Goal: Task Accomplishment & Management: Use online tool/utility

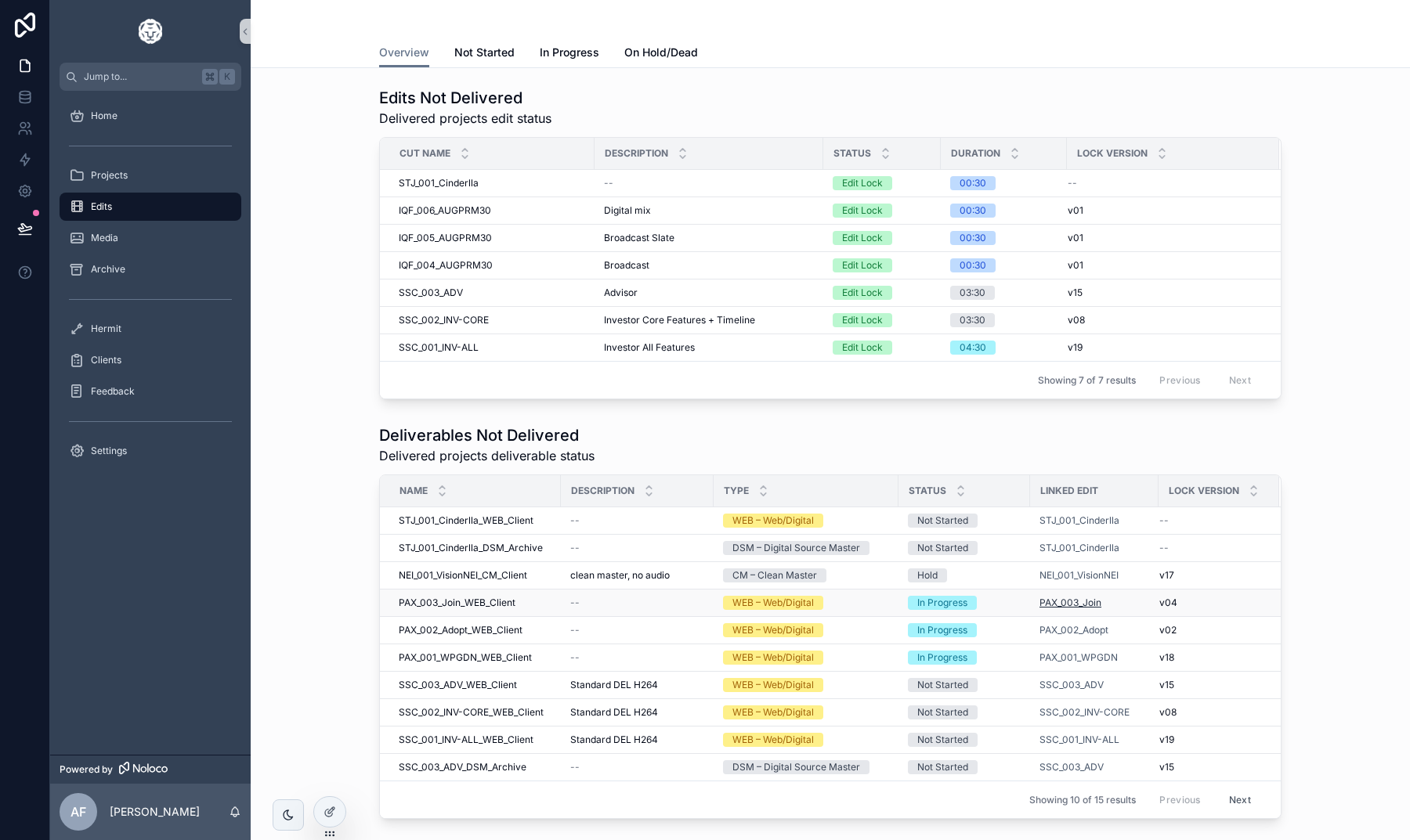
click at [1072, 598] on span "PAX_003_Join" at bounding box center [1070, 602] width 62 height 13
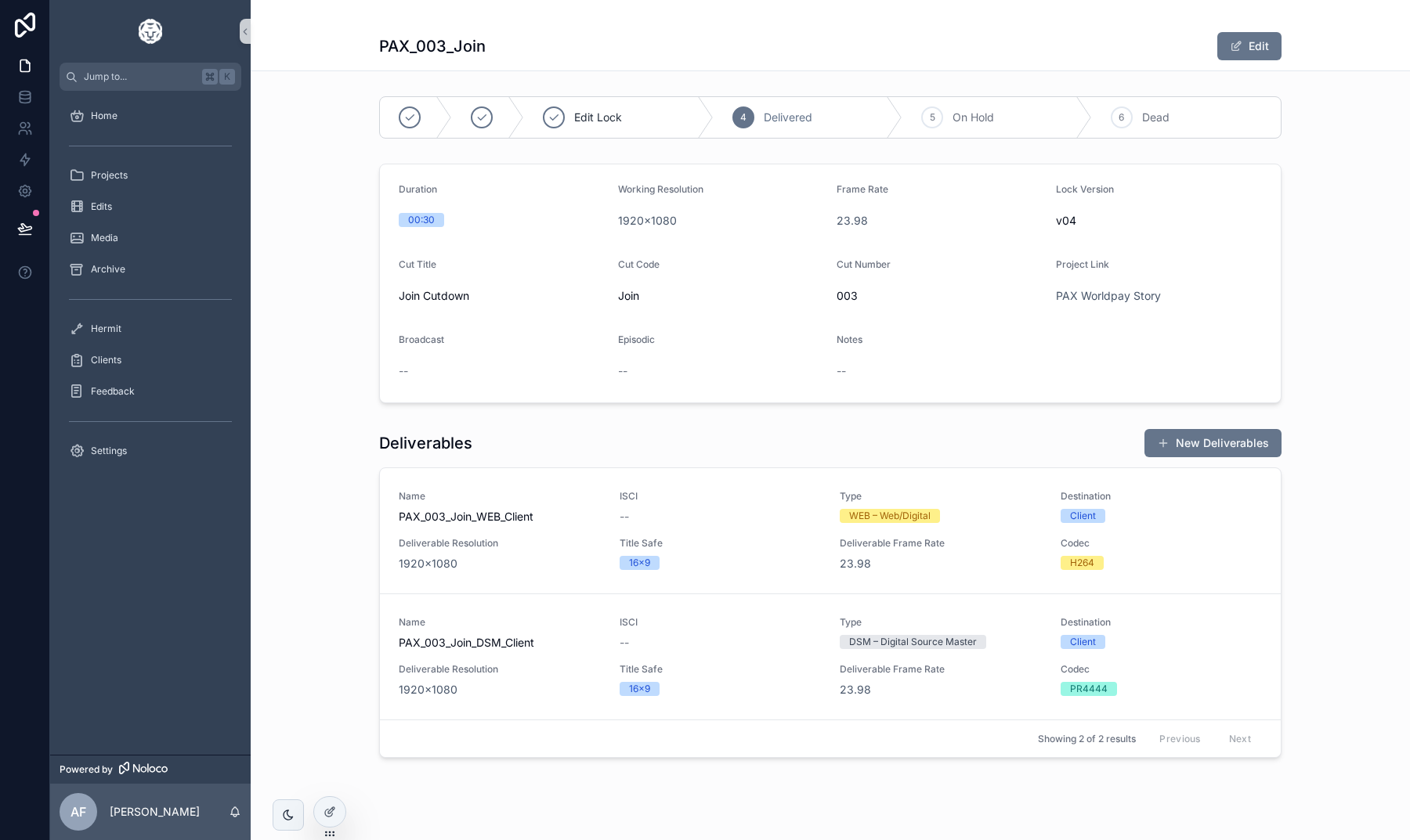
click at [431, 20] on div "scrollable content" at bounding box center [830, 18] width 902 height 13
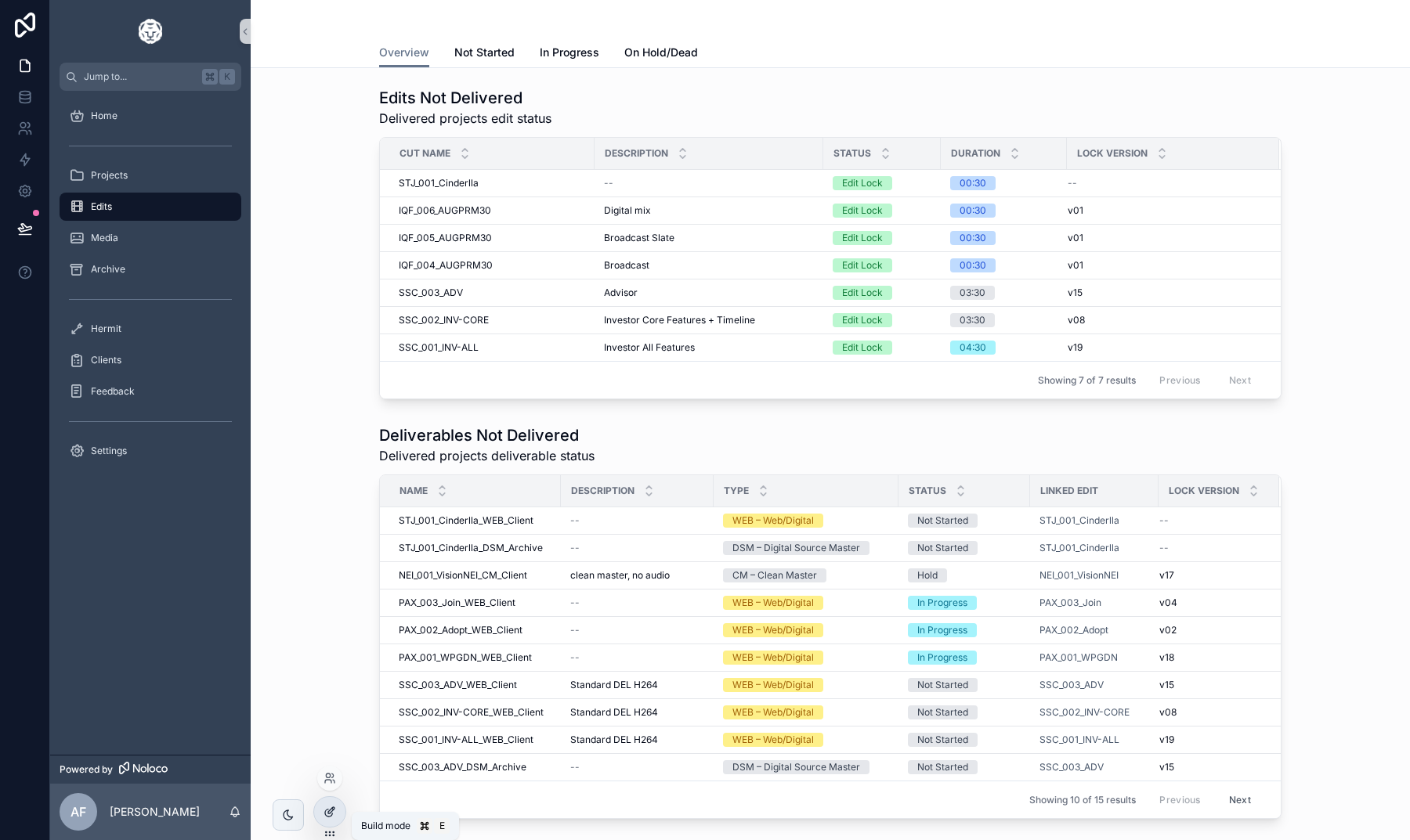
click at [331, 806] on icon at bounding box center [329, 812] width 13 height 13
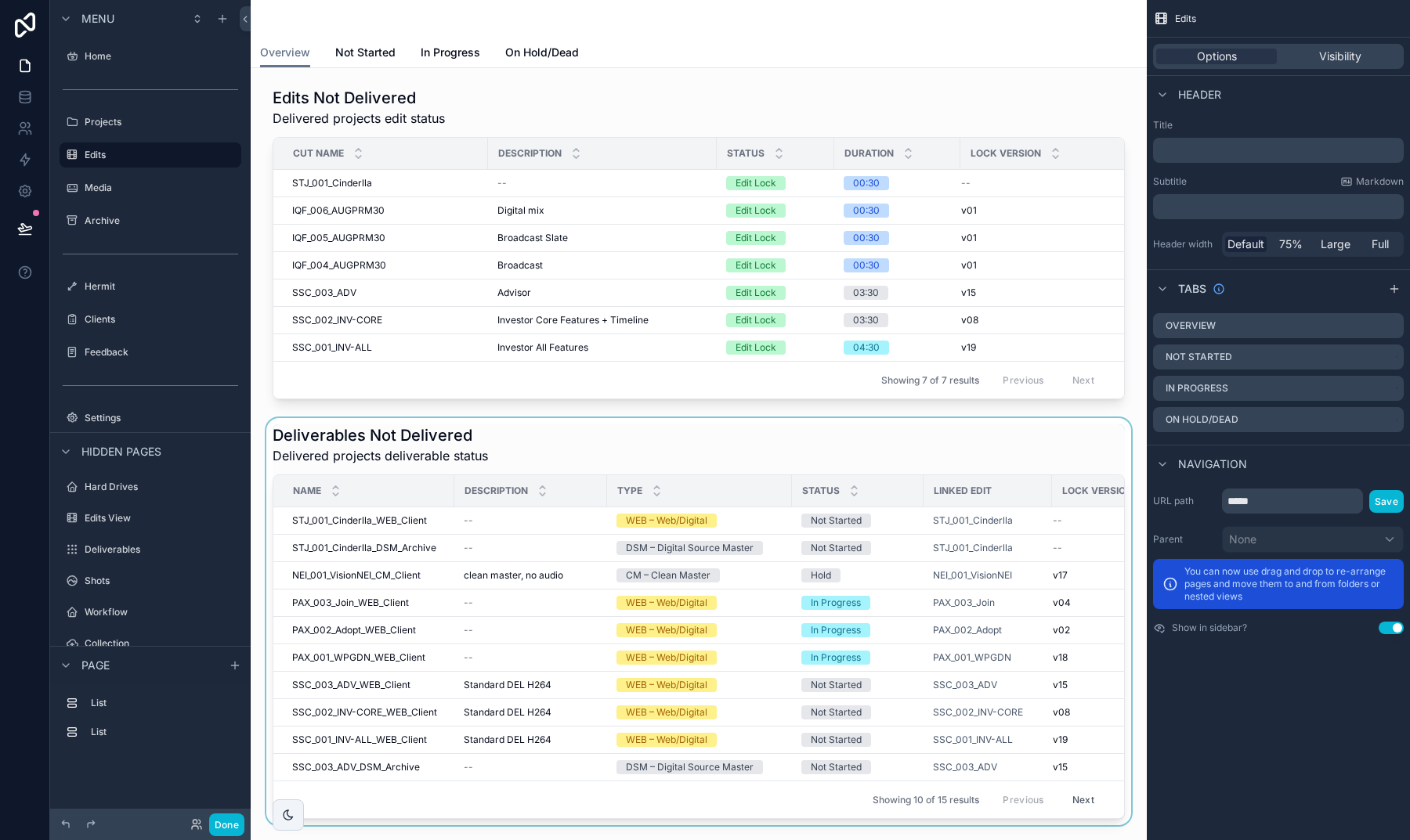
click at [666, 427] on div "scrollable content" at bounding box center [698, 622] width 871 height 407
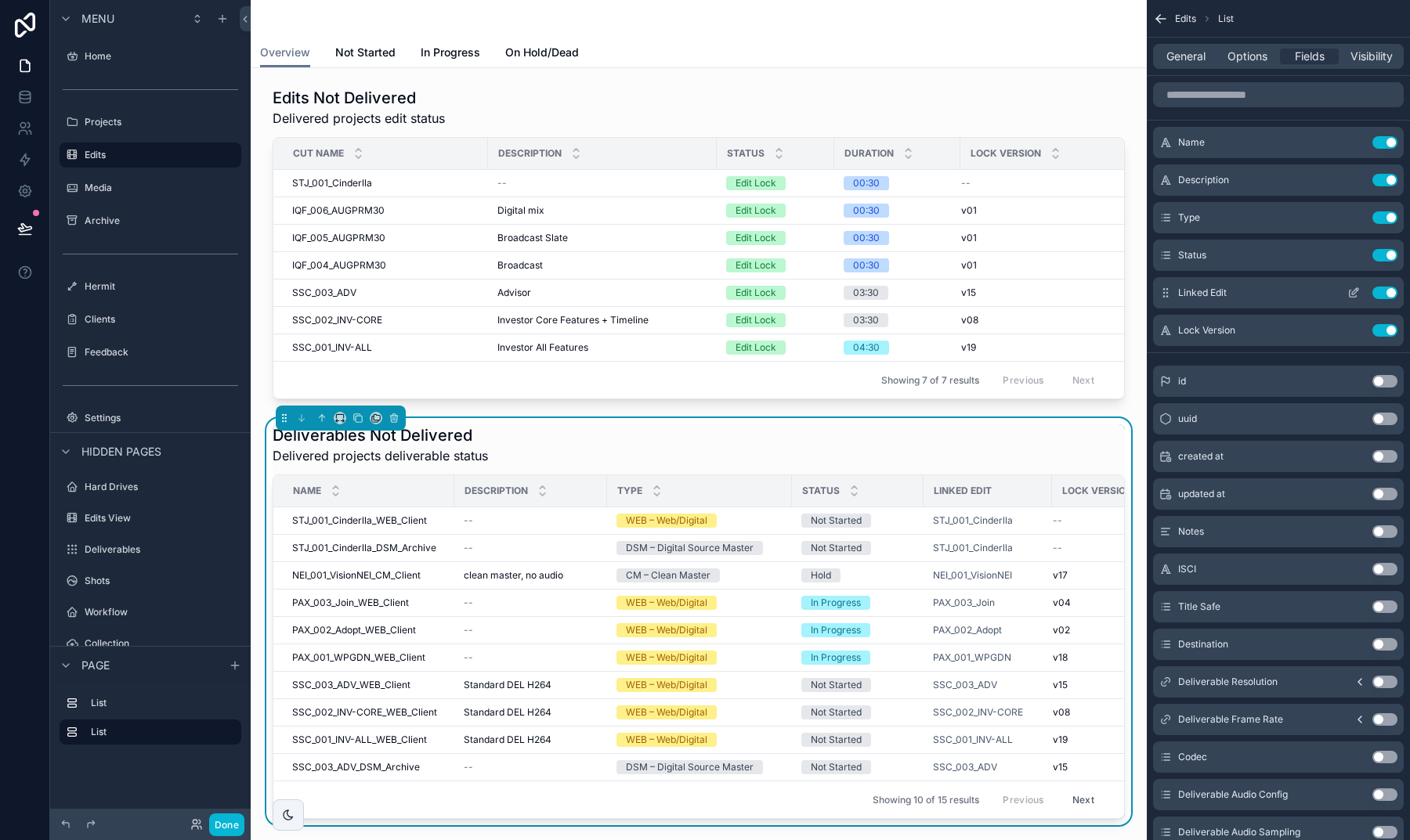
click at [1356, 295] on icon "scrollable content" at bounding box center [1352, 294] width 7 height 7
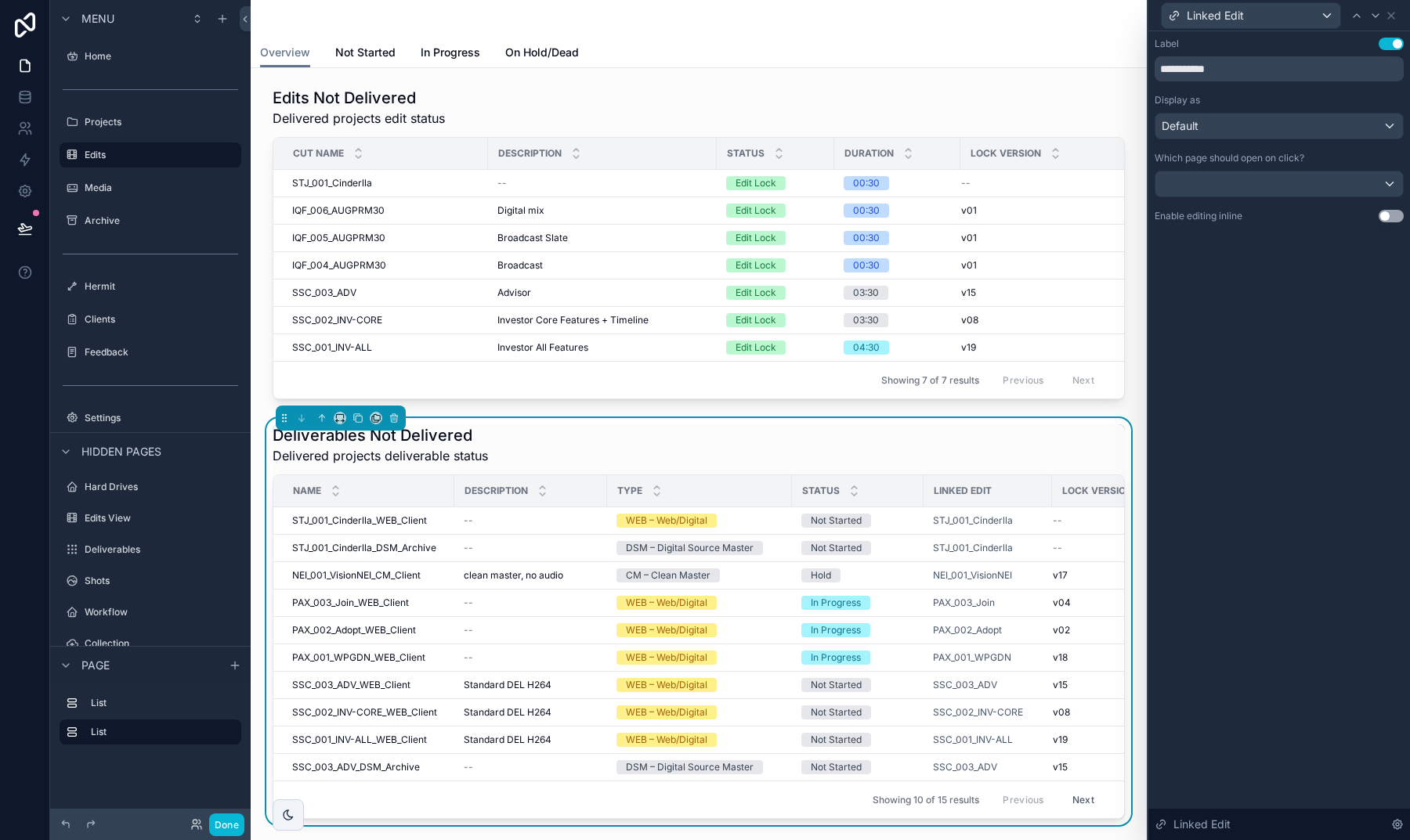
click at [1282, 184] on div at bounding box center [1279, 184] width 247 height 25
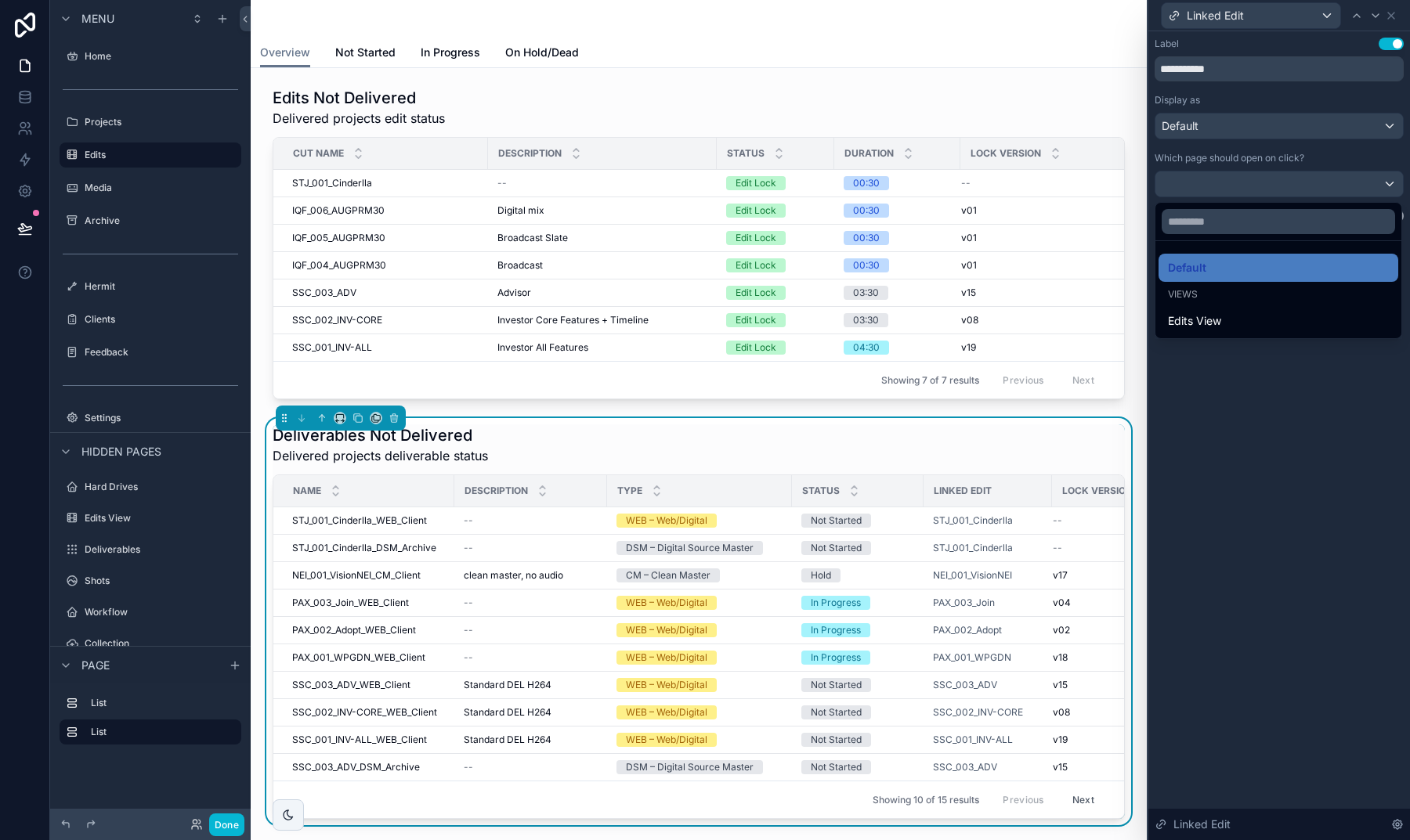
click at [1260, 391] on div at bounding box center [1278, 420] width 261 height 840
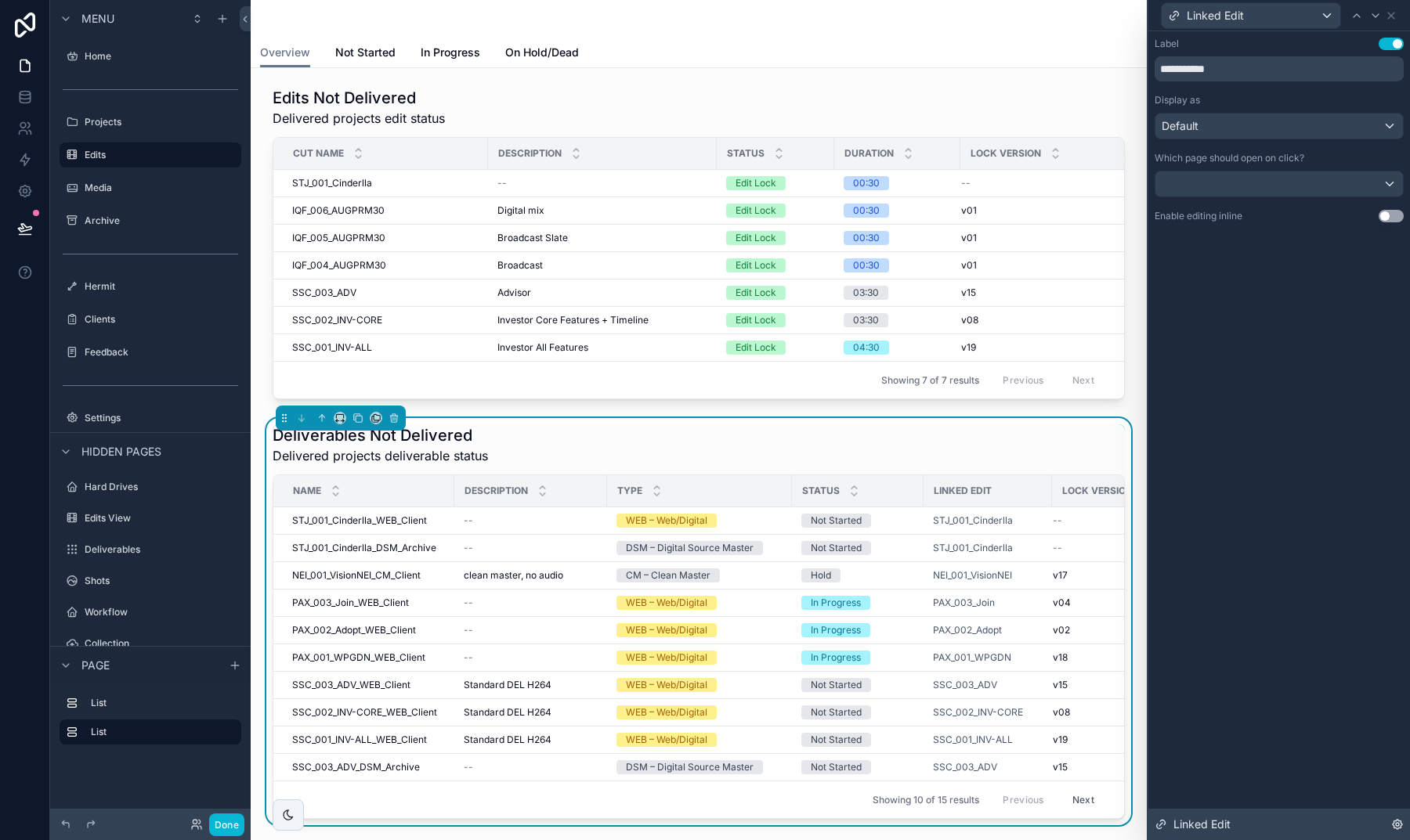
click at [1394, 821] on icon at bounding box center [1397, 824] width 9 height 9
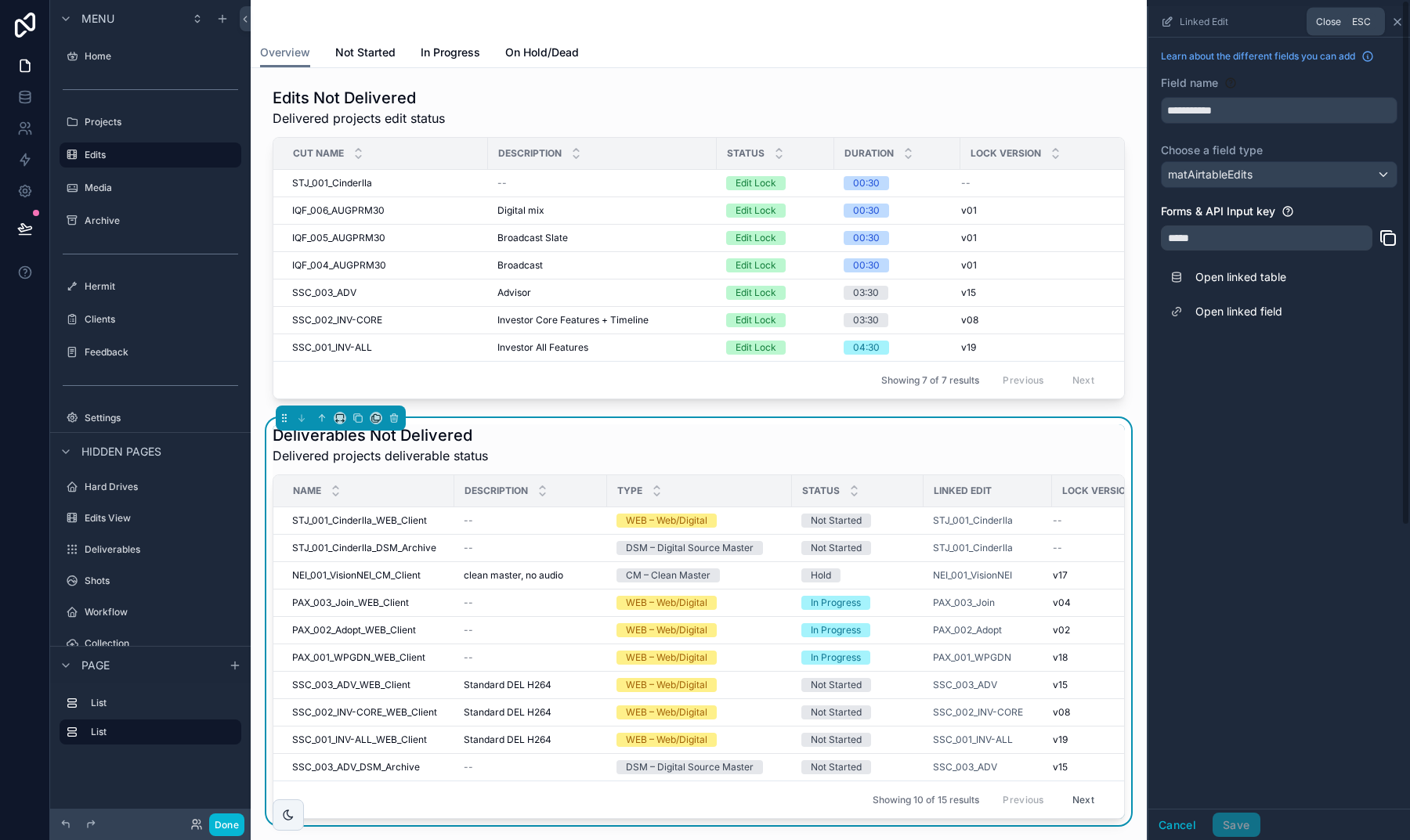
click at [1398, 23] on icon "scrollable content" at bounding box center [1397, 22] width 13 height 13
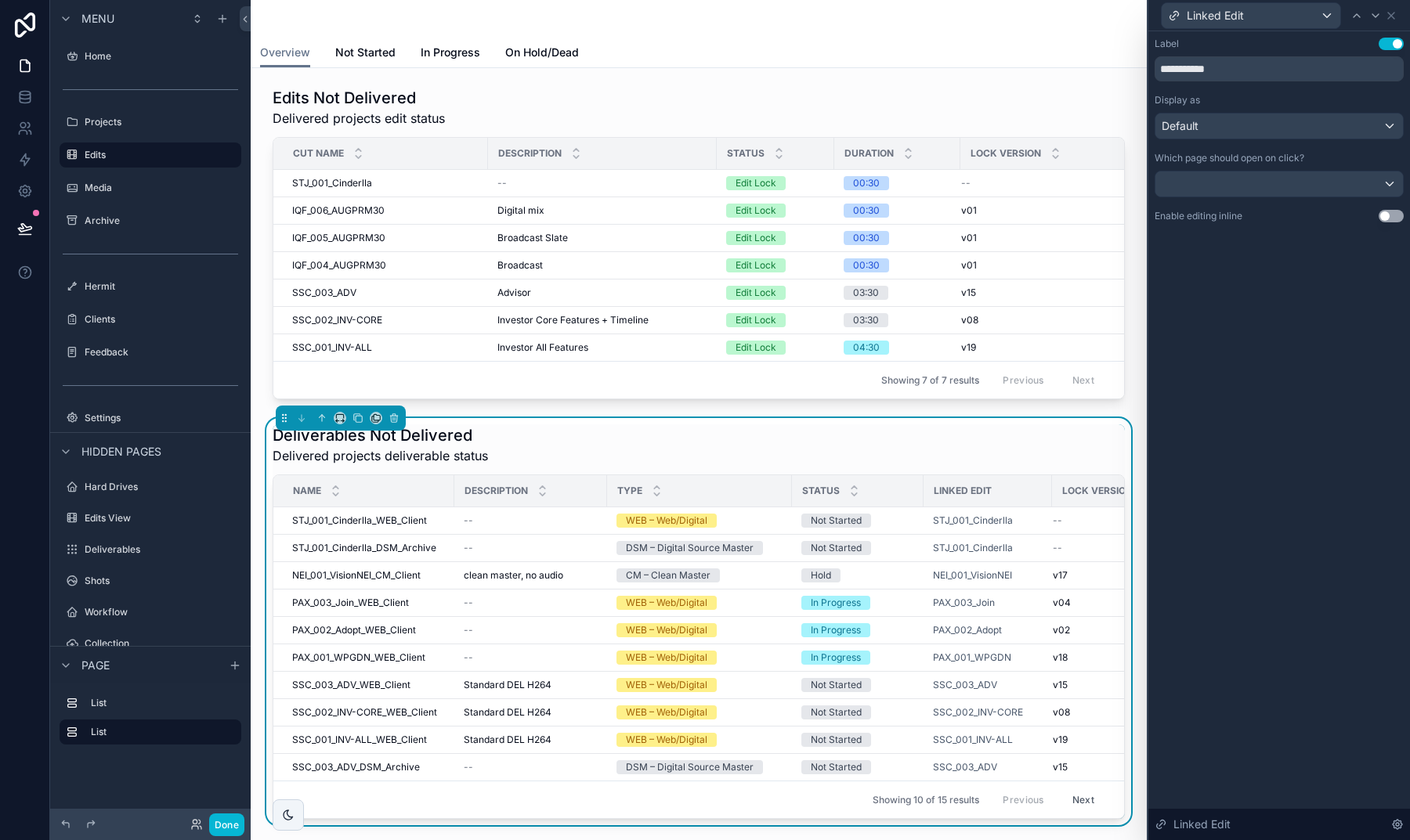
click at [1266, 130] on div "Default" at bounding box center [1279, 126] width 247 height 25
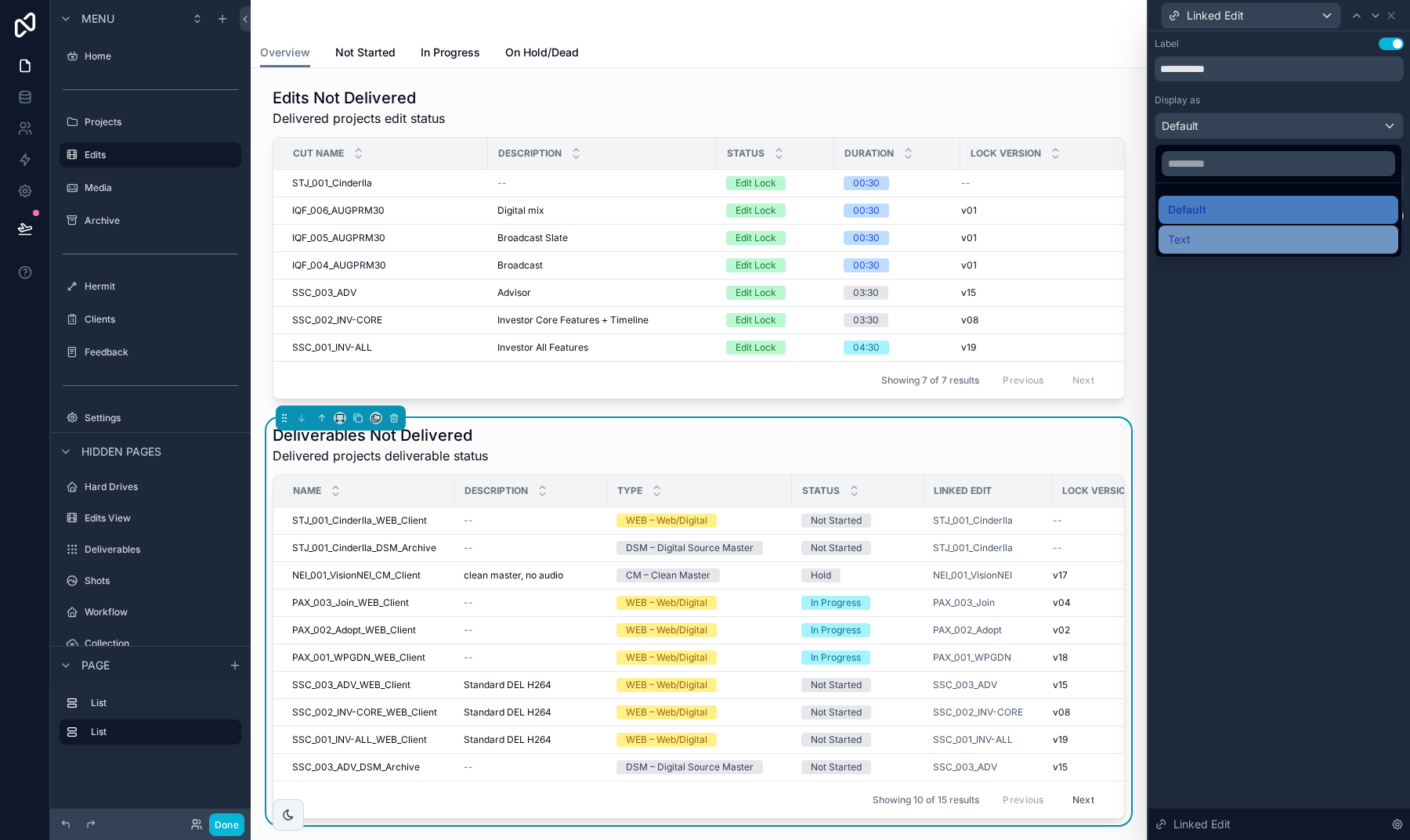
click at [1258, 234] on div "Text" at bounding box center [1278, 240] width 221 height 19
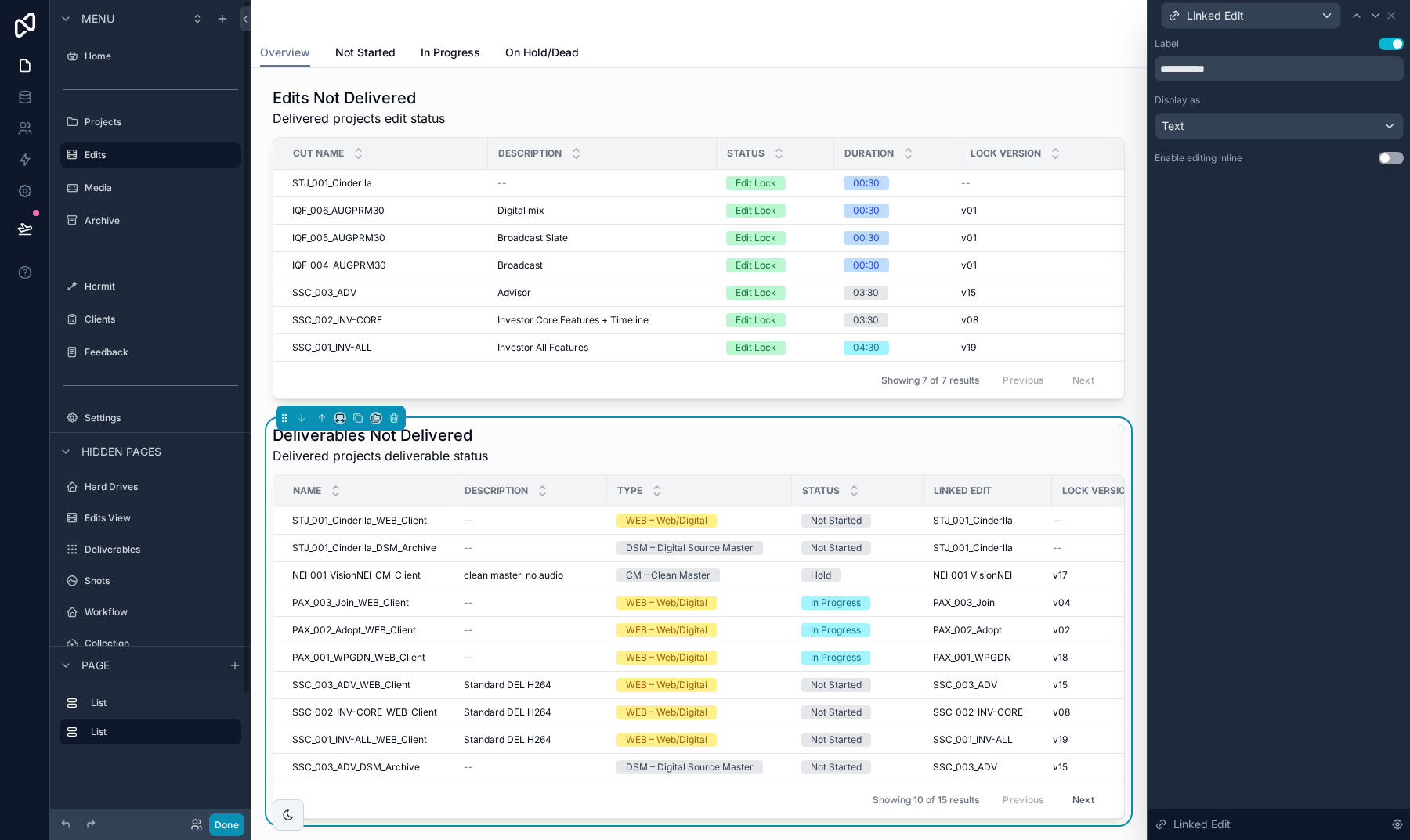
click at [209, 821] on button "Done" at bounding box center [226, 824] width 35 height 23
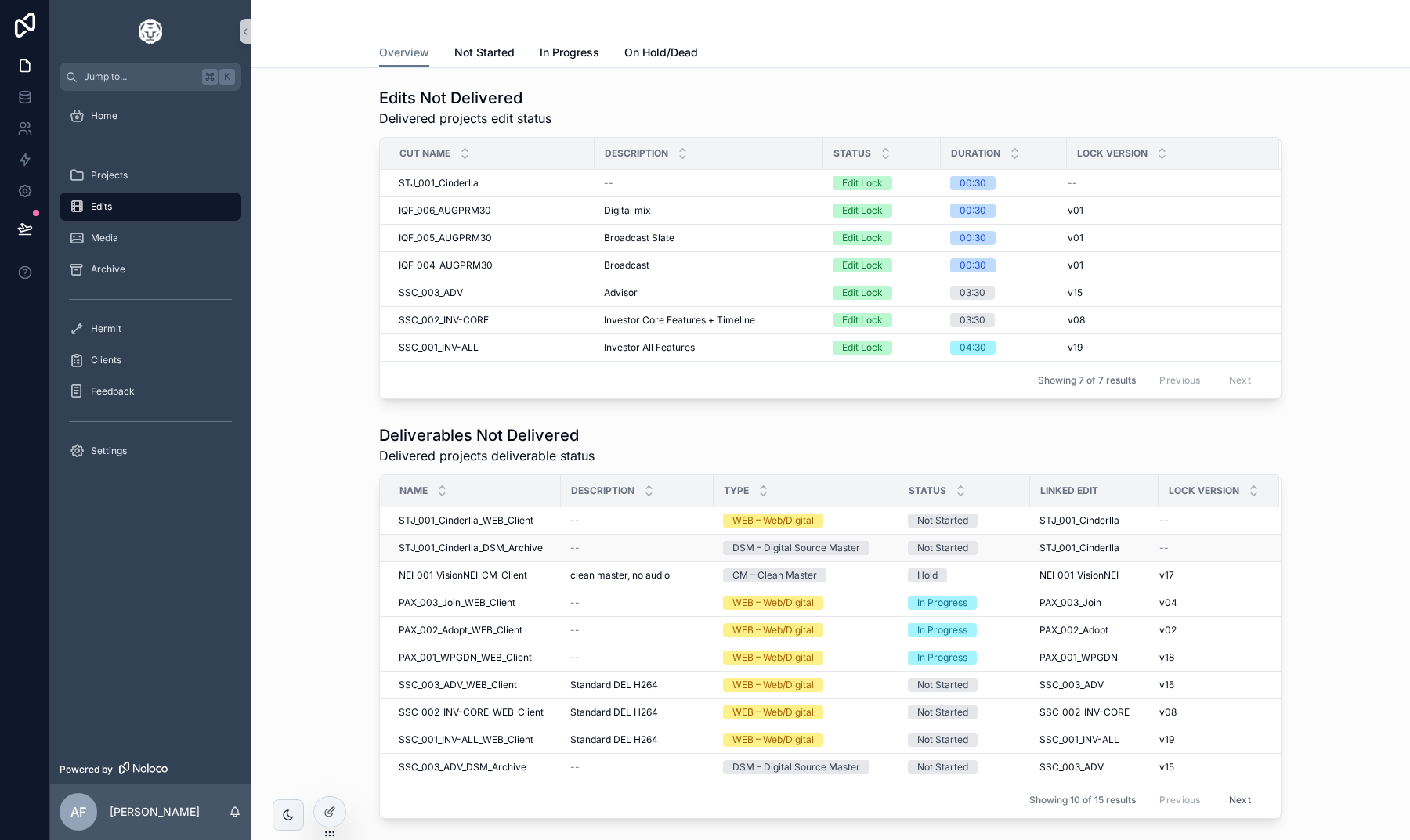
click at [1073, 545] on span "STJ_001_Cinderlla" at bounding box center [1079, 548] width 80 height 13
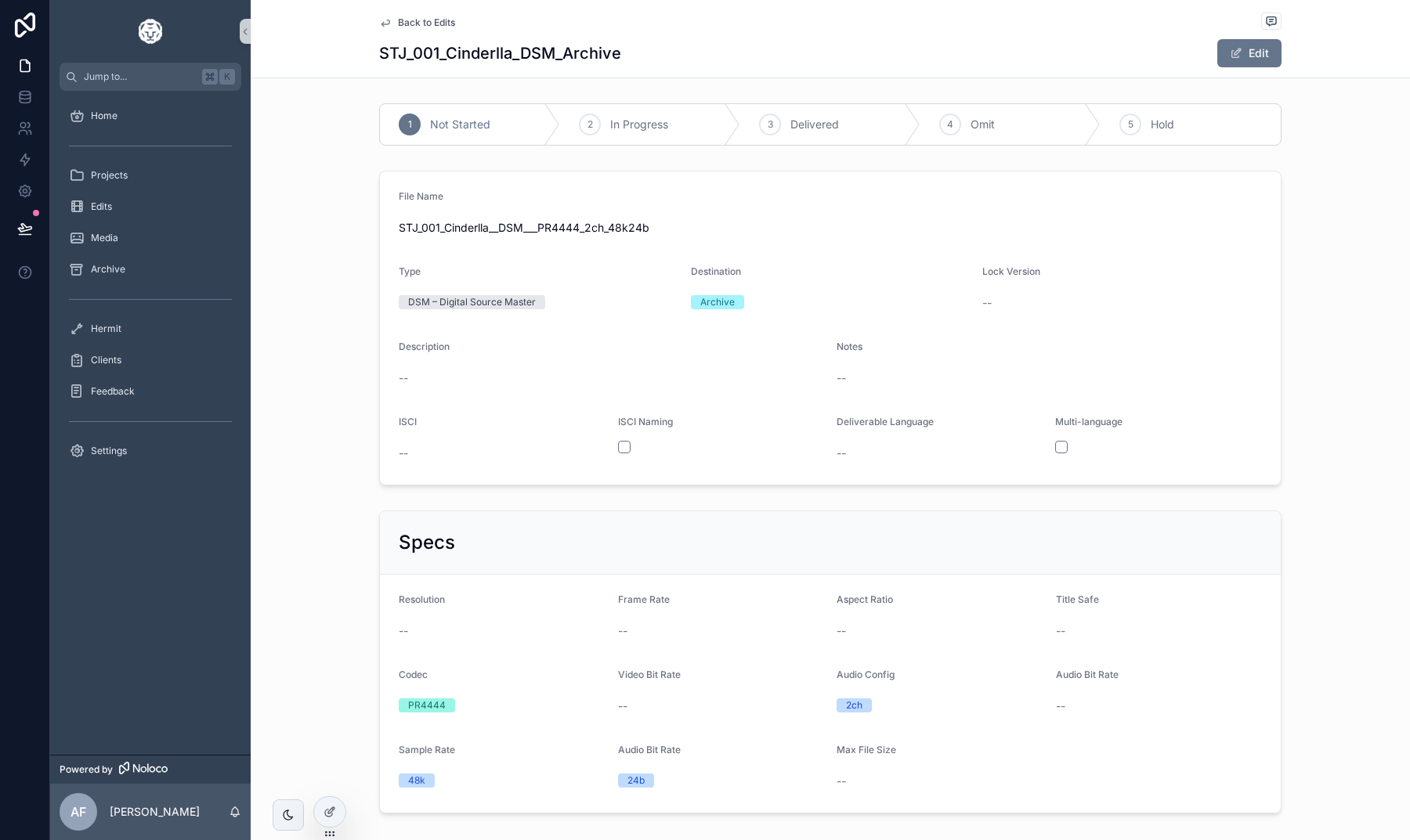
click at [427, 18] on span "Back to Edits" at bounding box center [426, 23] width 57 height 13
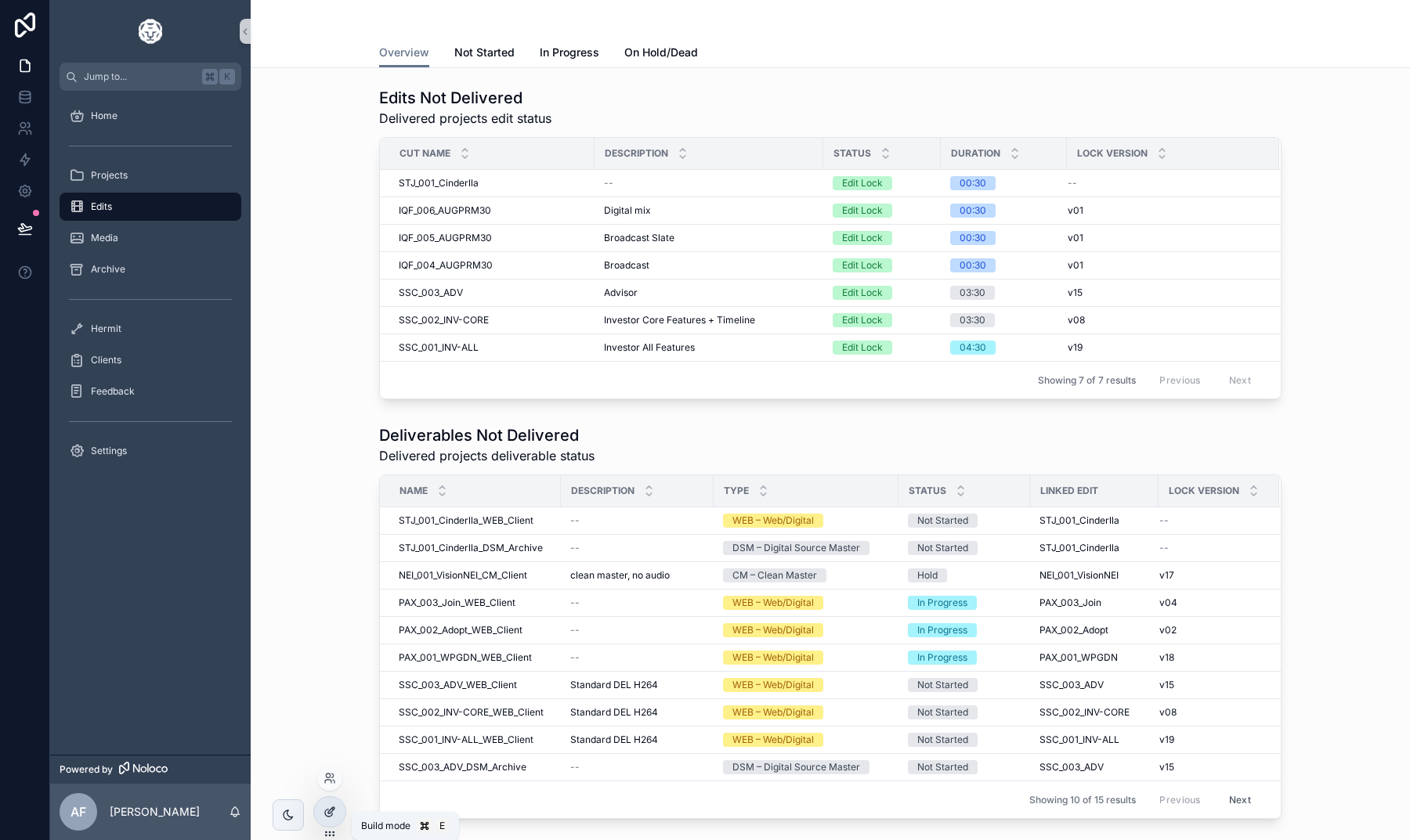
click at [330, 808] on icon at bounding box center [329, 812] width 13 height 13
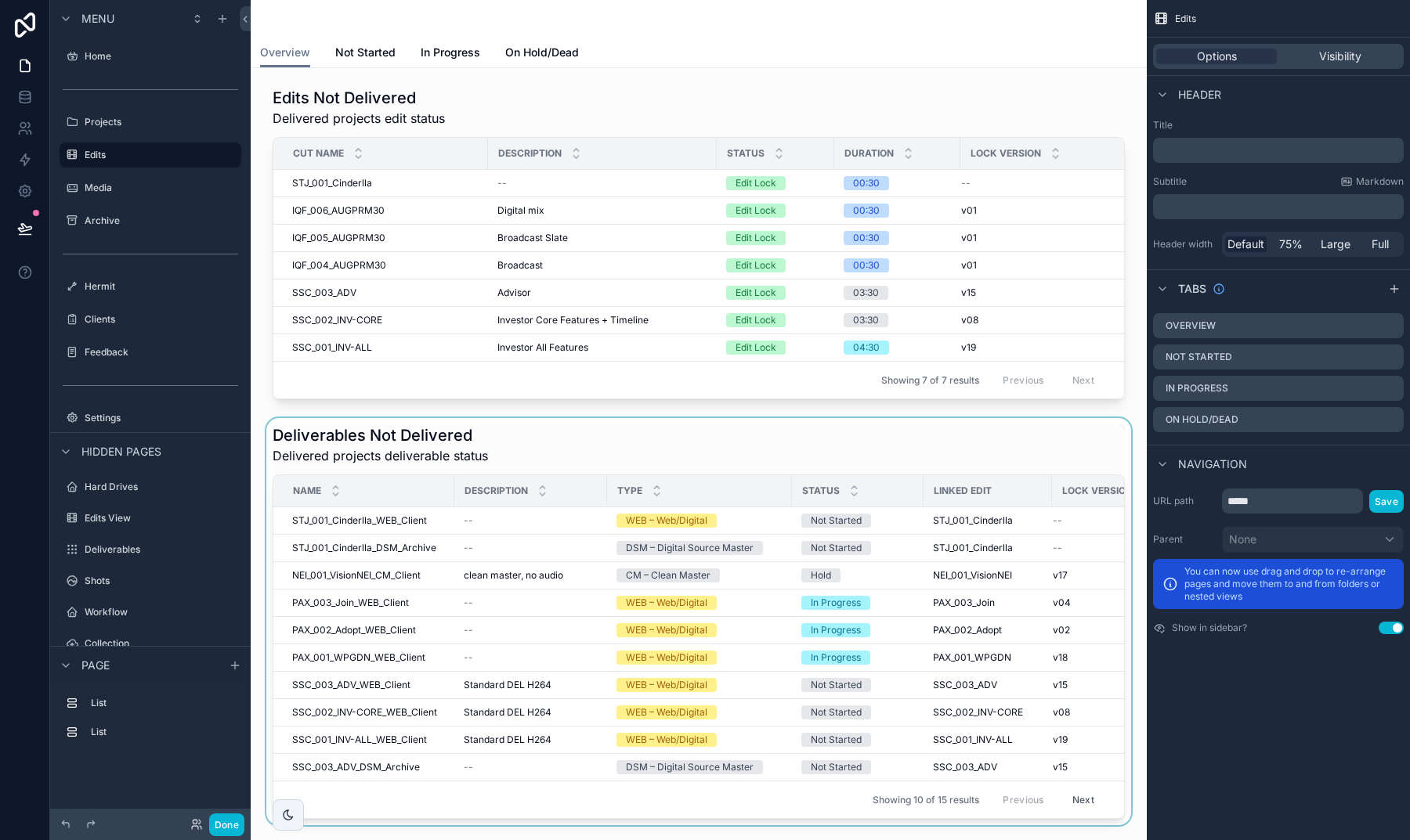
click at [763, 427] on div "scrollable content" at bounding box center [698, 622] width 871 height 407
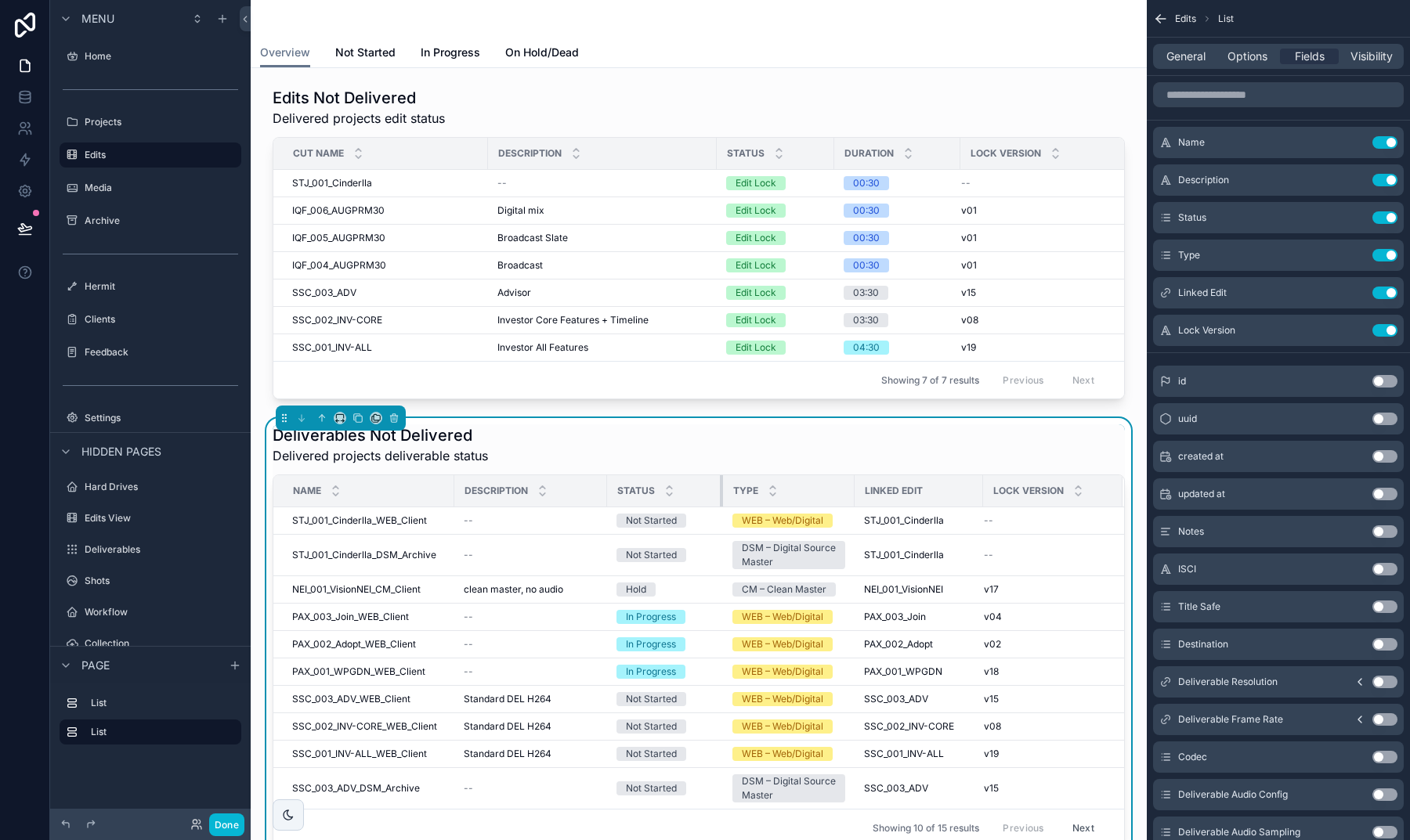
drag, startPoint x: 790, startPoint y: 493, endPoint x: 721, endPoint y: 493, distance: 69.0
click at [721, 493] on div "scrollable content" at bounding box center [723, 491] width 7 height 32
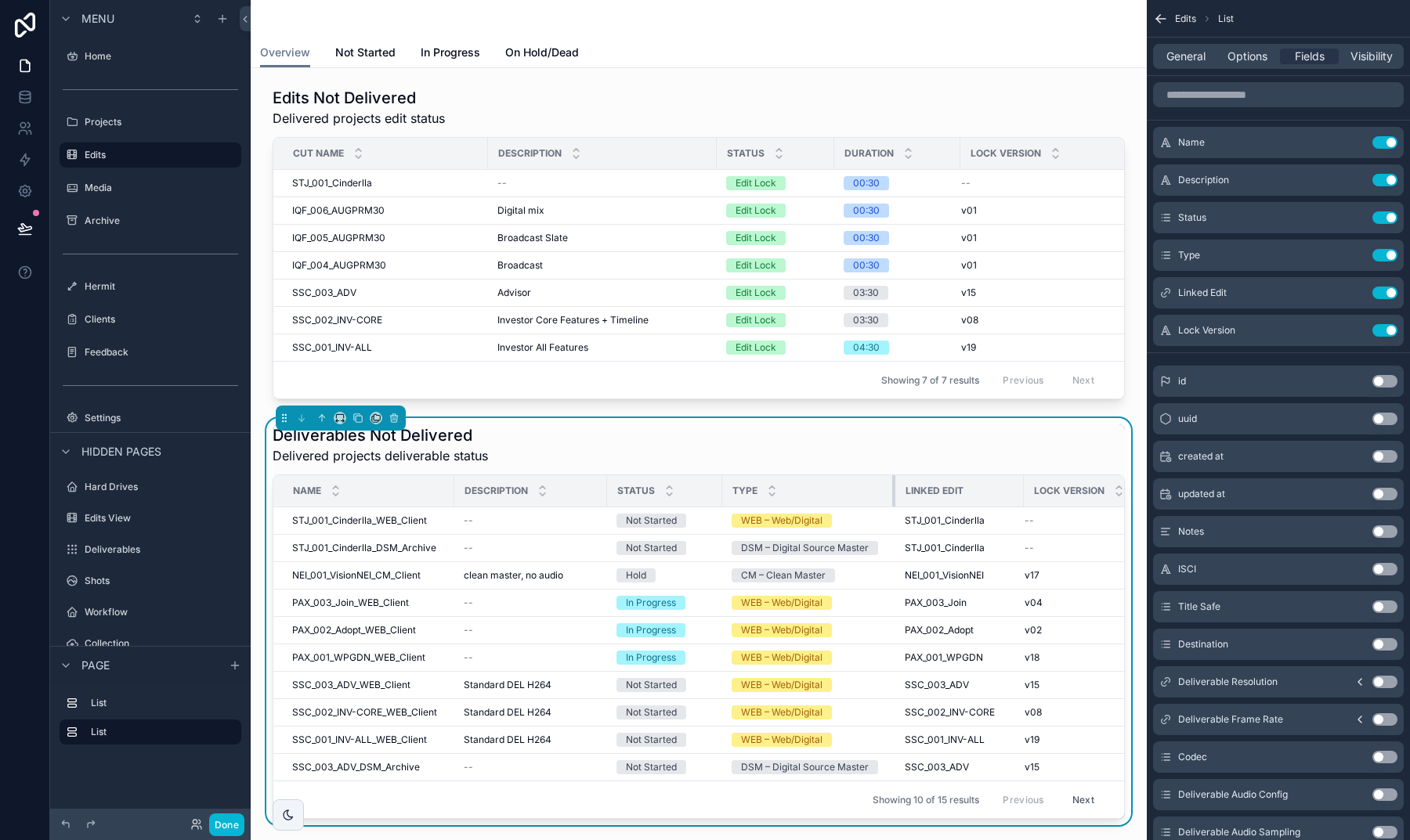
drag, startPoint x: 853, startPoint y: 489, endPoint x: 895, endPoint y: 489, distance: 42.0
click at [895, 489] on div "scrollable content" at bounding box center [895, 491] width 7 height 32
click at [1023, 495] on div "scrollable content" at bounding box center [1026, 491] width 7 height 32
click at [1240, 57] on span "Options" at bounding box center [1247, 56] width 40 height 16
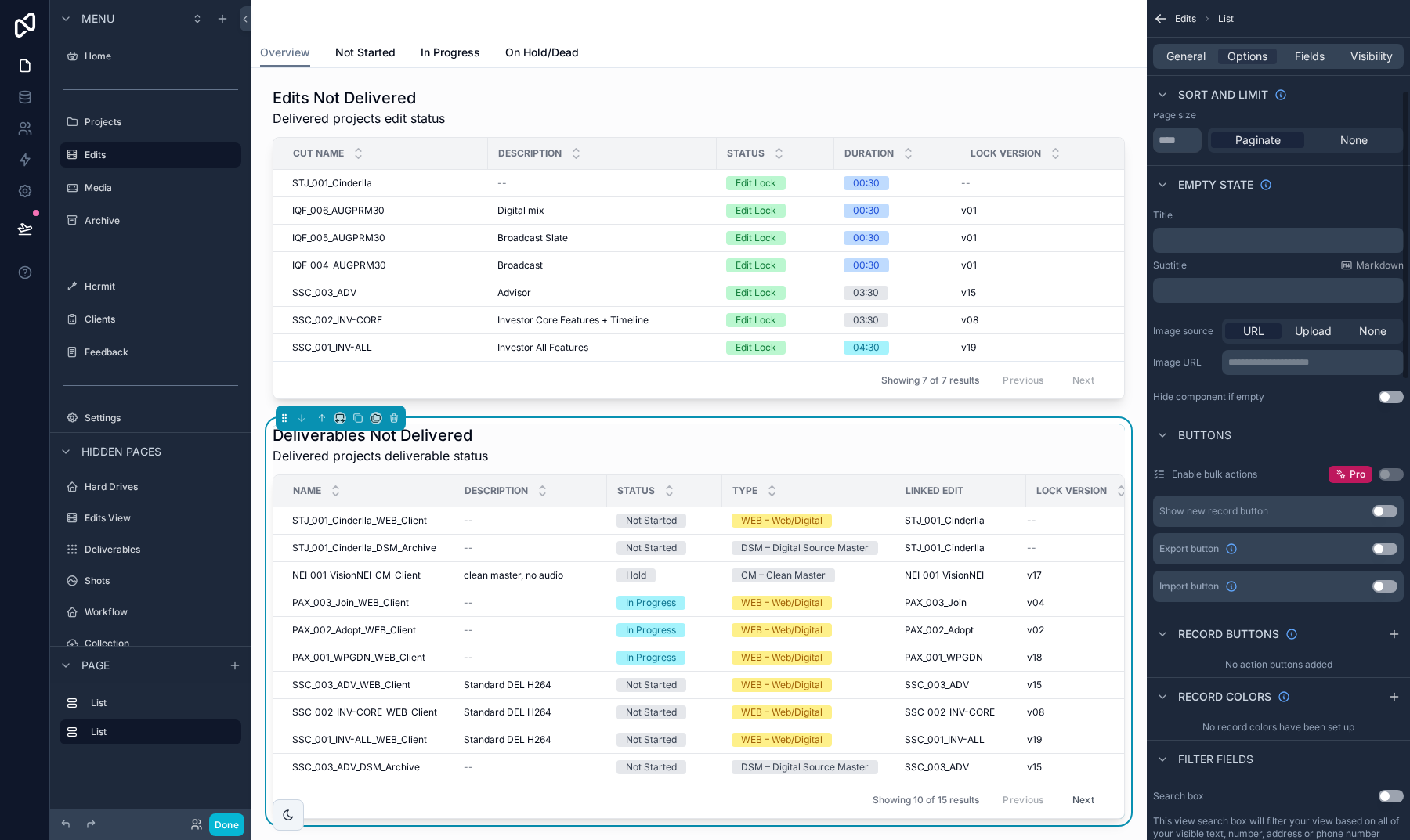
scroll to position [282, 0]
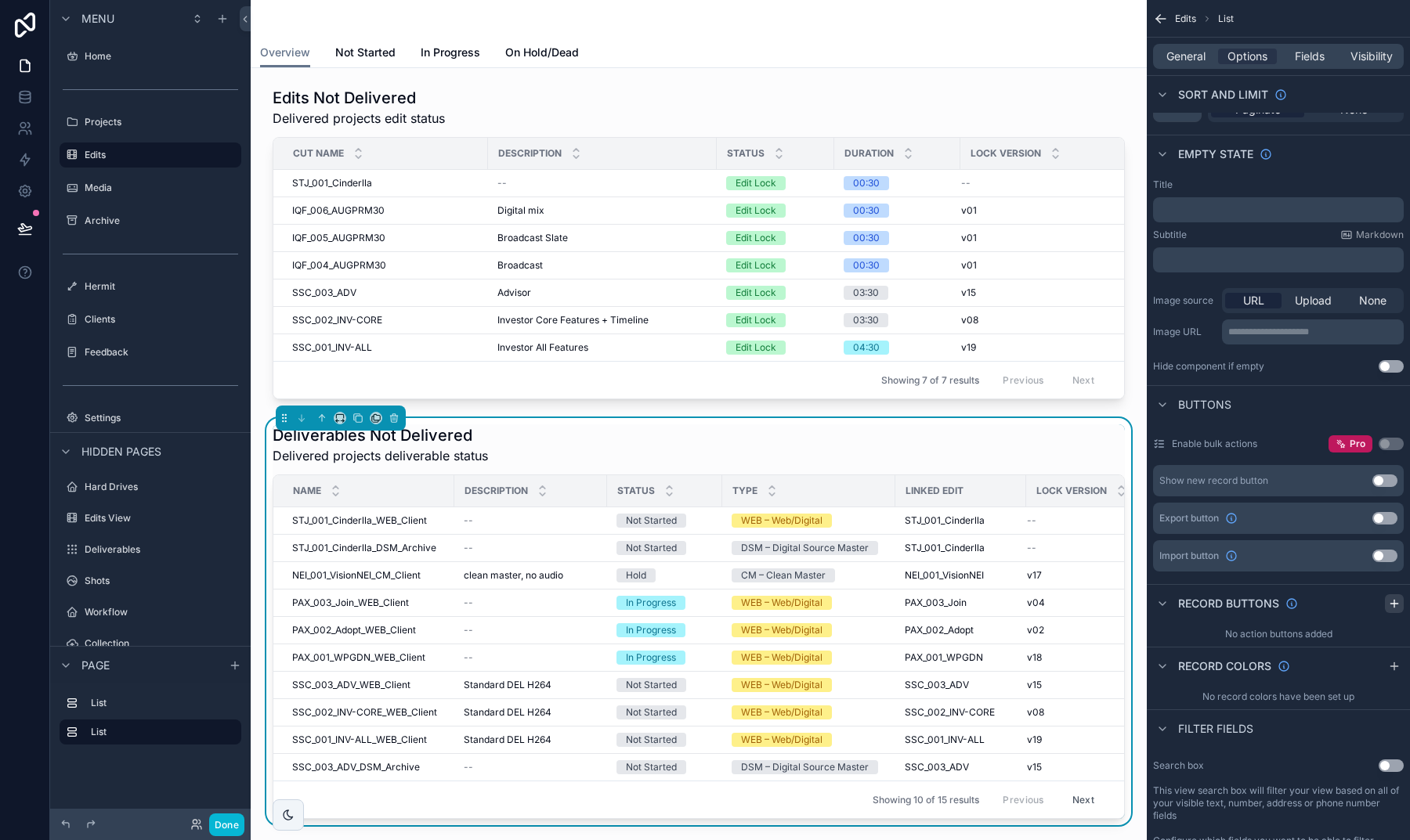
click at [1396, 604] on icon "scrollable content" at bounding box center [1393, 604] width 7 height 0
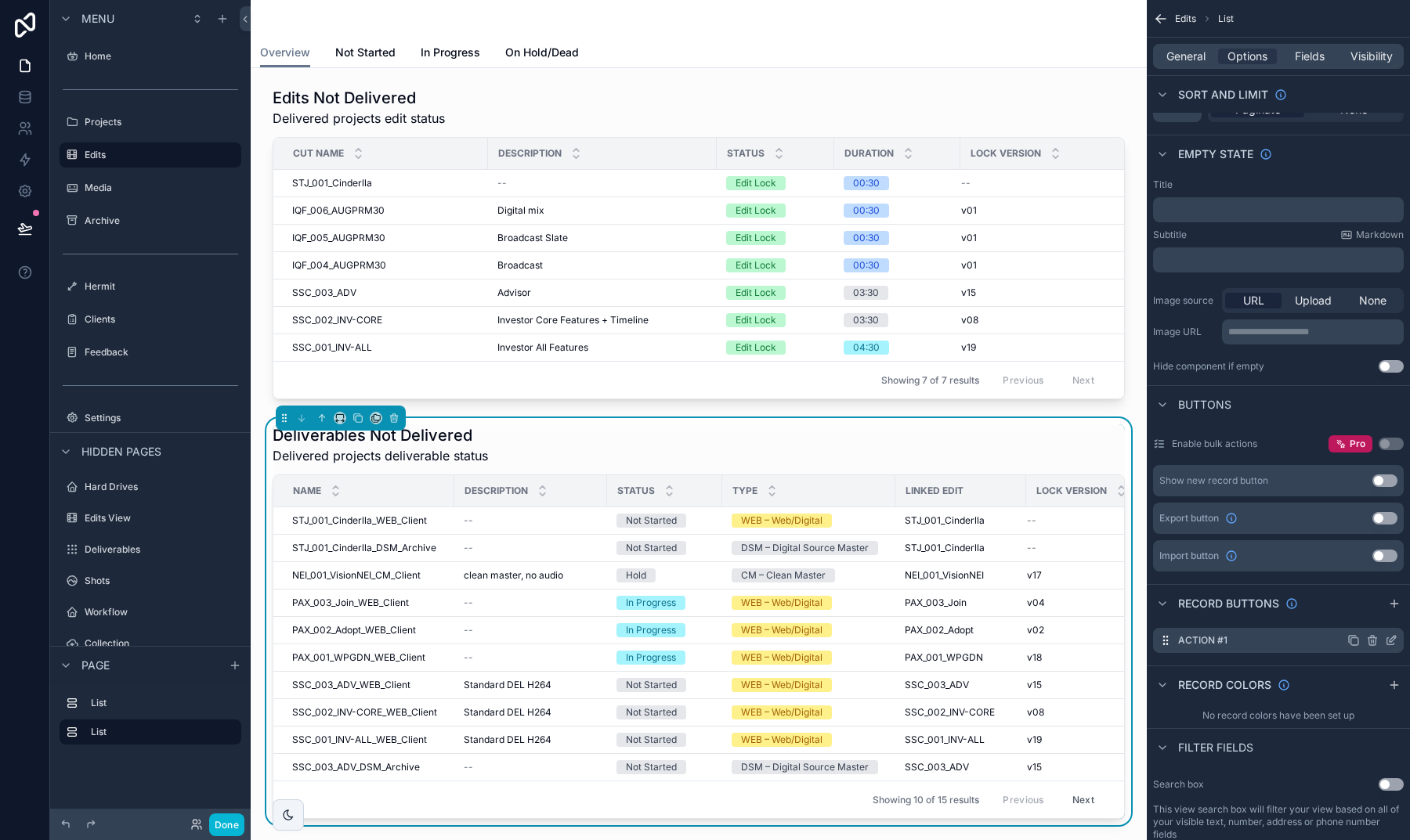
click at [1388, 641] on icon "scrollable content" at bounding box center [1391, 640] width 13 height 13
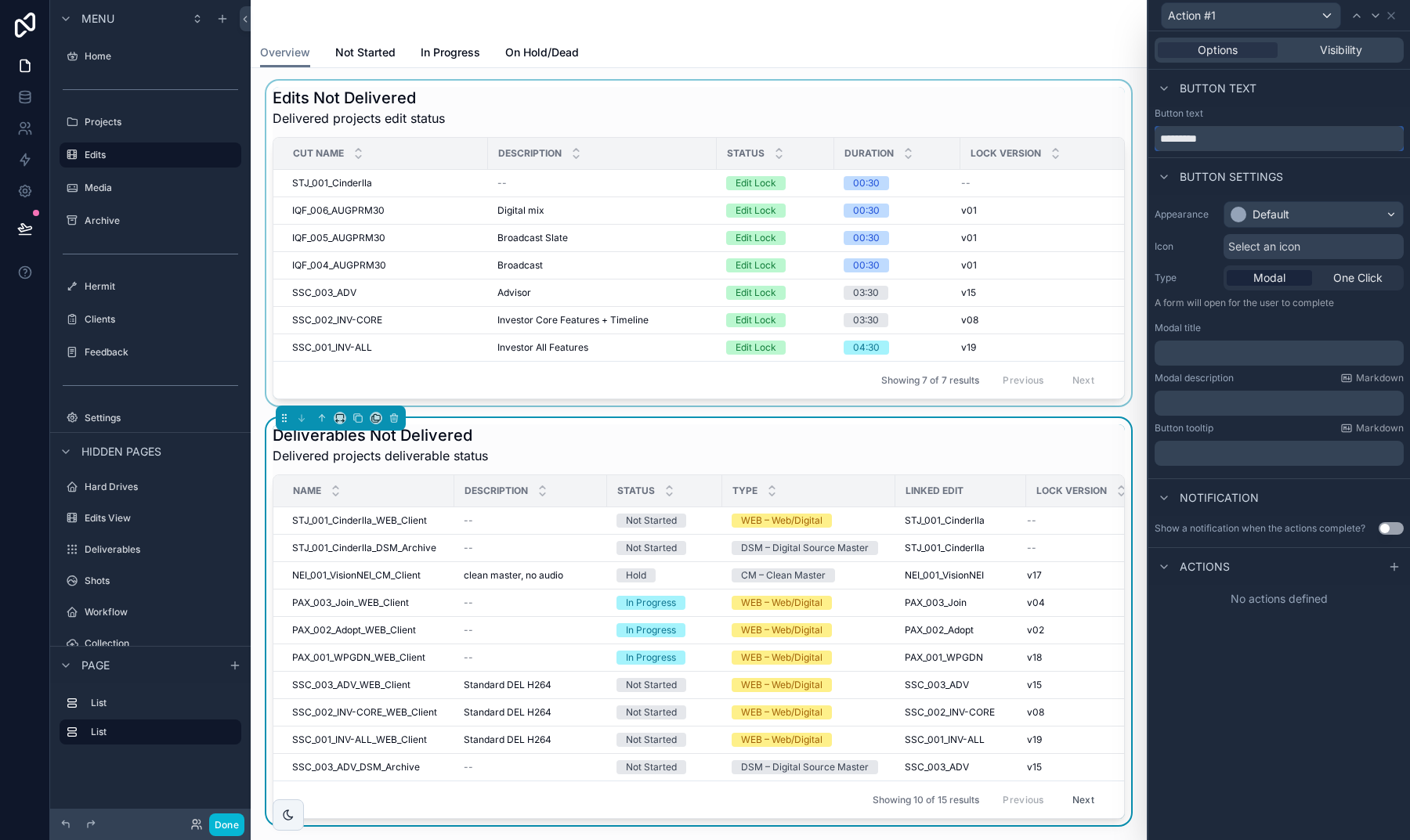
drag, startPoint x: 1226, startPoint y: 135, endPoint x: 1066, endPoint y: 139, distance: 160.0
click at [1066, 139] on div "Action #1 Options Visibility Button text Button text ********* Button settings …" at bounding box center [705, 420] width 1410 height 840
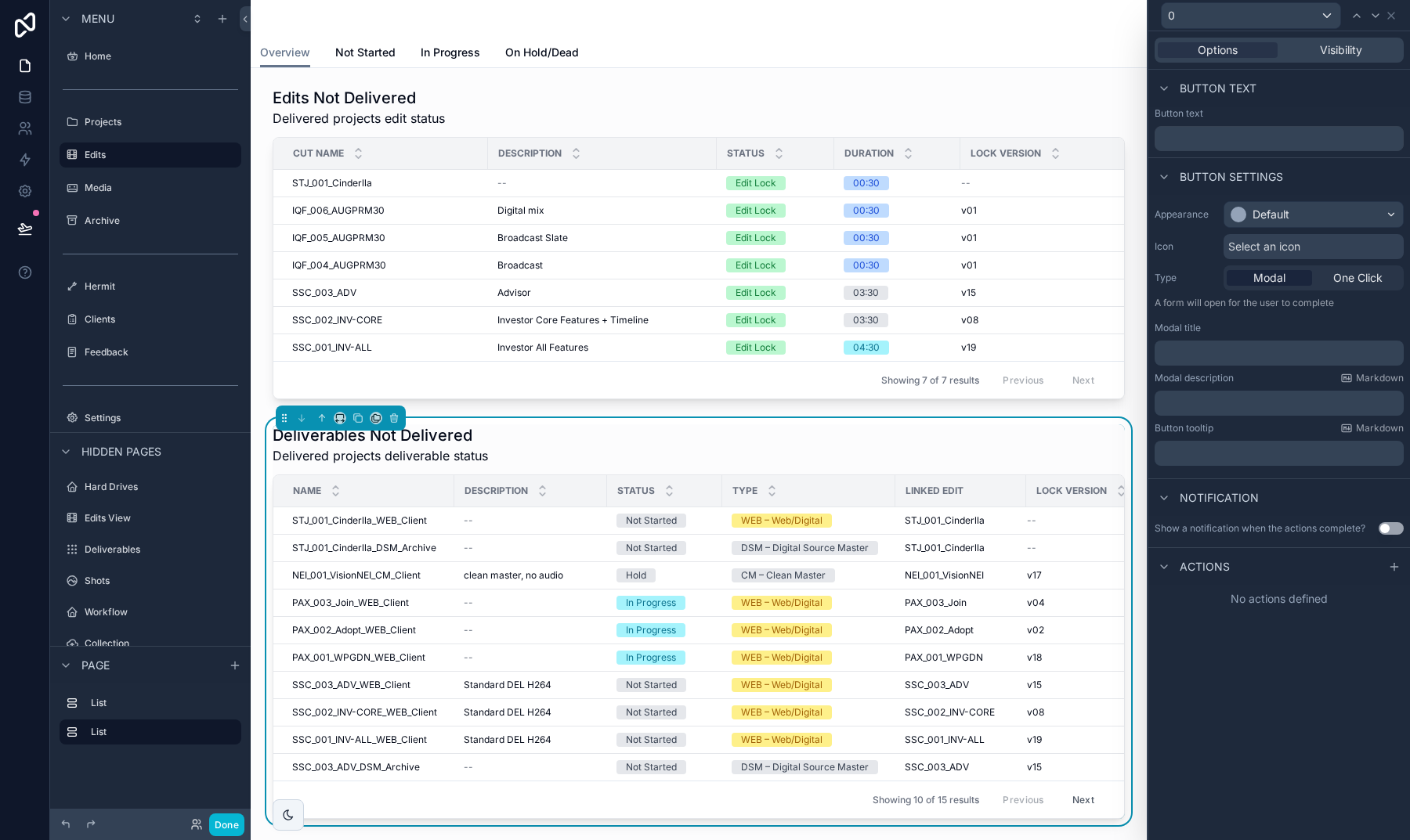
click at [1262, 207] on div "Default" at bounding box center [1271, 215] width 37 height 16
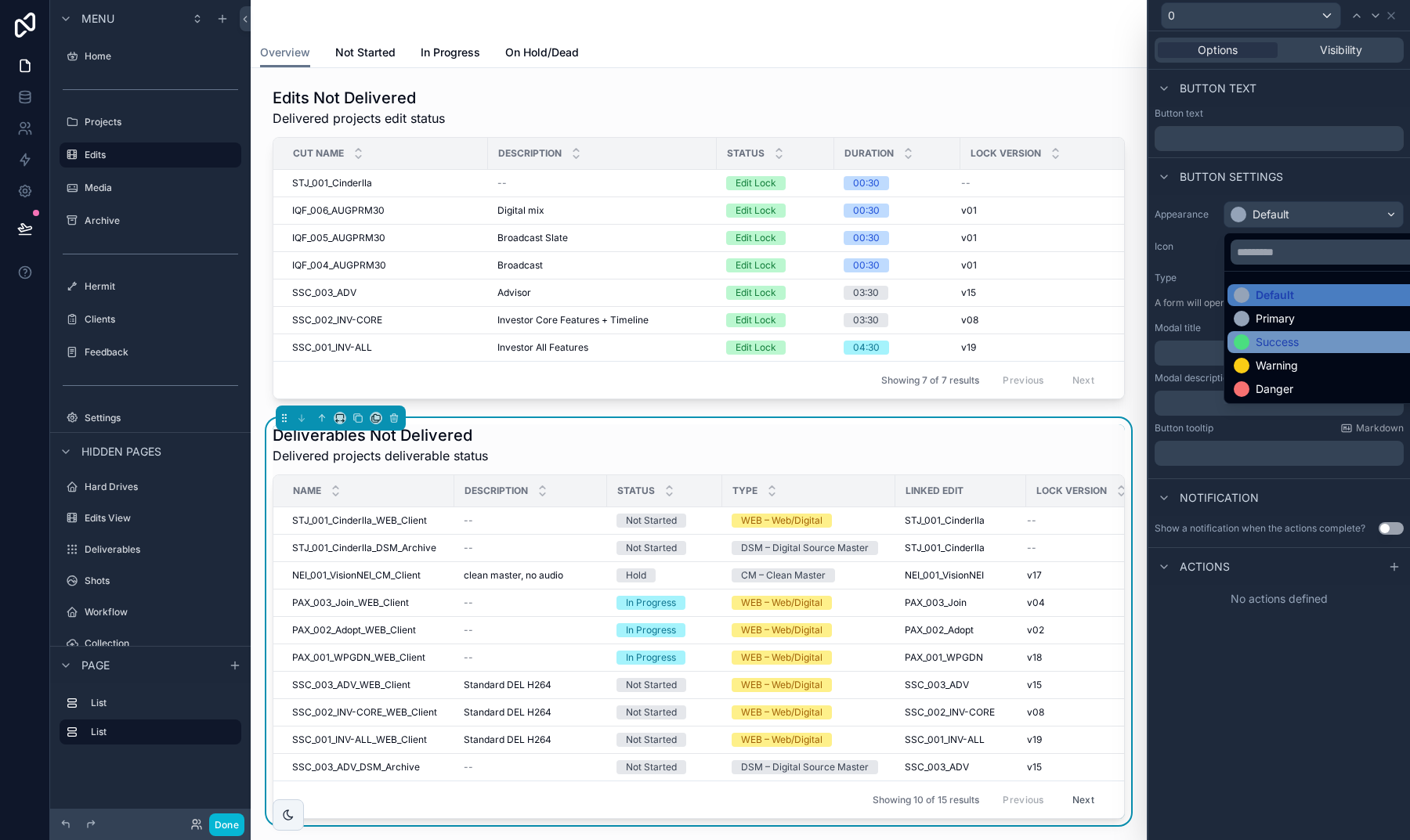
click at [1267, 345] on div "Success" at bounding box center [1277, 342] width 43 height 16
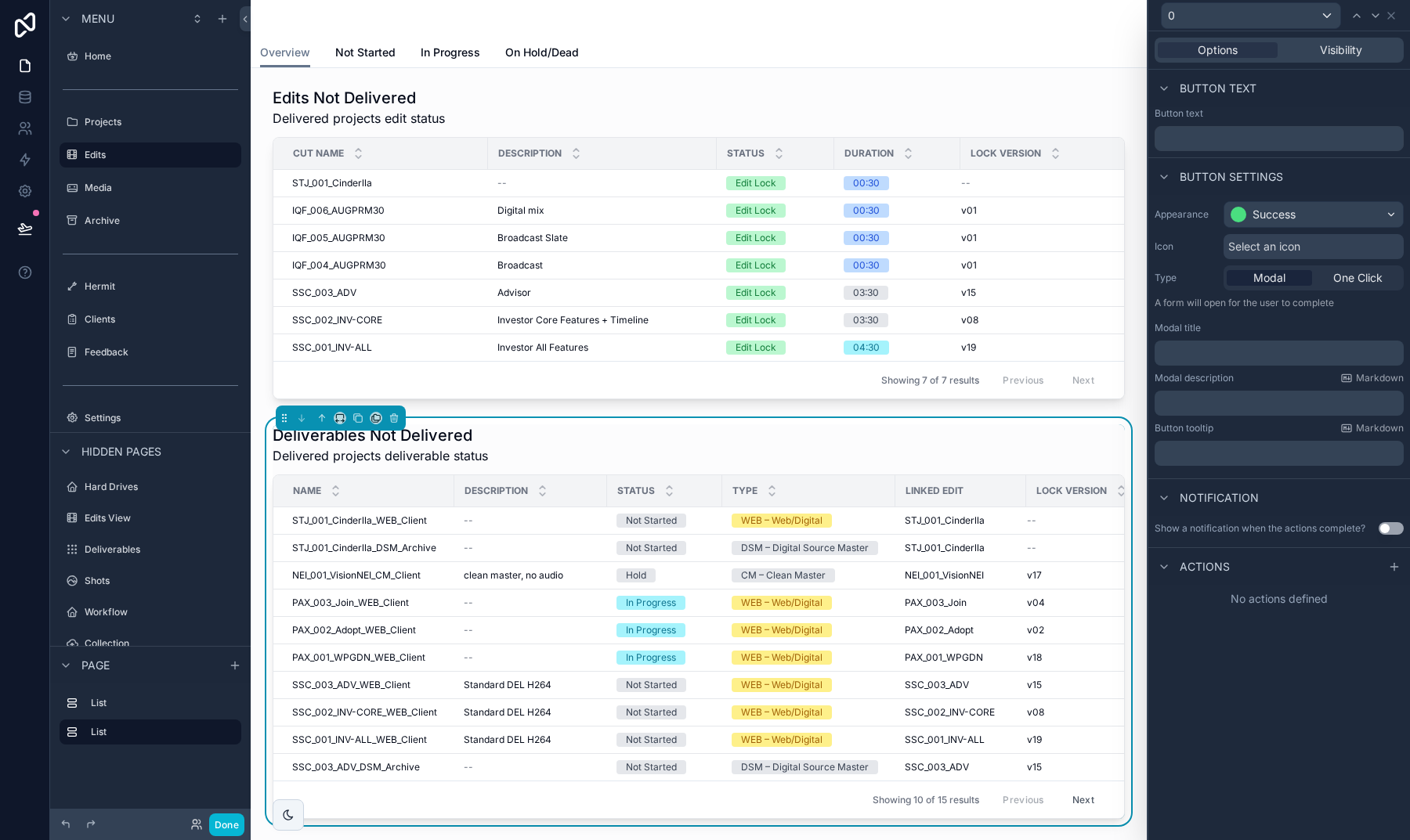
click at [1257, 242] on span "Select an icon" at bounding box center [1264, 246] width 72 height 16
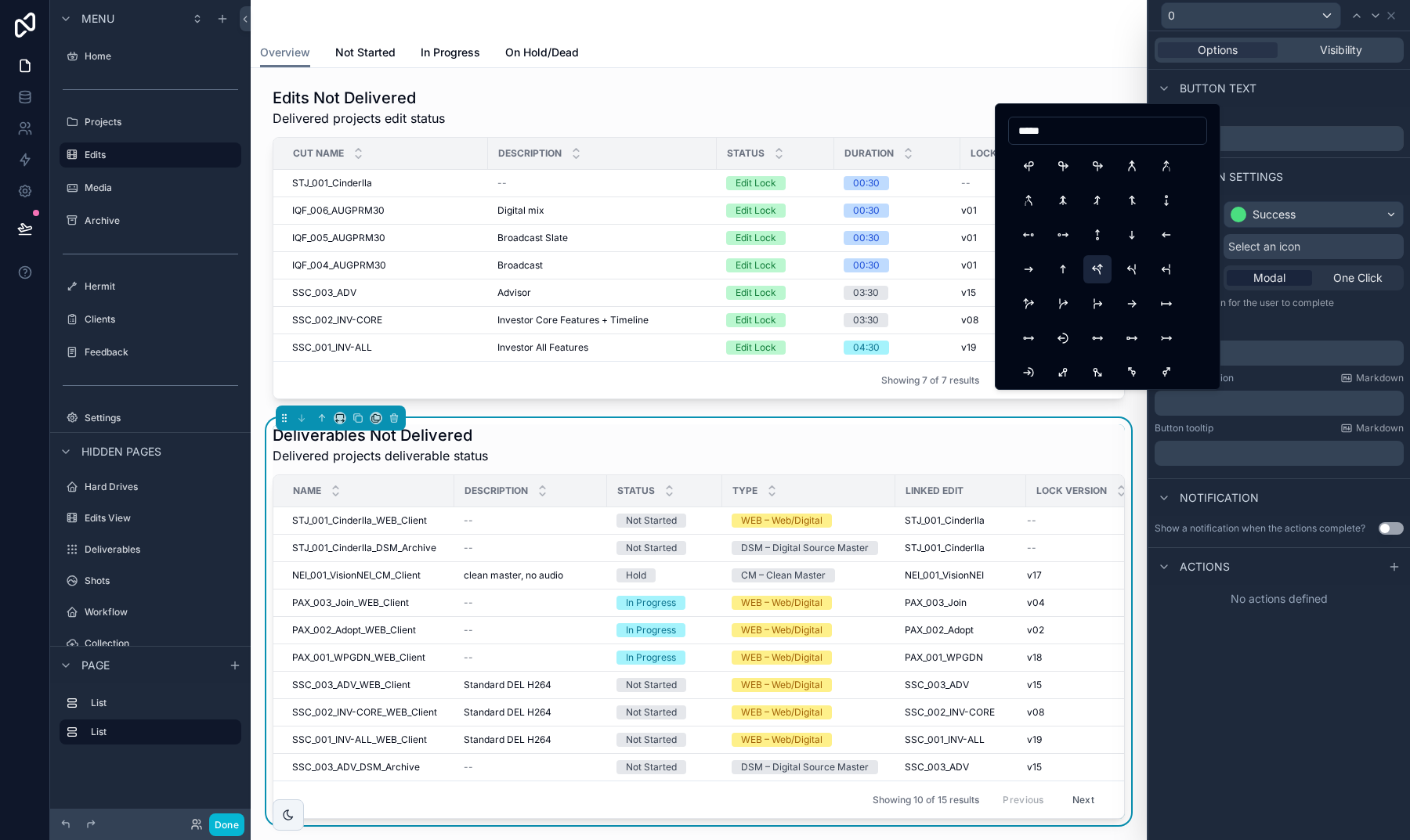
scroll to position [624, 0]
type input "*****"
click at [1034, 262] on button "ArrowNarrowRight" at bounding box center [1028, 265] width 28 height 28
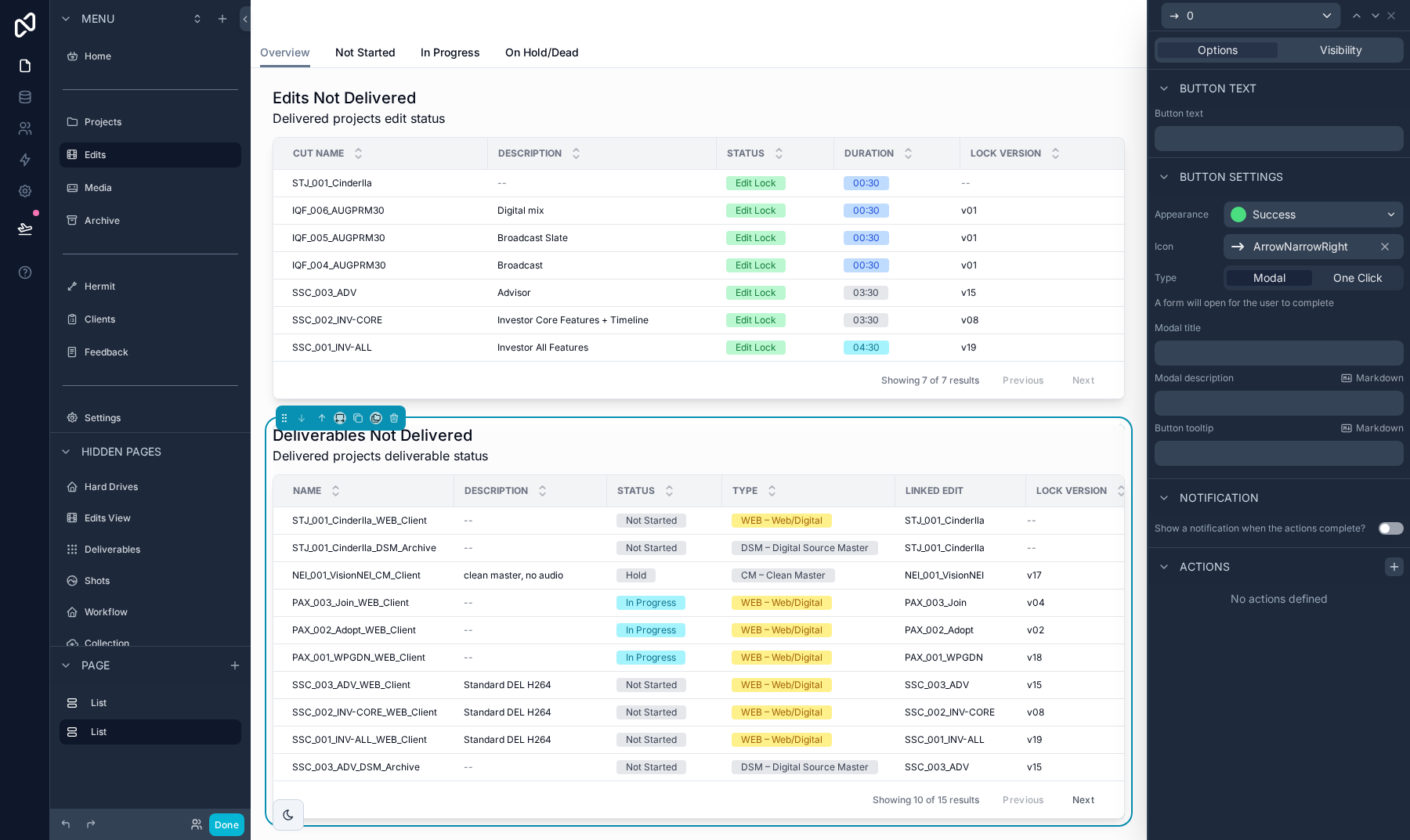
click at [1395, 567] on icon at bounding box center [1393, 567] width 7 height 0
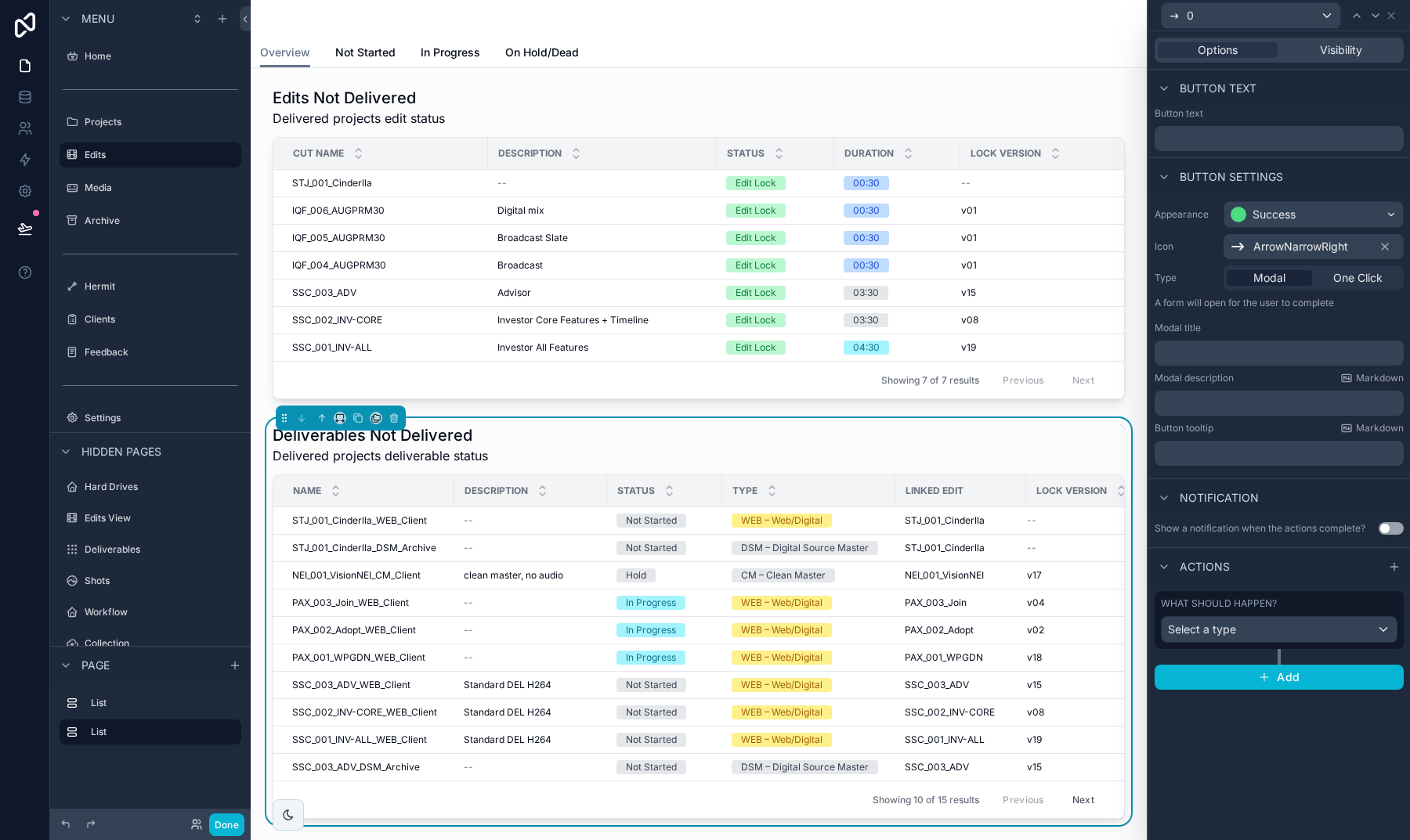
click at [1222, 637] on div "Select a type" at bounding box center [1278, 630] width 235 height 25
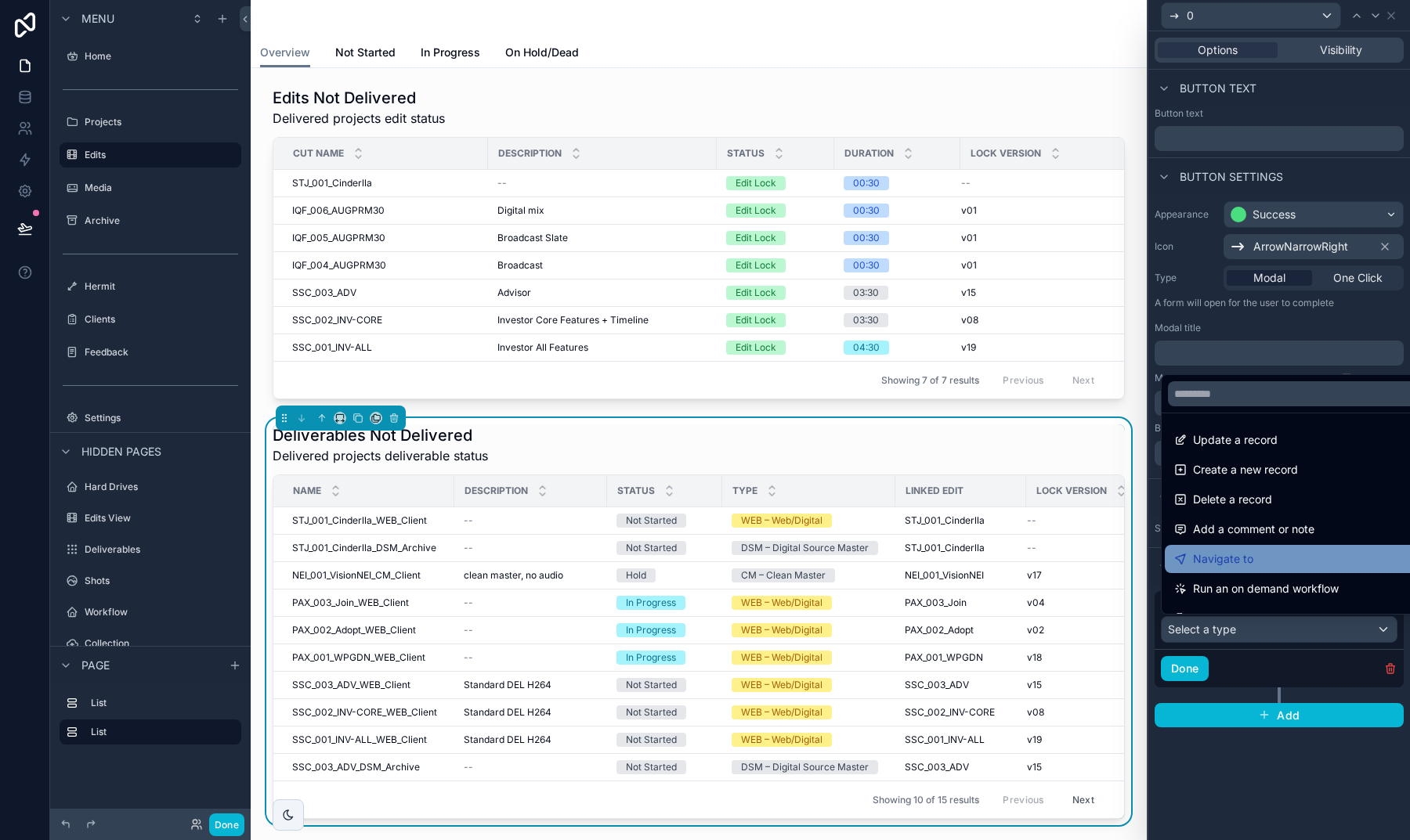
click at [1235, 564] on span "Navigate to" at bounding box center [1223, 559] width 60 height 19
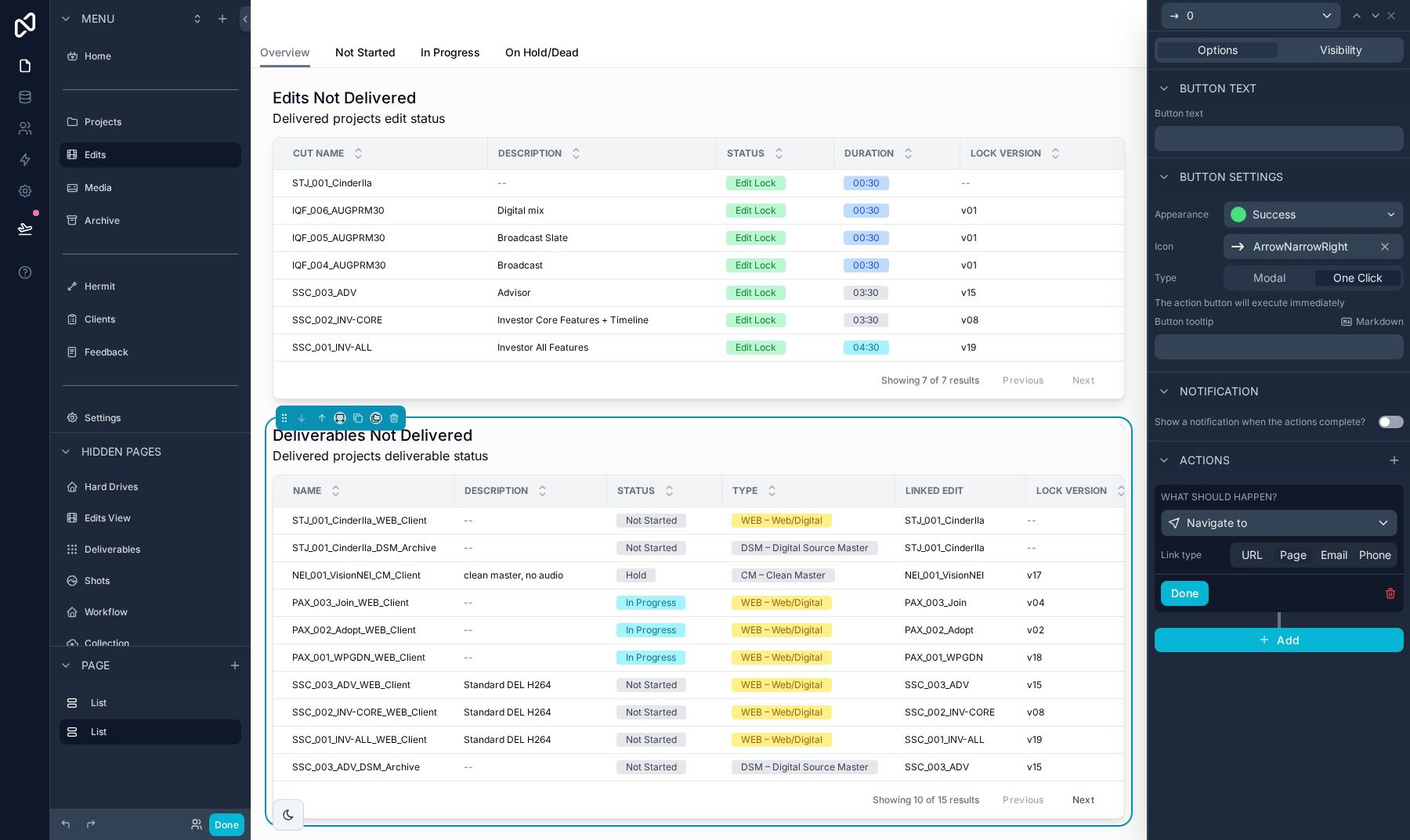
click at [1294, 554] on span "Page" at bounding box center [1293, 554] width 27 height 16
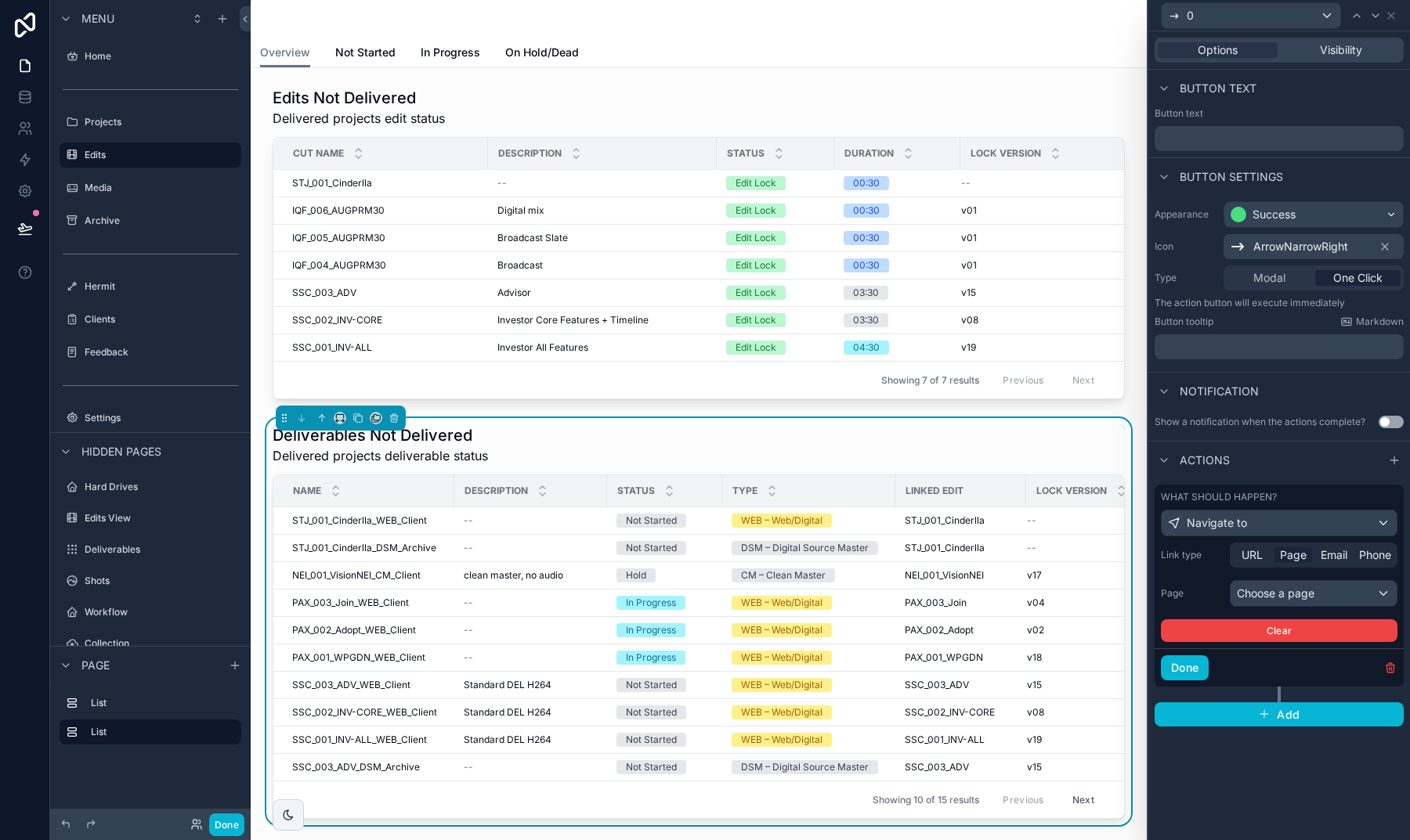
click at [1272, 595] on div "Choose a page" at bounding box center [1313, 594] width 166 height 25
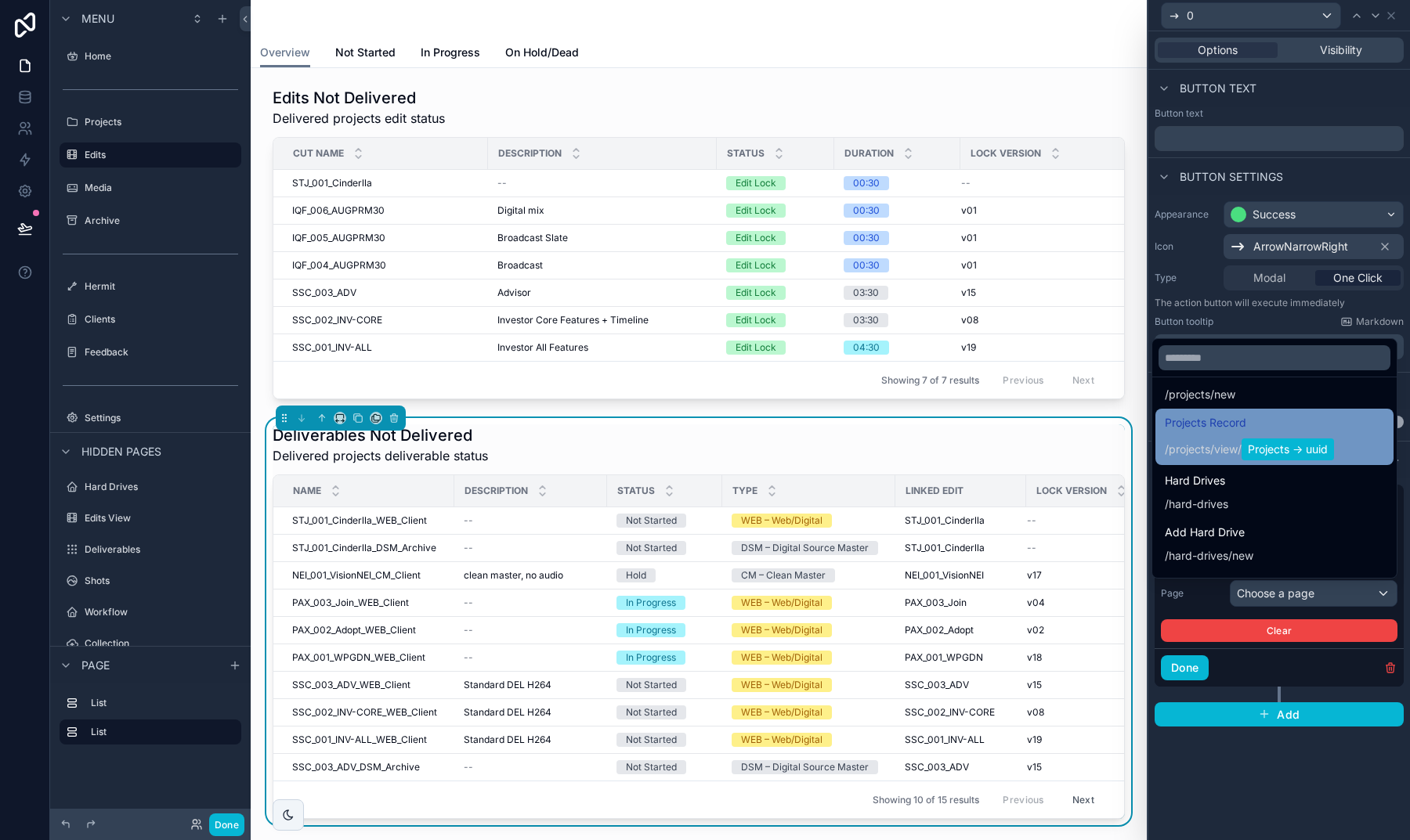
scroll to position [126, 0]
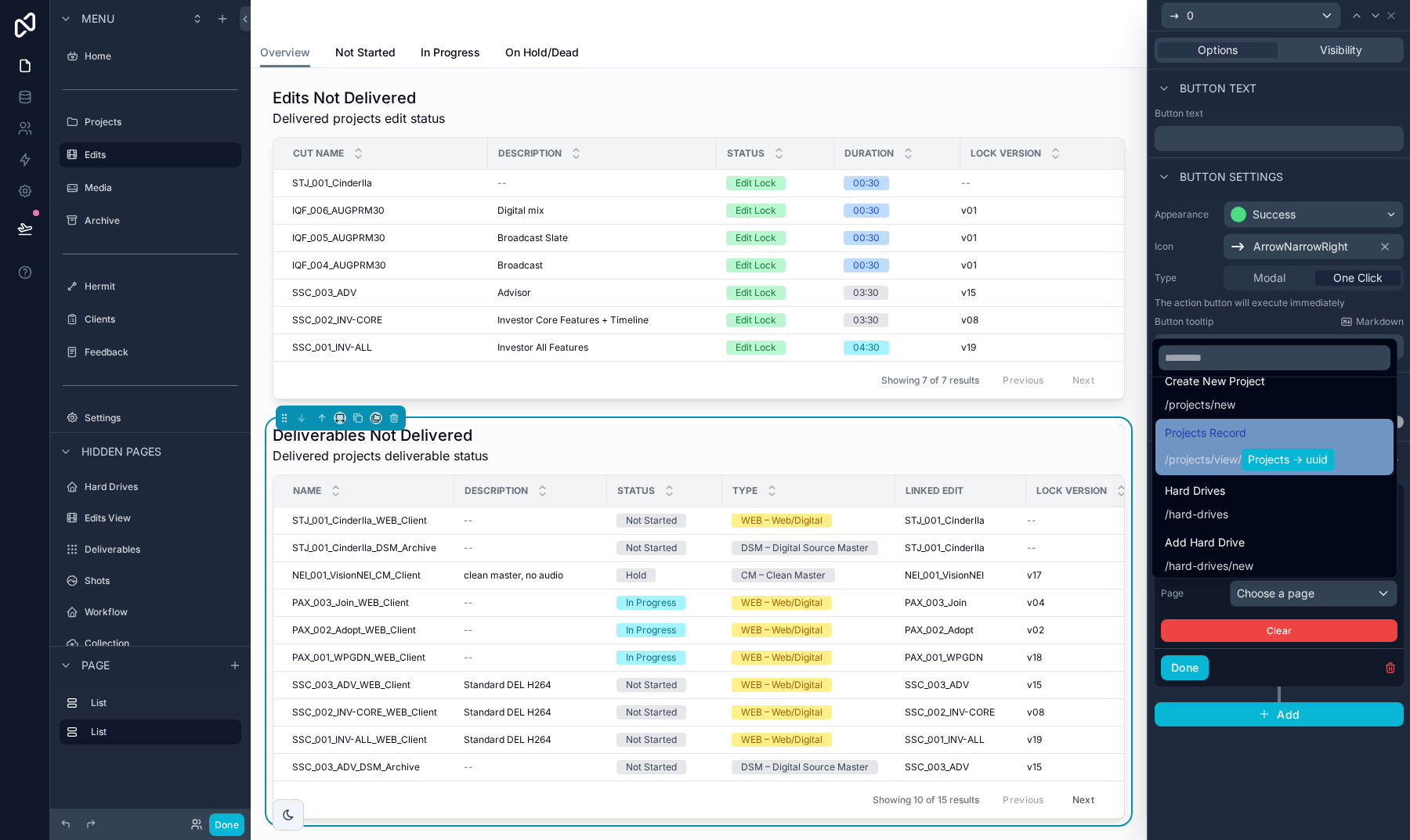
click at [1224, 442] on span "Projects Record" at bounding box center [1249, 433] width 170 height 19
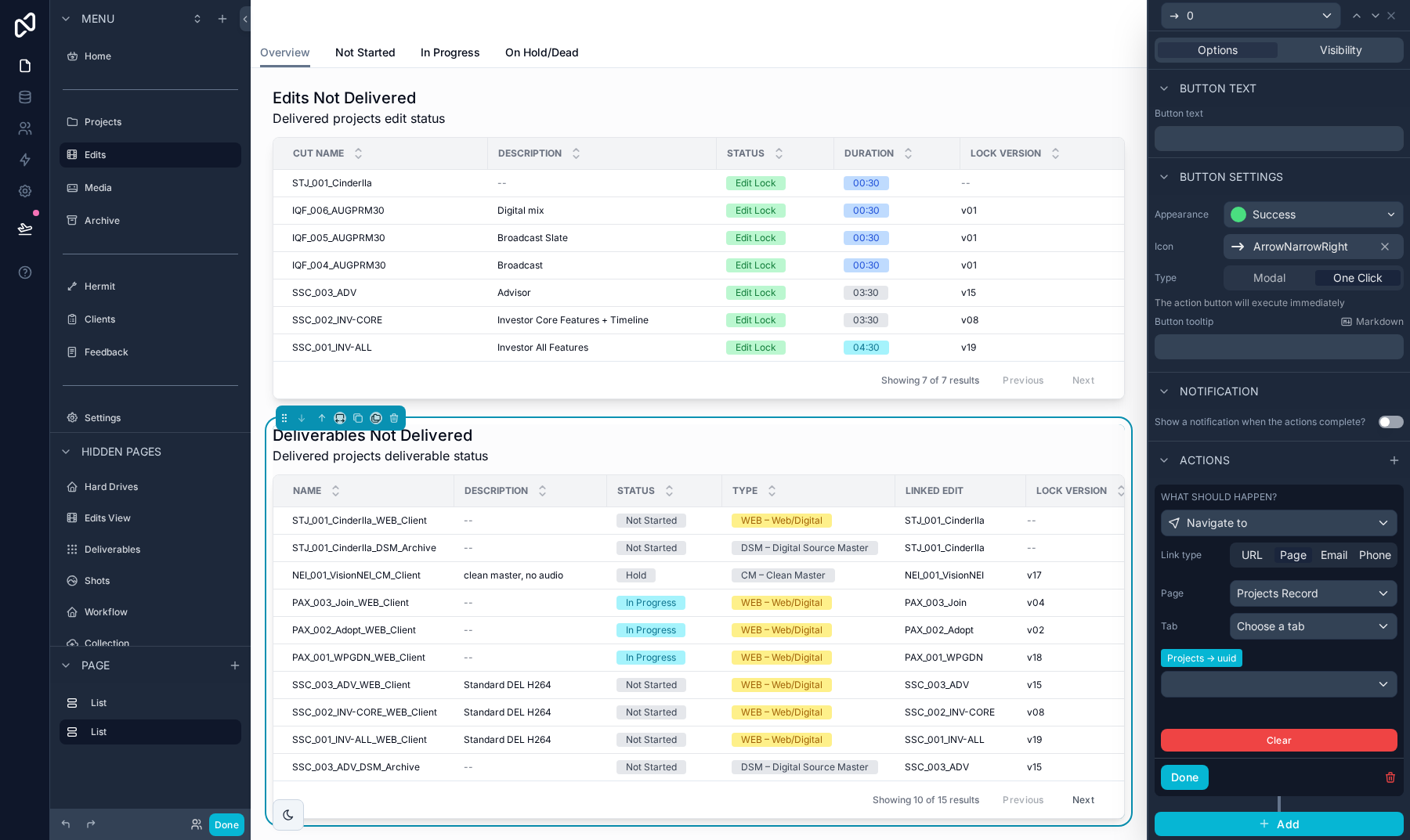
click at [1266, 621] on span "Choose a tab" at bounding box center [1271, 626] width 68 height 13
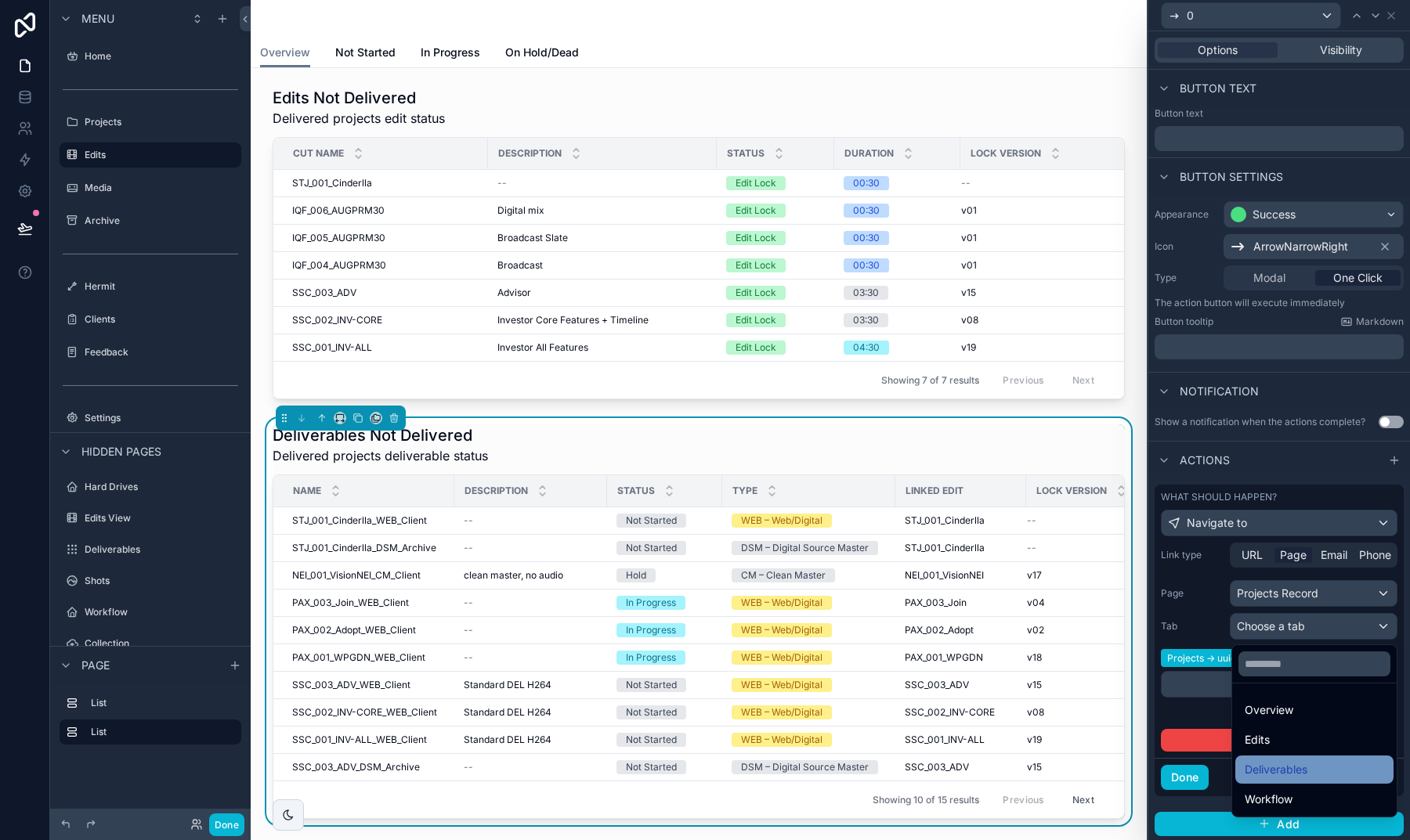
click at [1258, 770] on span "Deliverables" at bounding box center [1276, 769] width 63 height 19
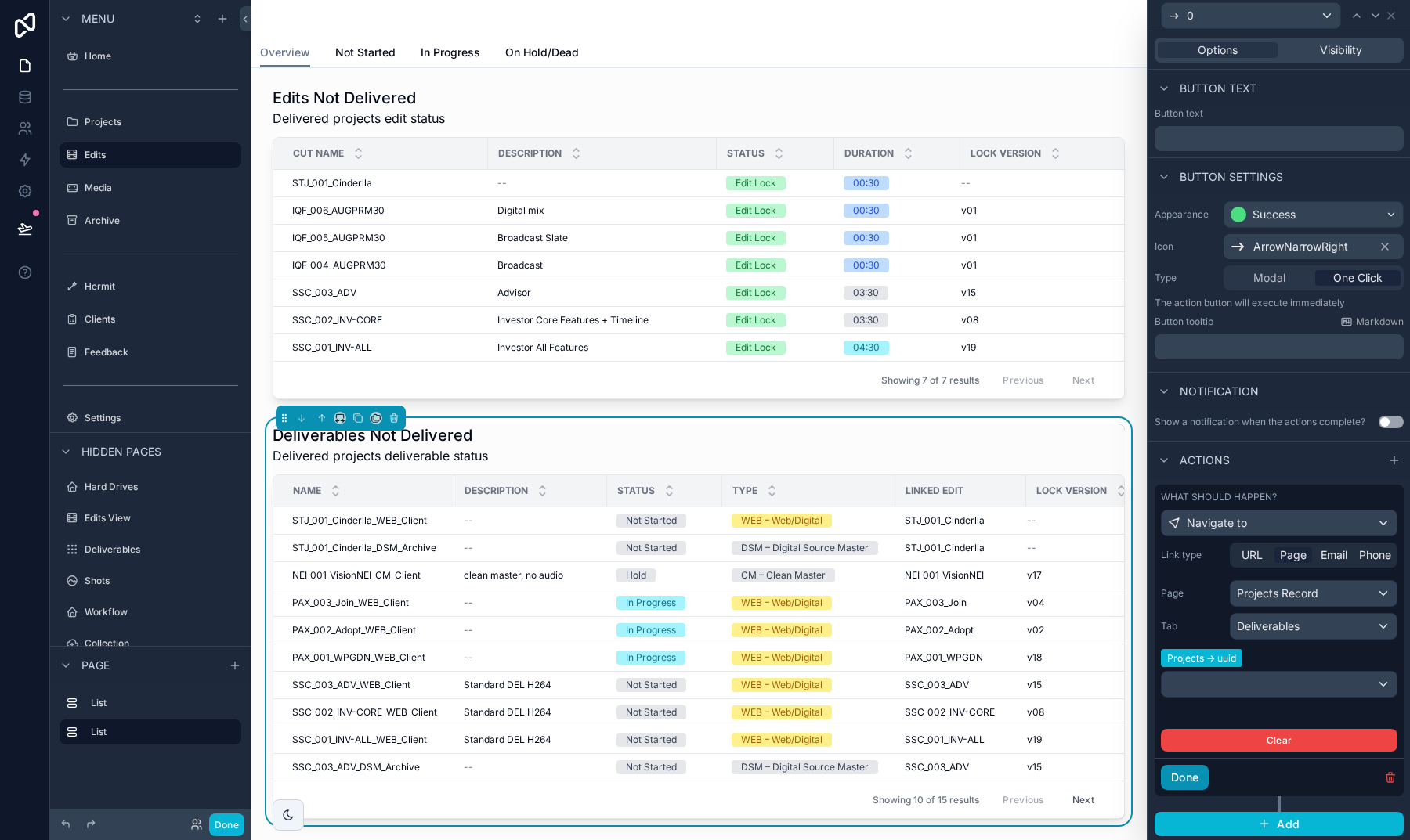
click at [1197, 767] on button "Done" at bounding box center [1184, 777] width 48 height 25
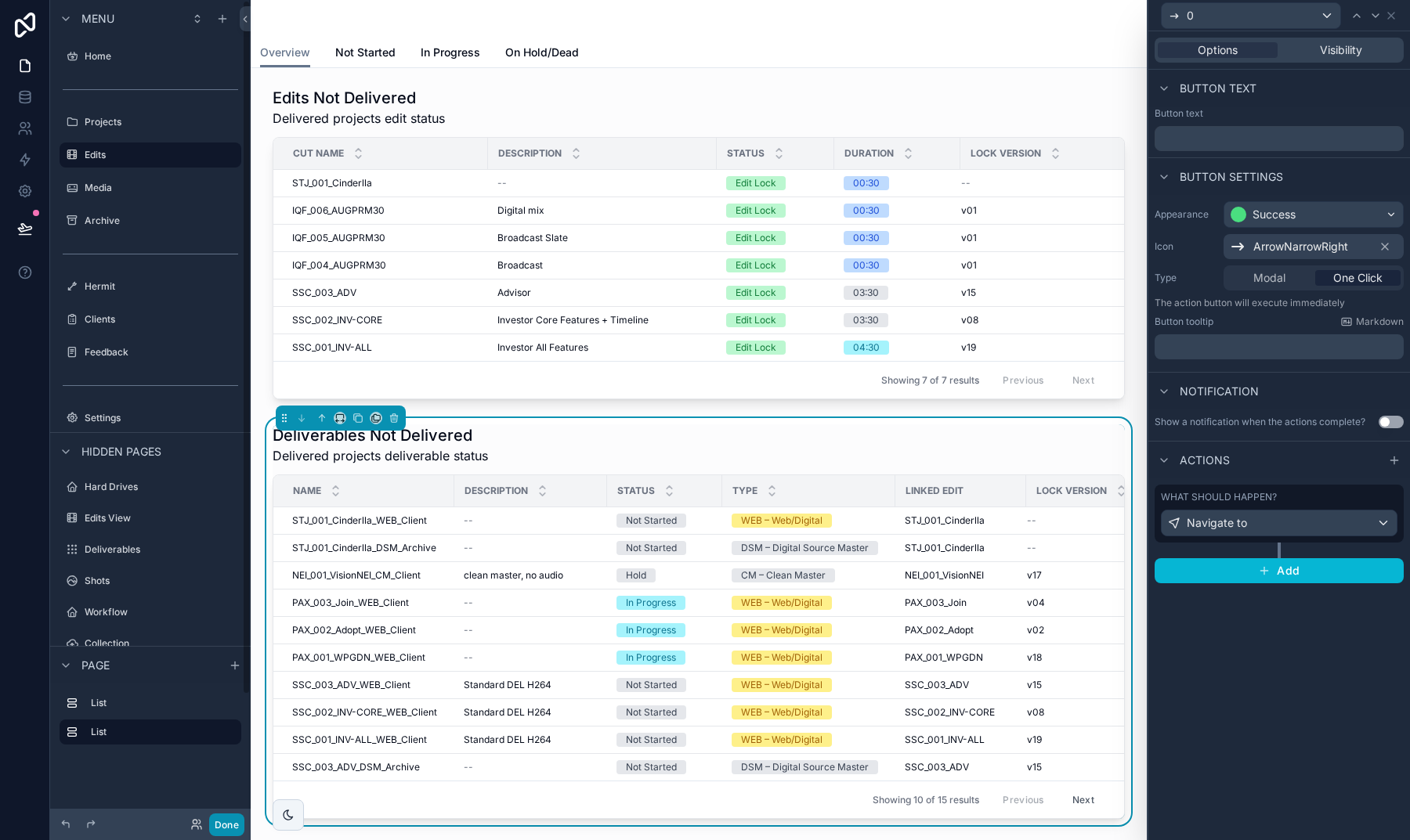
click at [222, 826] on button "Done" at bounding box center [226, 824] width 35 height 23
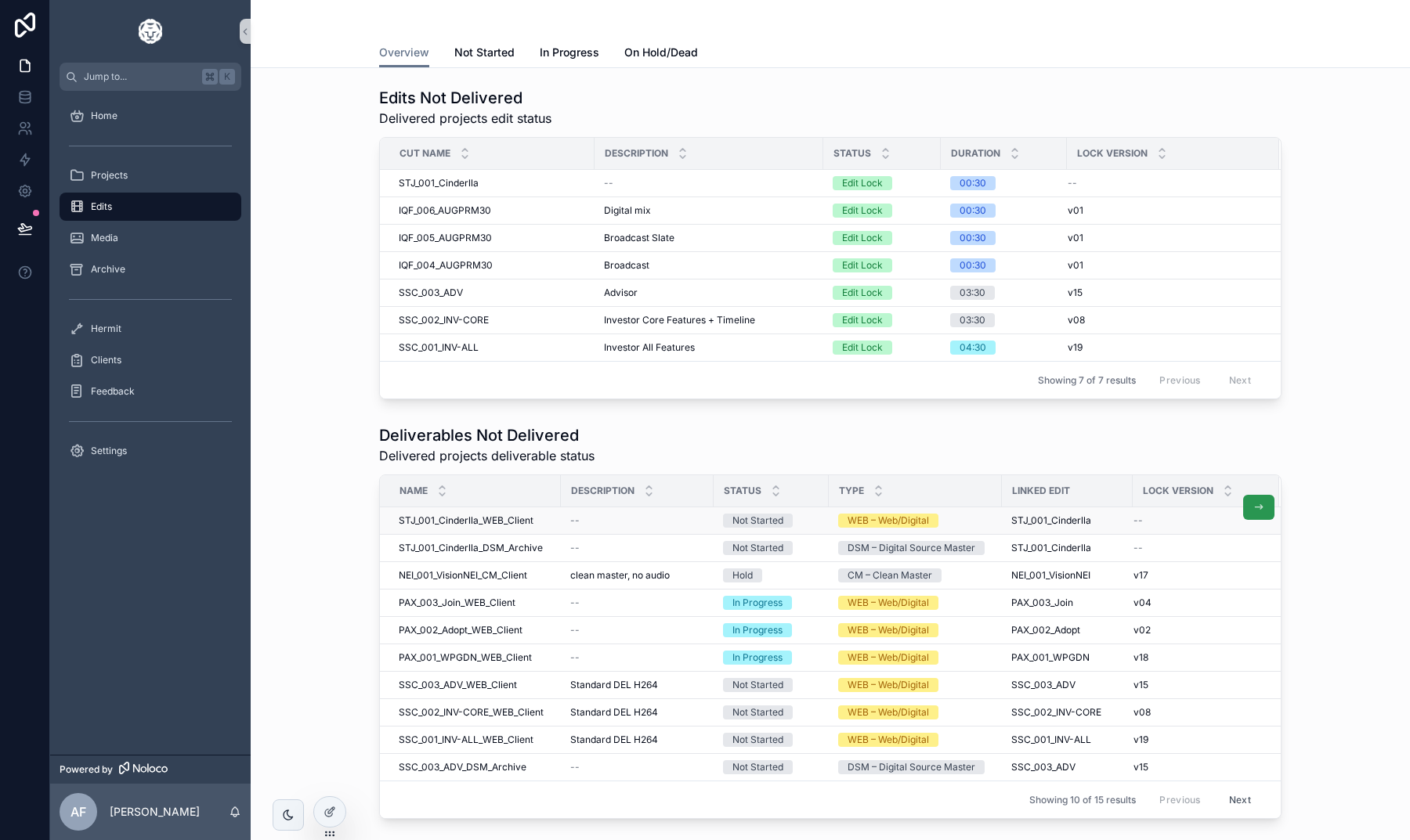
click at [1249, 507] on button "scrollable content" at bounding box center [1259, 508] width 32 height 25
click at [1257, 563] on icon "scrollable content" at bounding box center [1258, 562] width 13 height 13
click at [1249, 526] on button "scrollable content" at bounding box center [1259, 534] width 32 height 25
click at [327, 809] on icon at bounding box center [328, 812] width 7 height 7
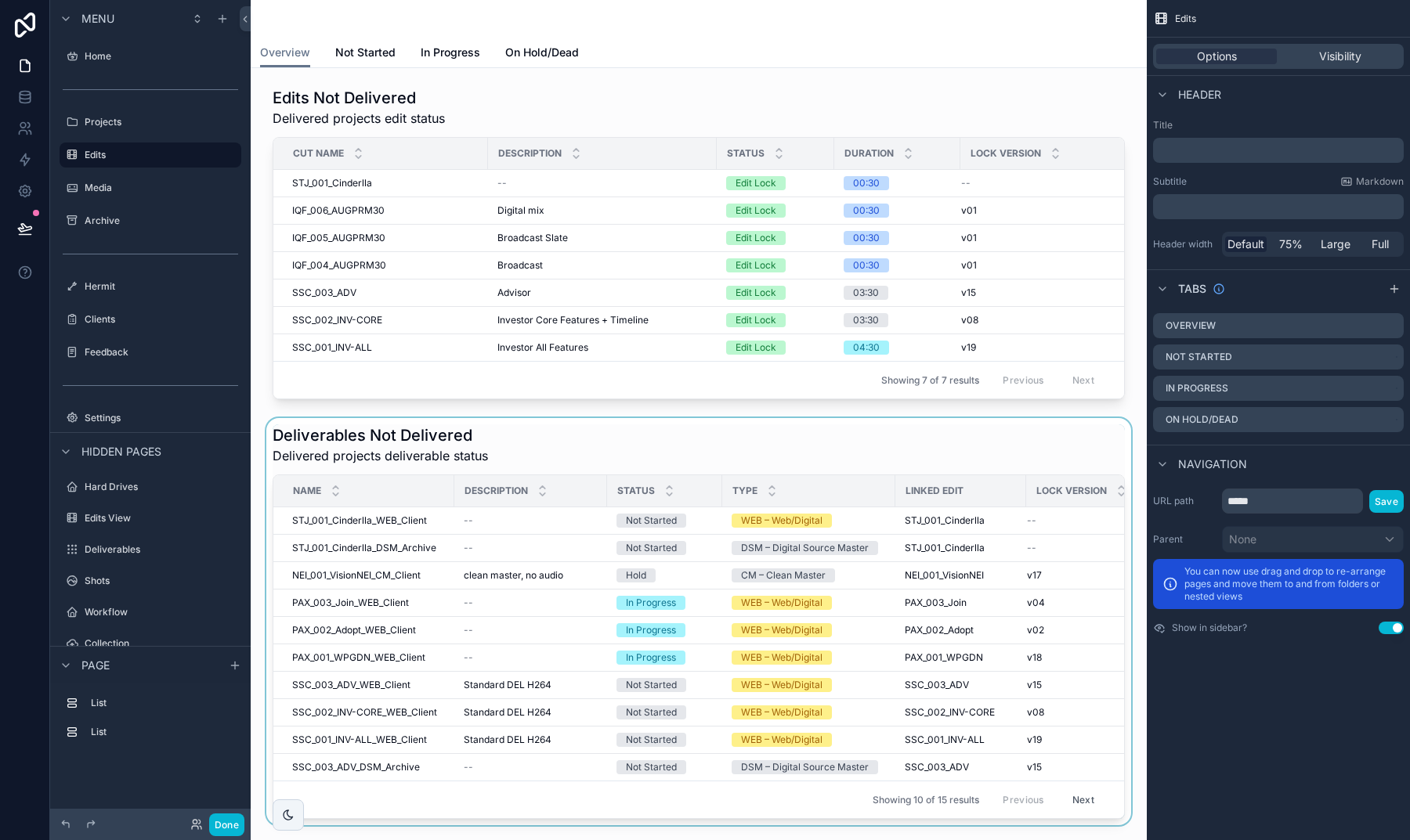
click at [895, 437] on div "scrollable content" at bounding box center [698, 622] width 871 height 407
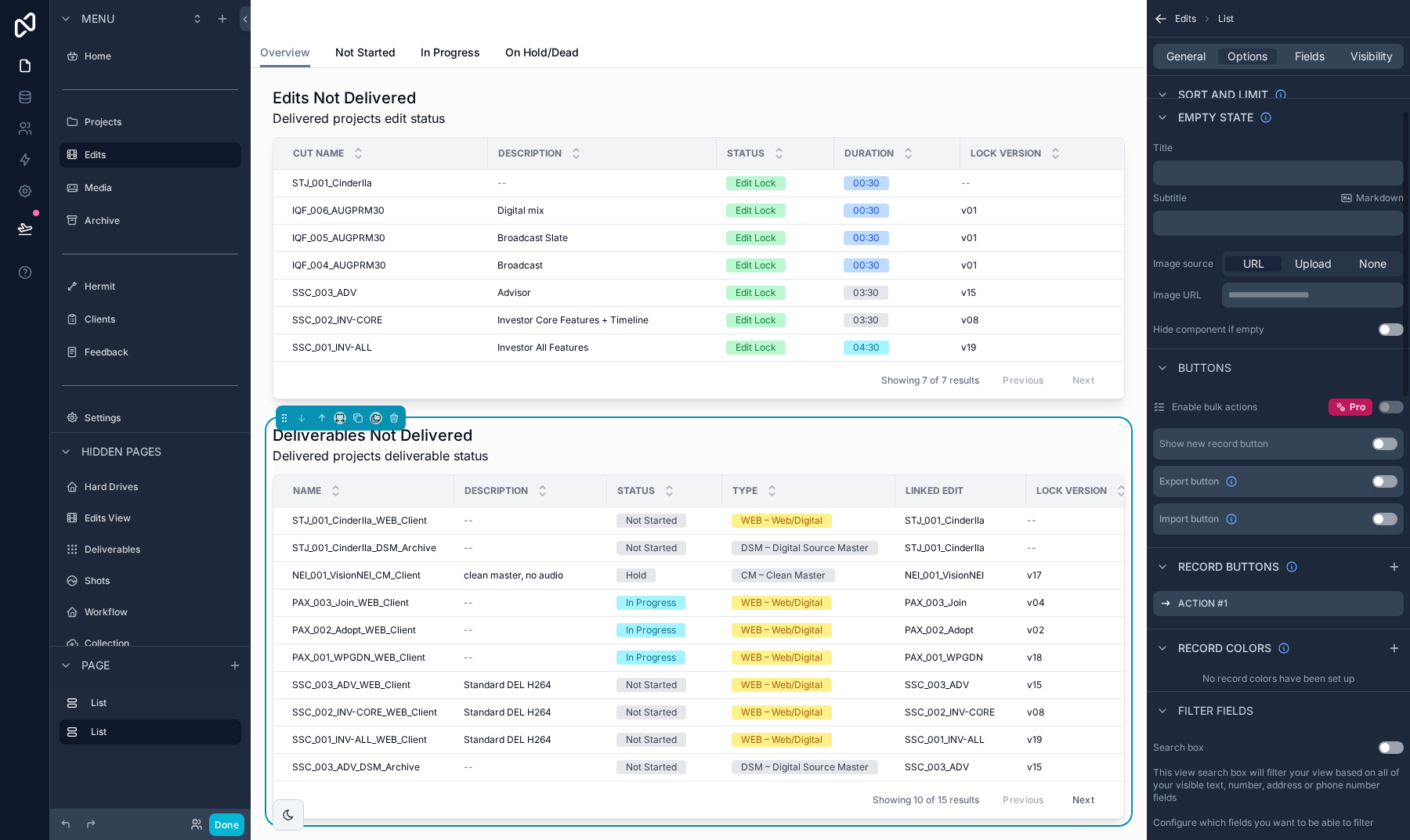
scroll to position [325, 0]
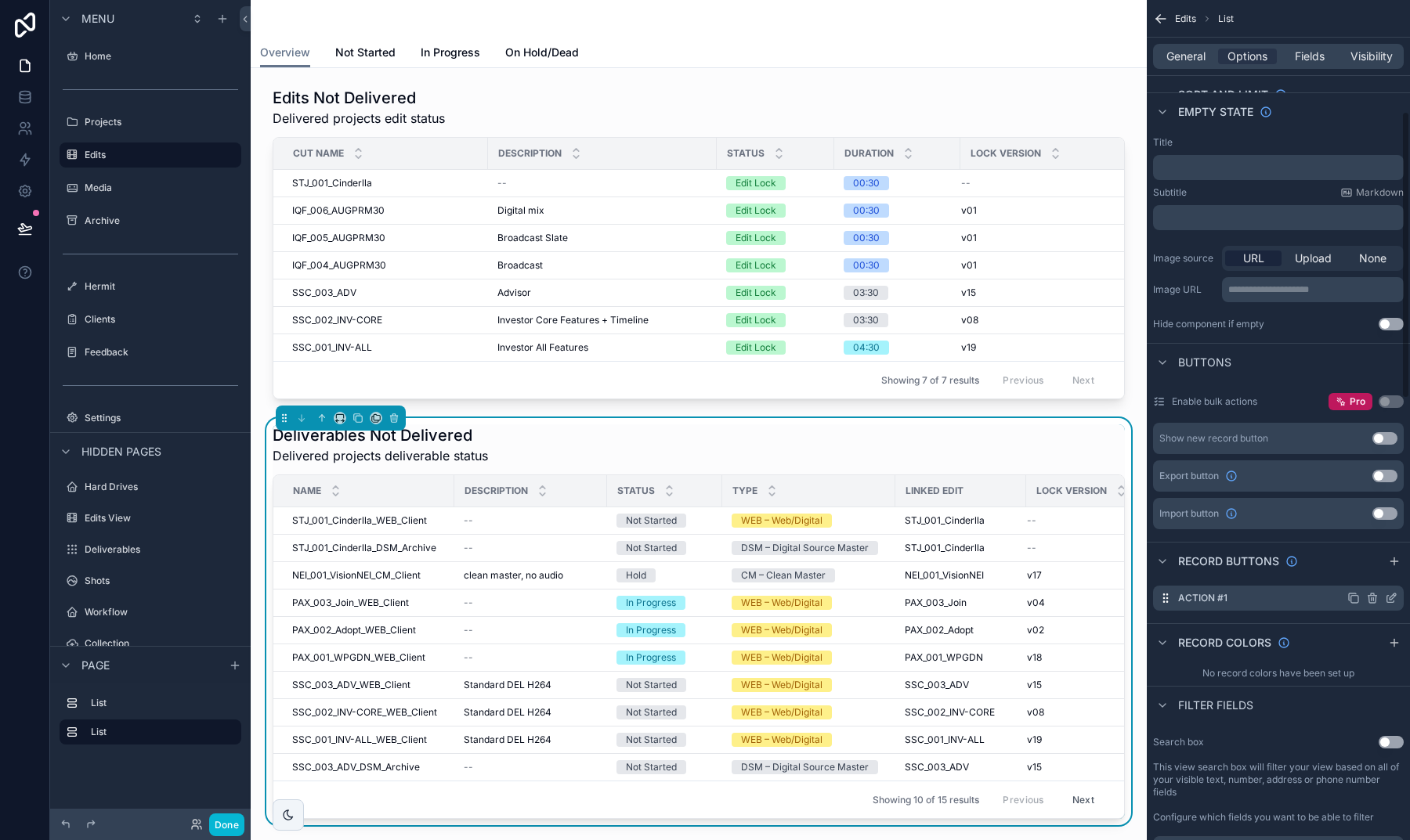
click at [1391, 598] on icon "scrollable content" at bounding box center [1391, 598] width 13 height 13
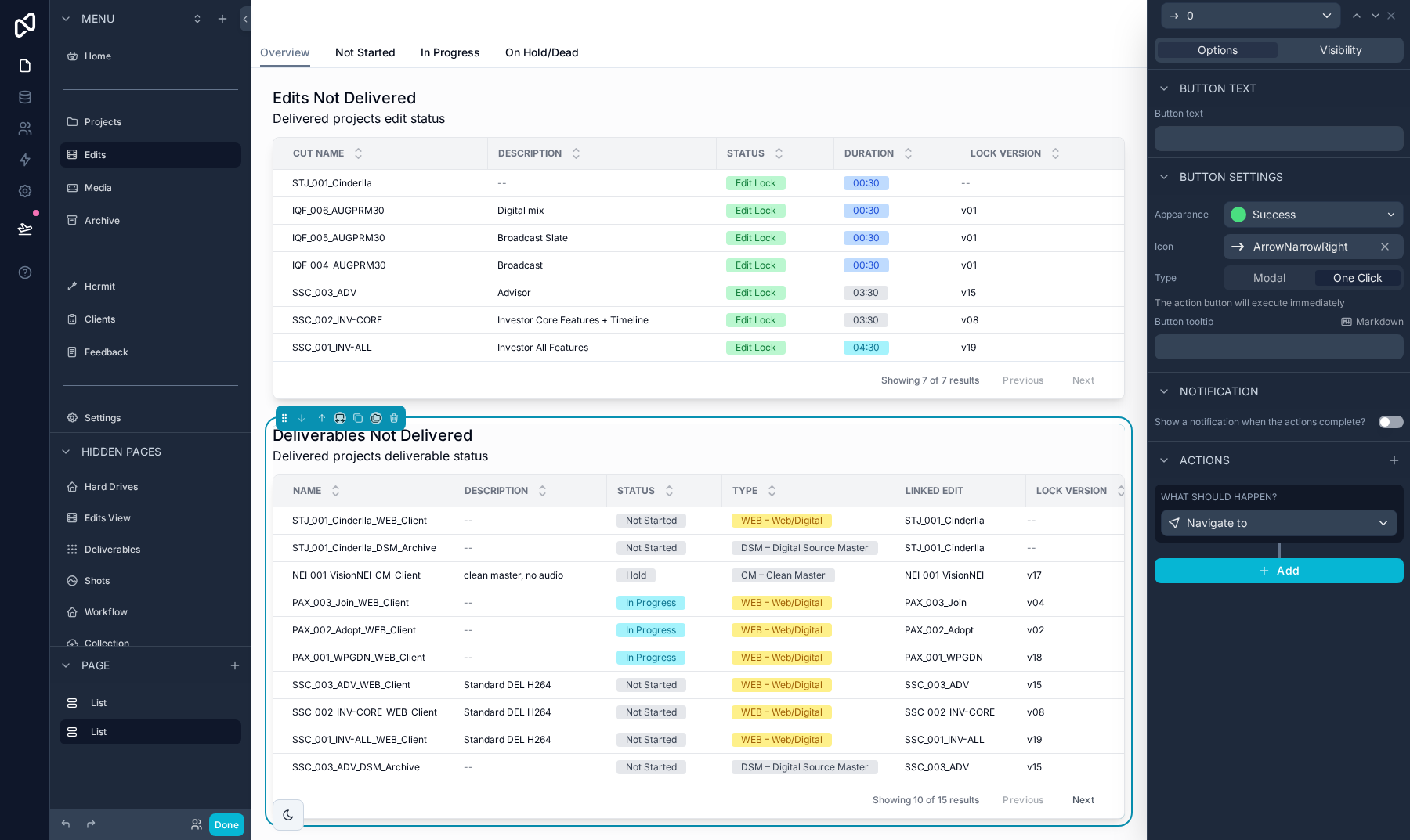
click at [1229, 343] on p "﻿" at bounding box center [1280, 347] width 240 height 16
click at [1293, 402] on div "Notification" at bounding box center [1278, 390] width 261 height 38
click at [1290, 506] on div "What should happen? Navigate to" at bounding box center [1278, 514] width 236 height 45
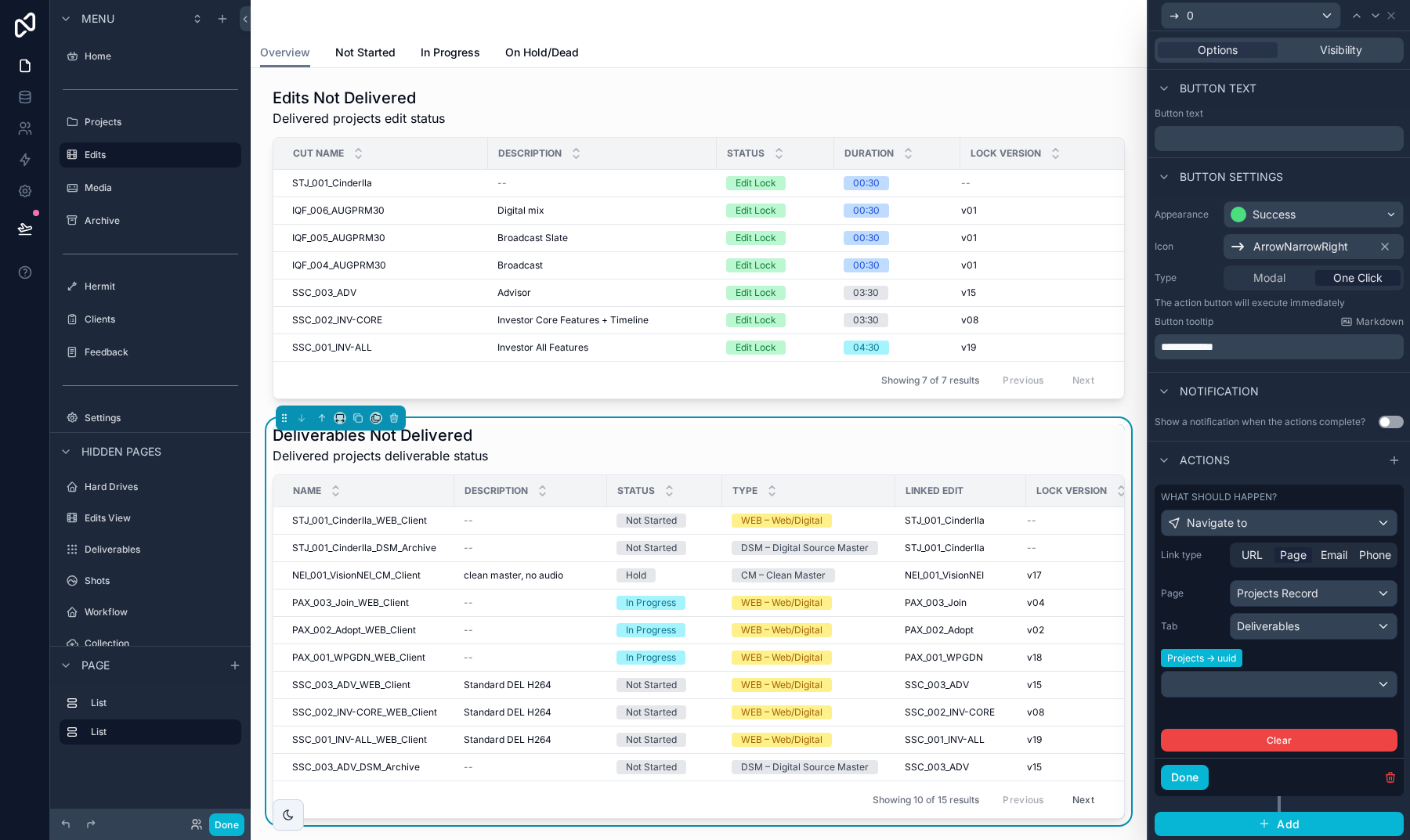
click at [1265, 589] on div "Projects Record" at bounding box center [1313, 594] width 166 height 25
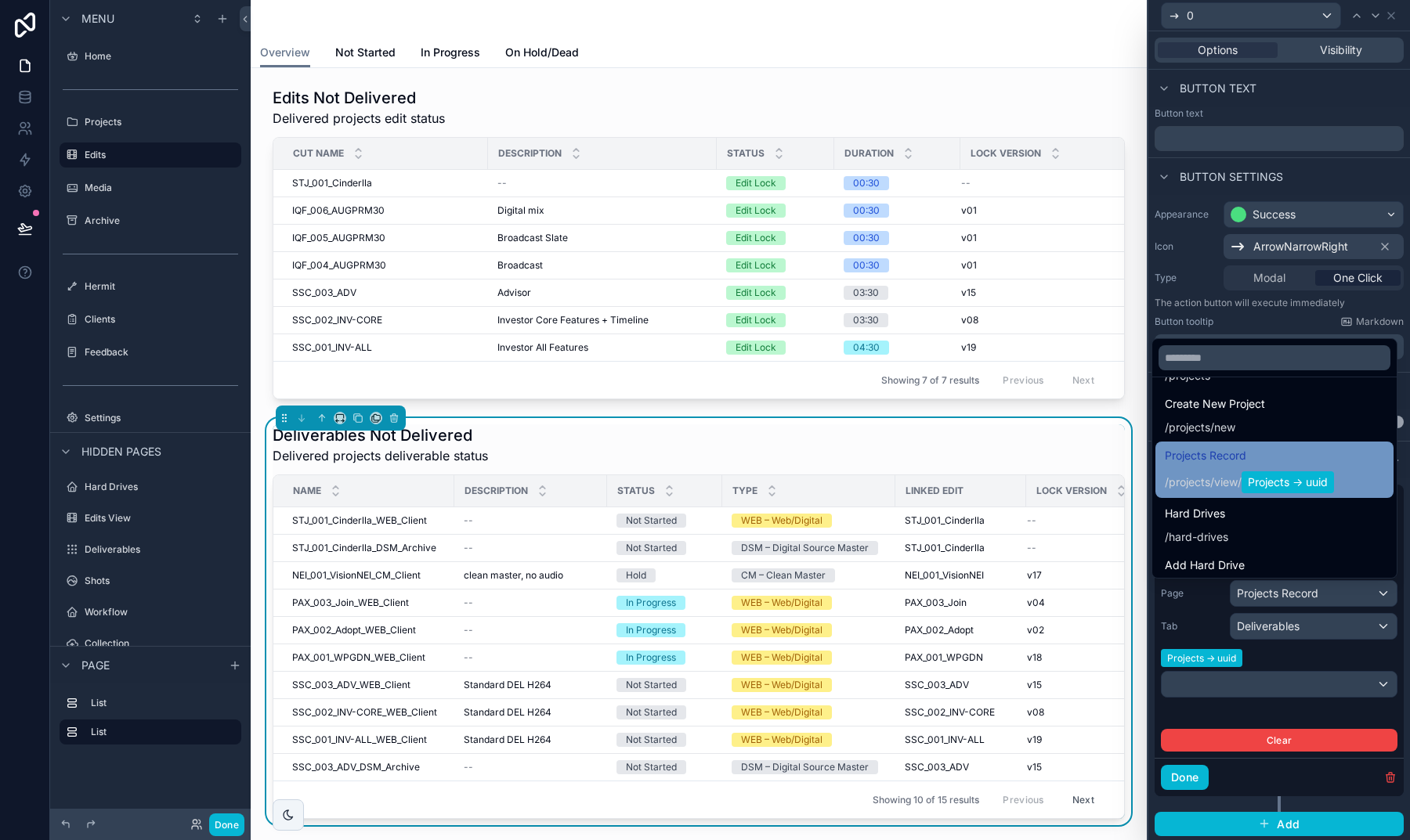
scroll to position [115, 0]
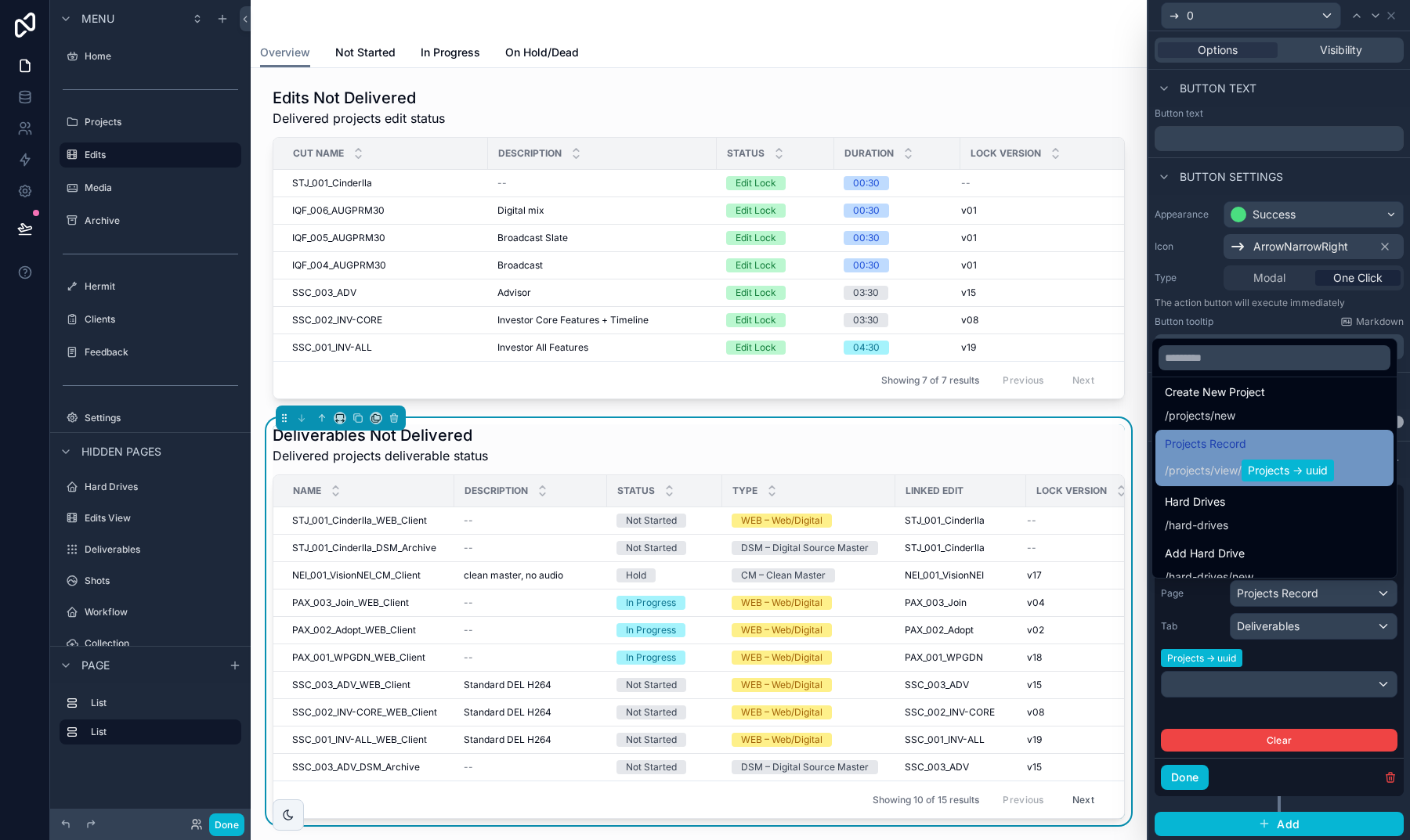
click at [1230, 461] on div "/ projects / view / Projects -> uuid" at bounding box center [1249, 470] width 170 height 22
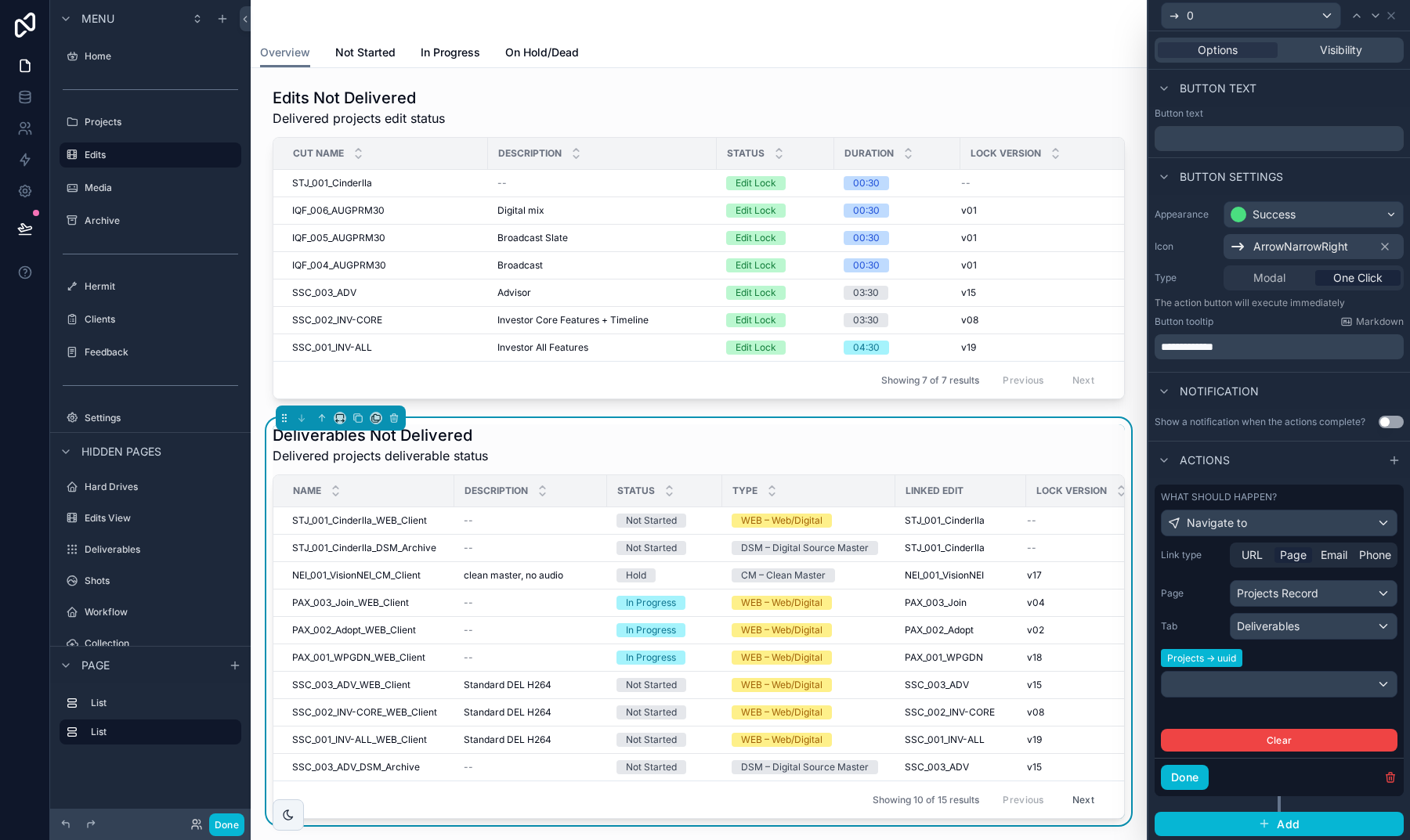
click at [1291, 696] on div at bounding box center [1278, 684] width 235 height 25
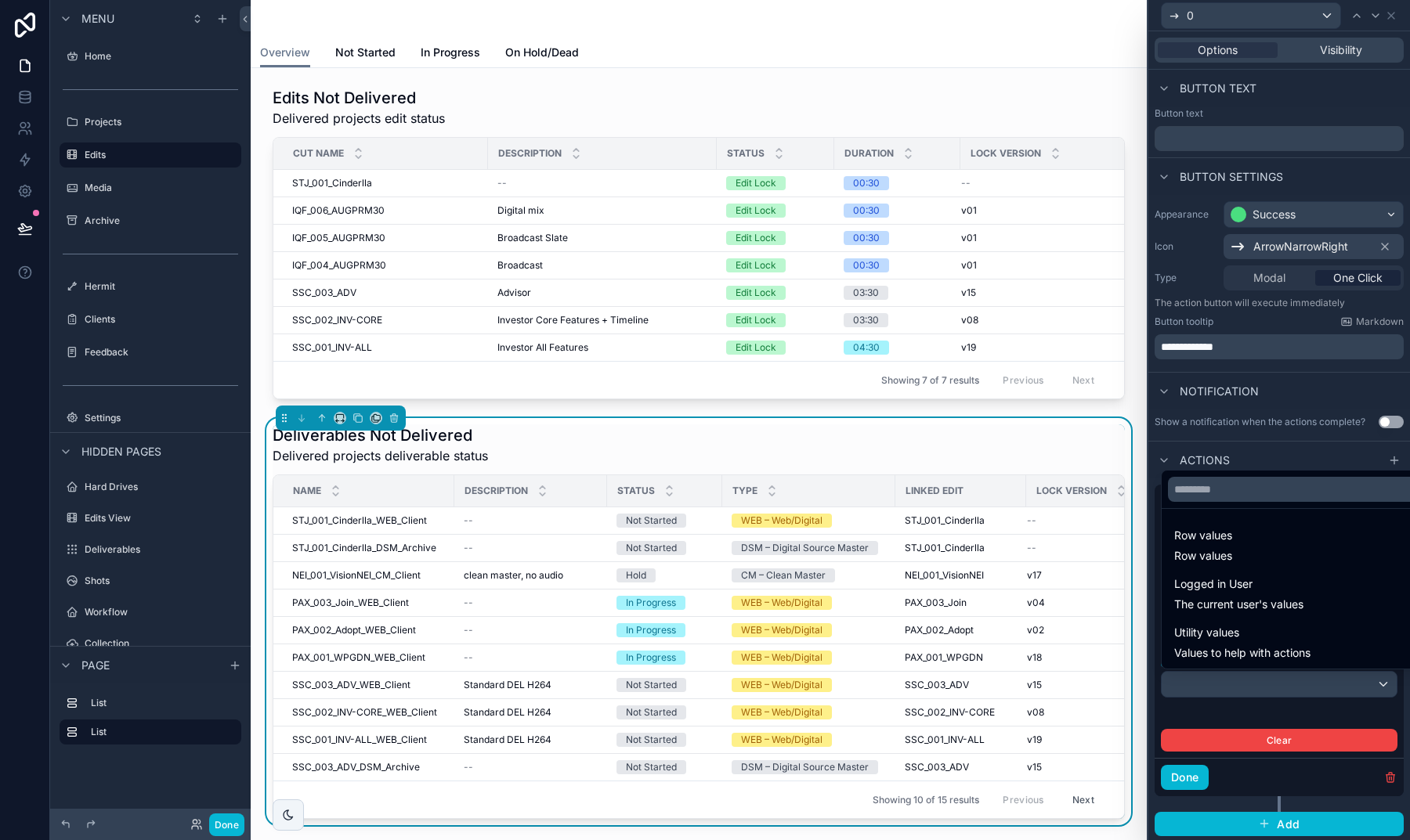
click at [1255, 707] on div at bounding box center [1278, 420] width 261 height 840
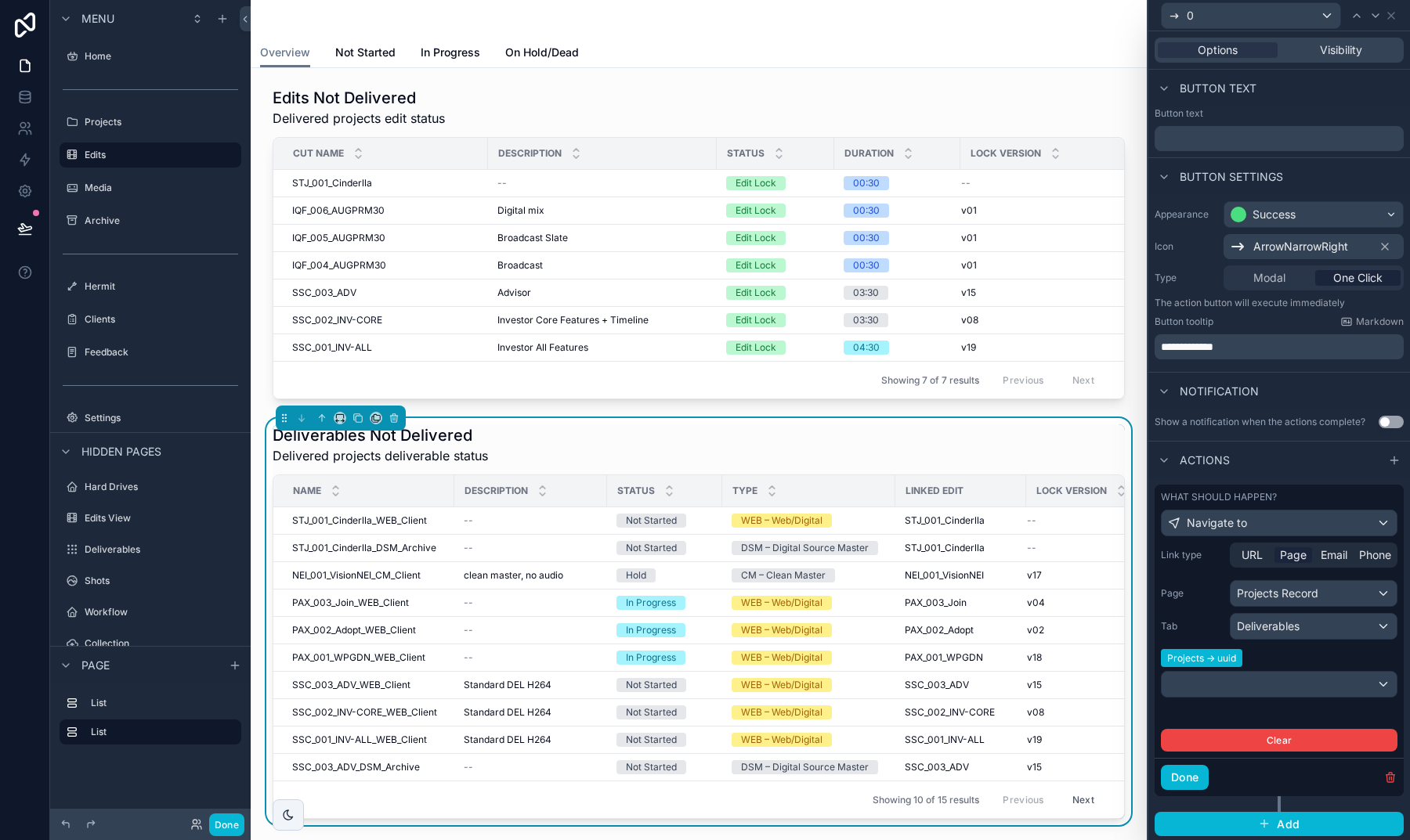
click at [1244, 692] on div at bounding box center [1278, 684] width 235 height 25
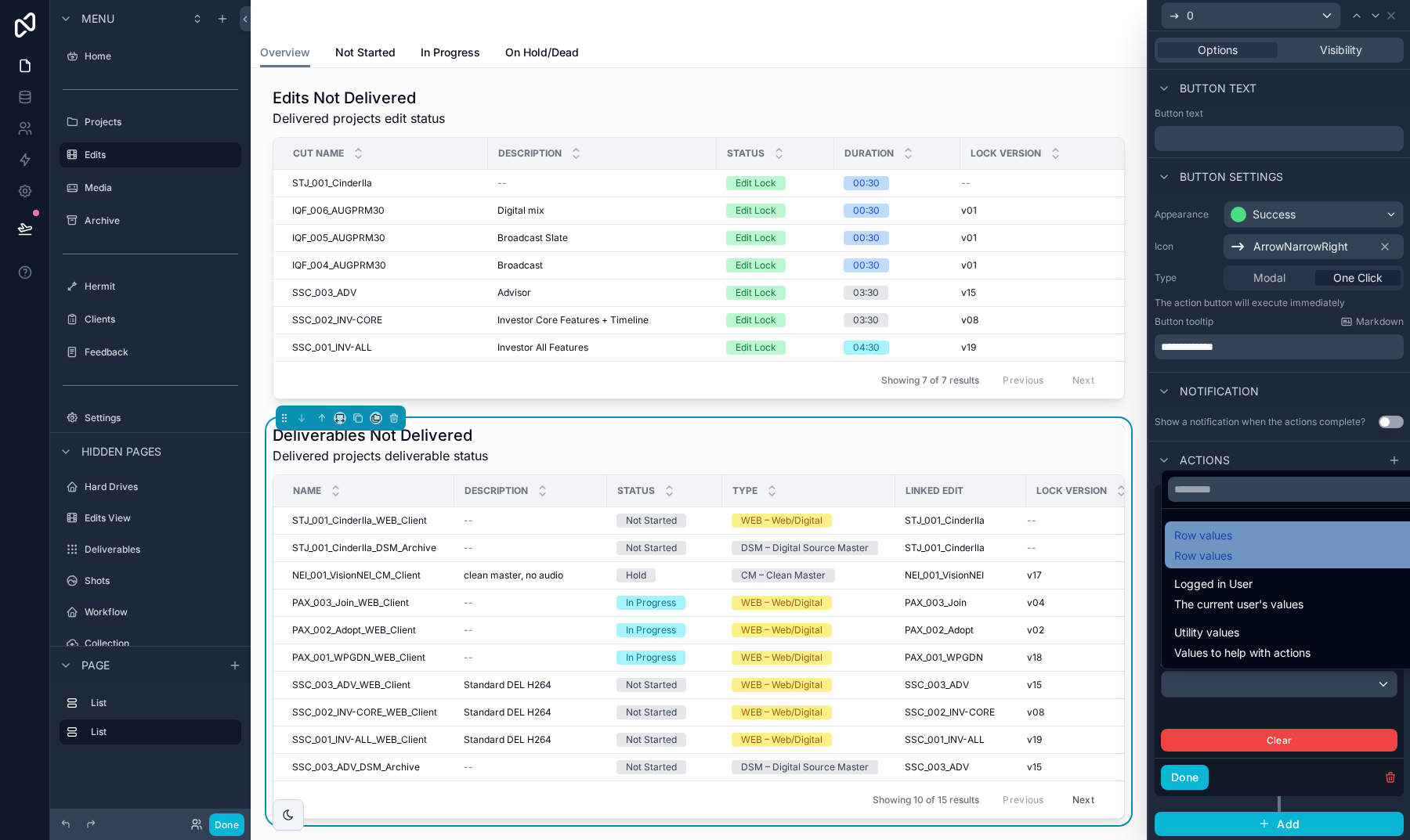
click at [1222, 558] on span "Row values" at bounding box center [1202, 555] width 58 height 16
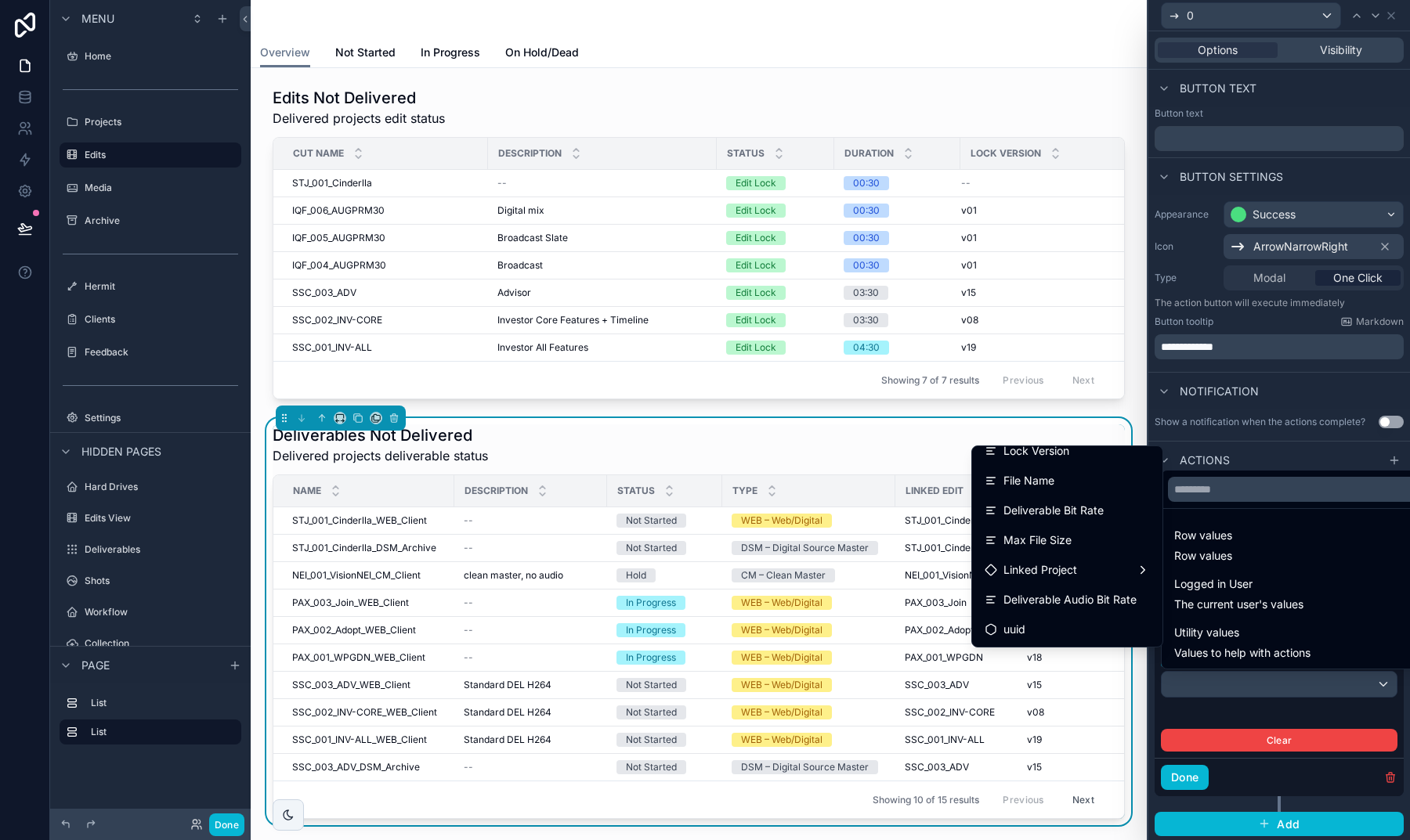
scroll to position [0, 0]
click at [1047, 577] on span "Linked Project" at bounding box center [1040, 569] width 74 height 19
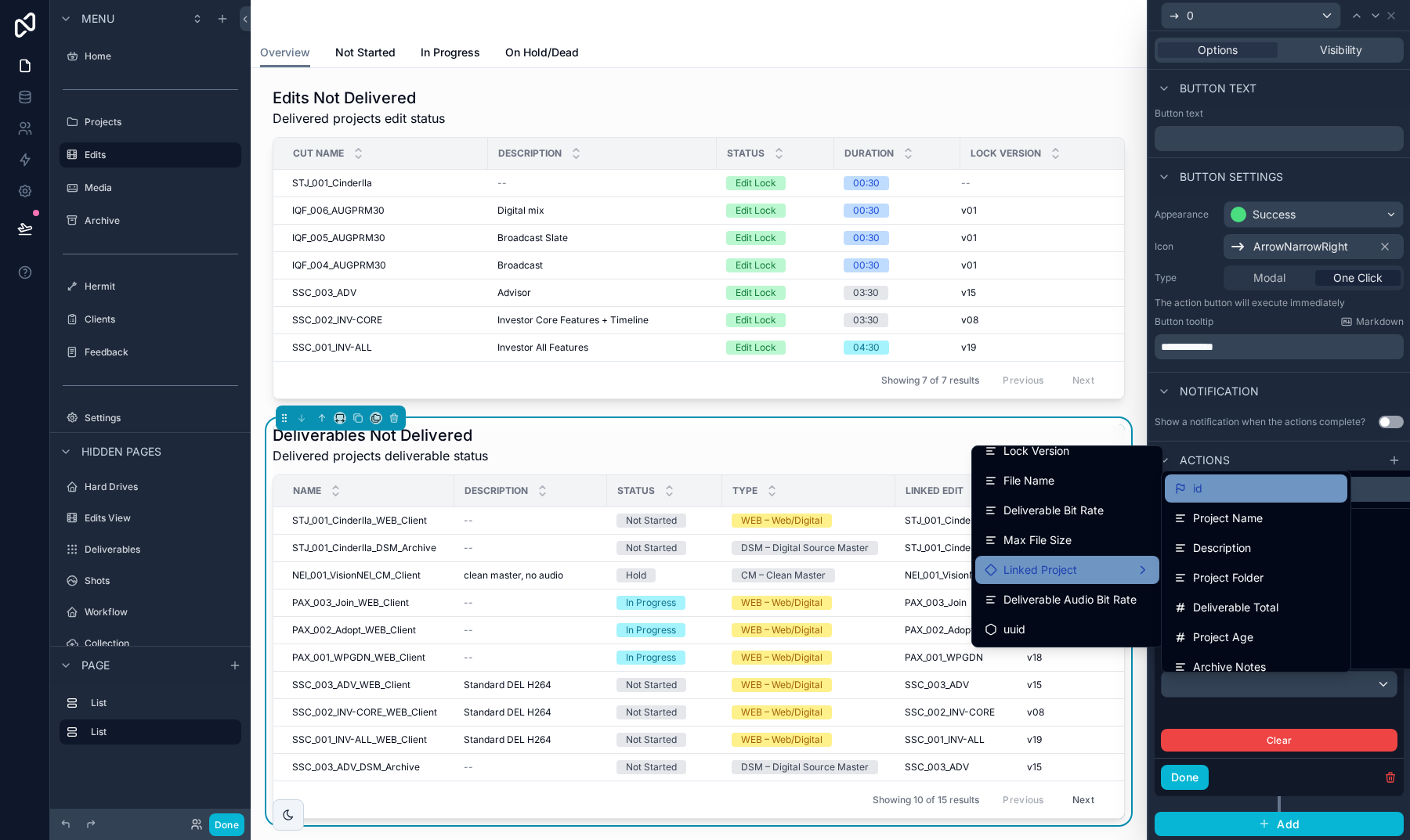
click at [1187, 499] on div "id" at bounding box center [1255, 488] width 182 height 28
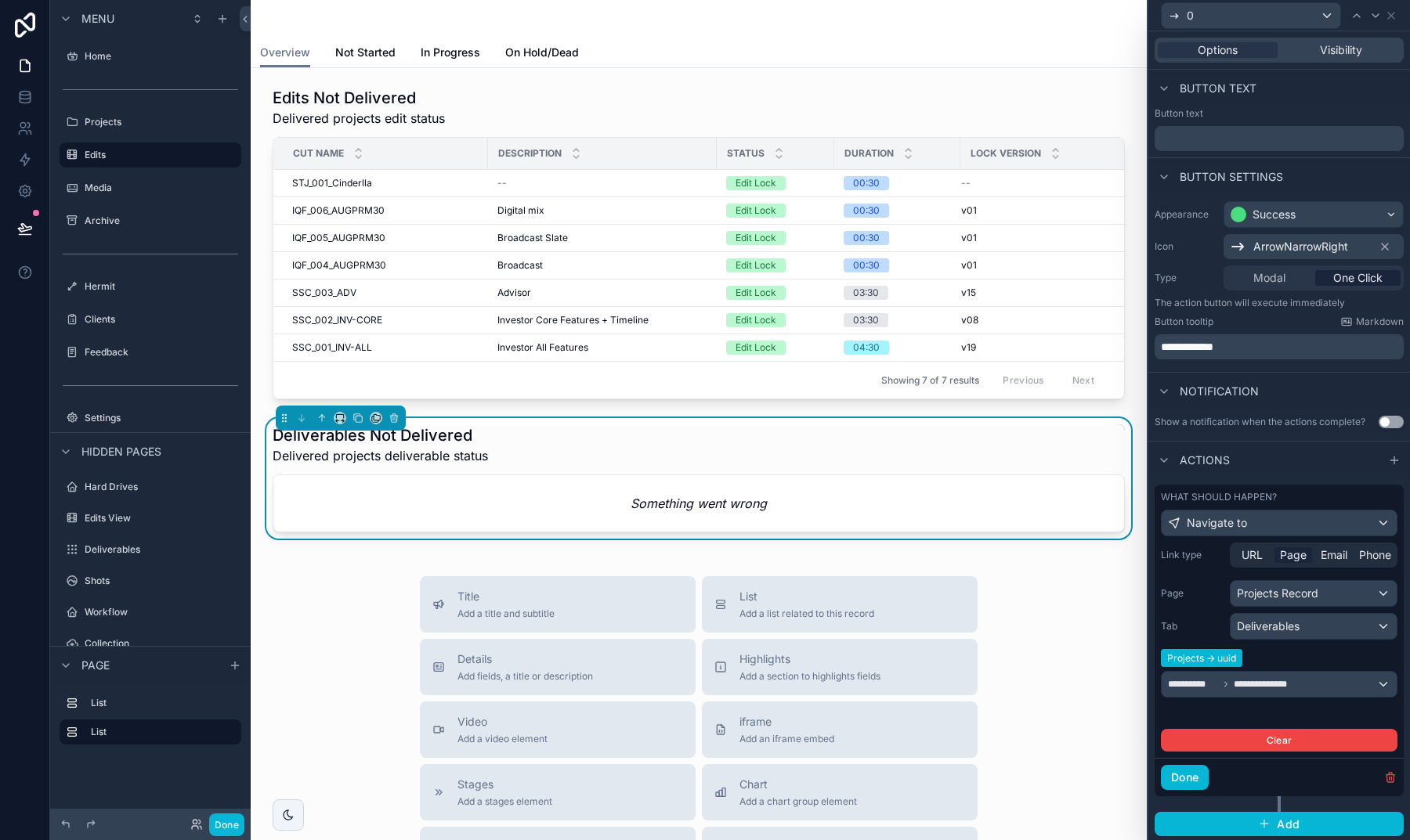
click at [1272, 686] on span "**********" at bounding box center [1265, 684] width 63 height 13
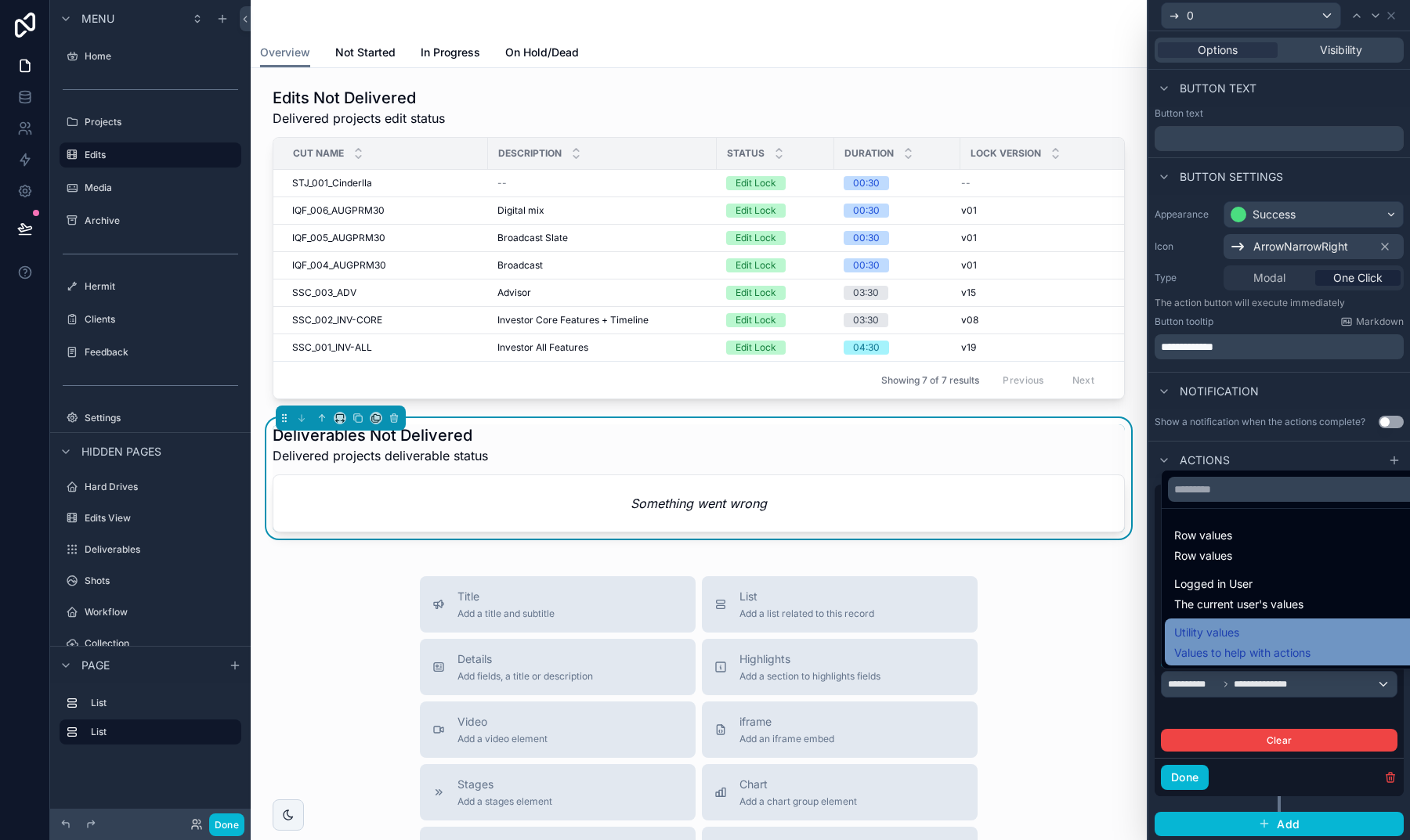
click at [1240, 651] on span "Values to help with actions" at bounding box center [1241, 653] width 136 height 16
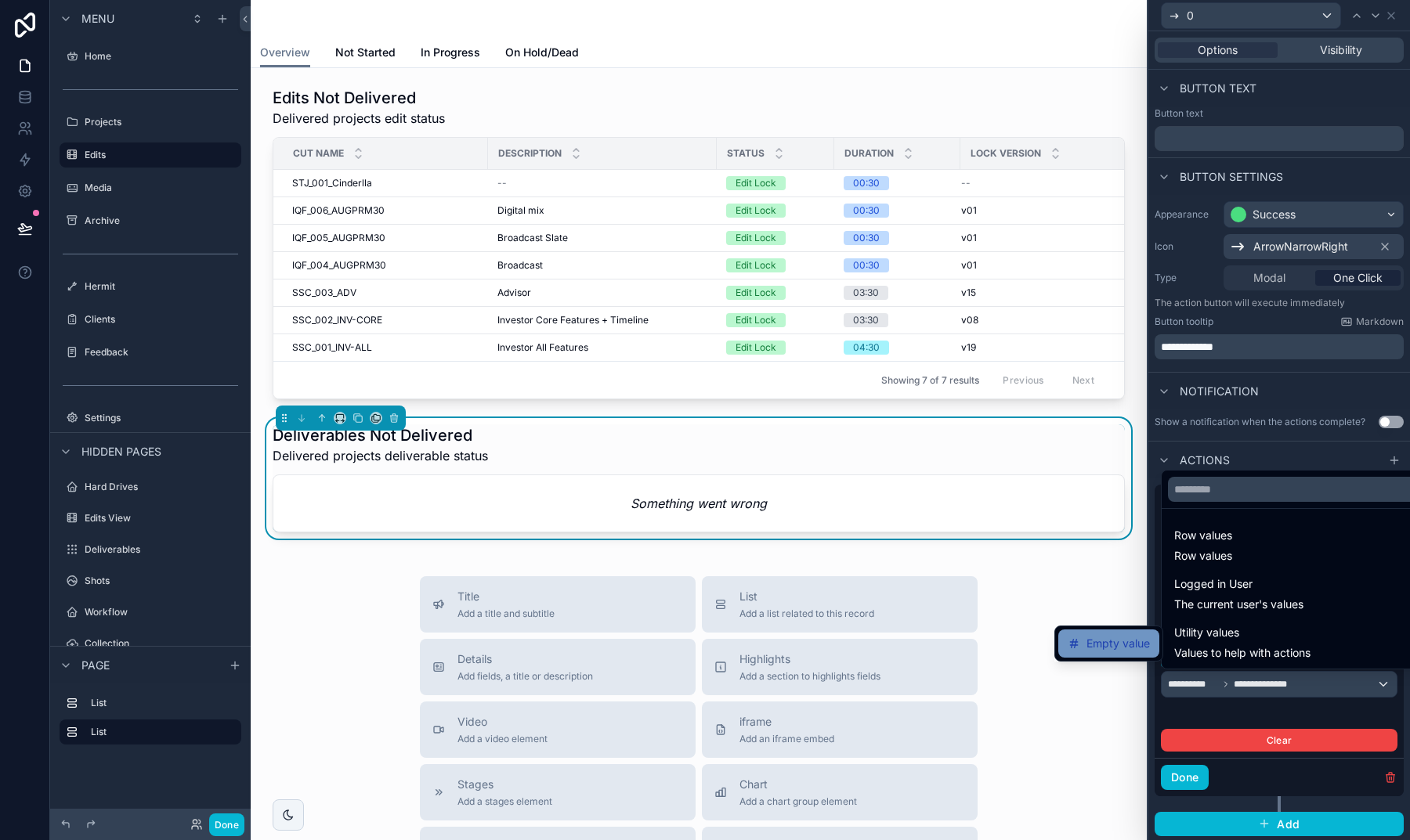
click at [1118, 639] on span "Empty value" at bounding box center [1118, 643] width 63 height 19
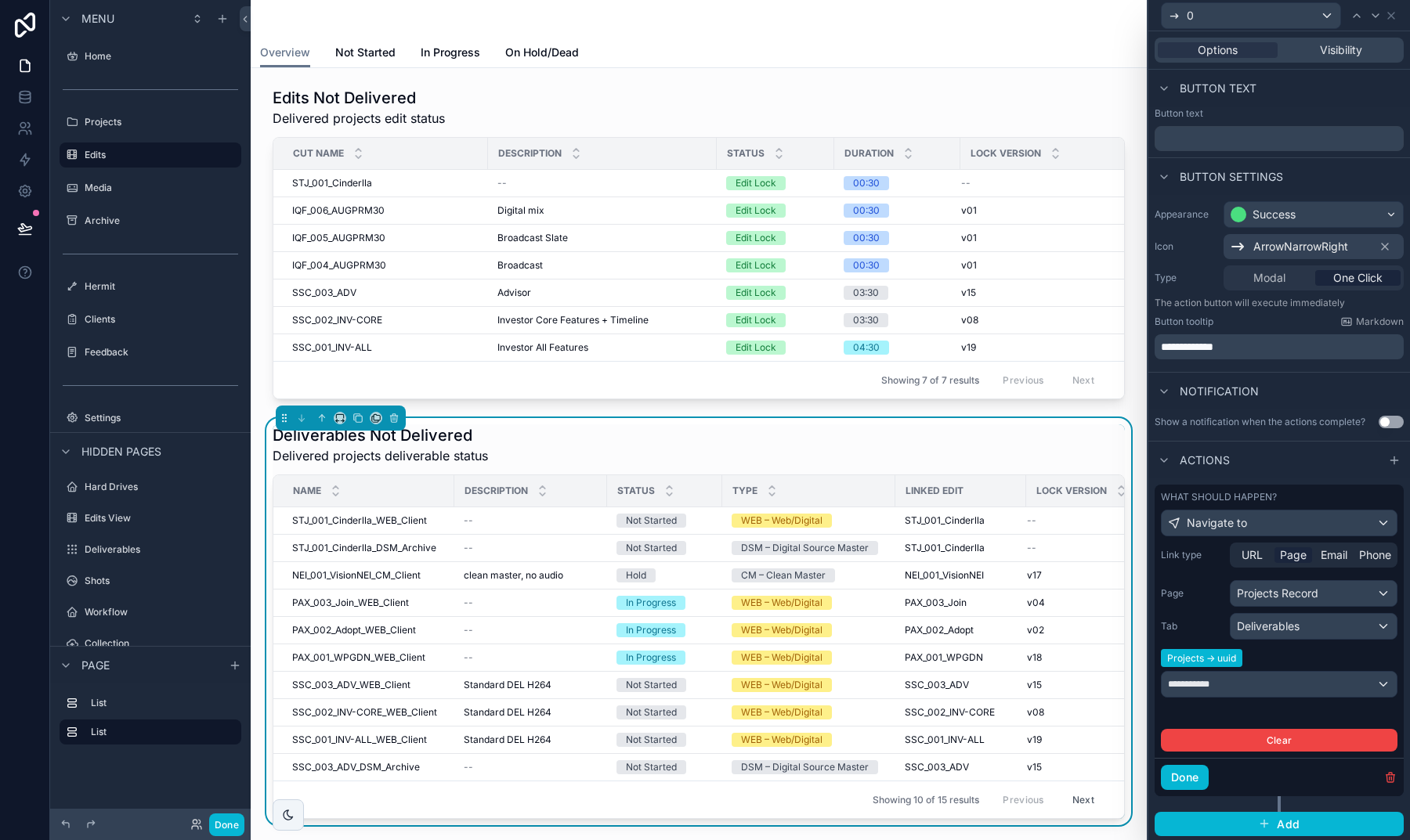
click at [1267, 600] on div "Projects Record" at bounding box center [1313, 594] width 166 height 25
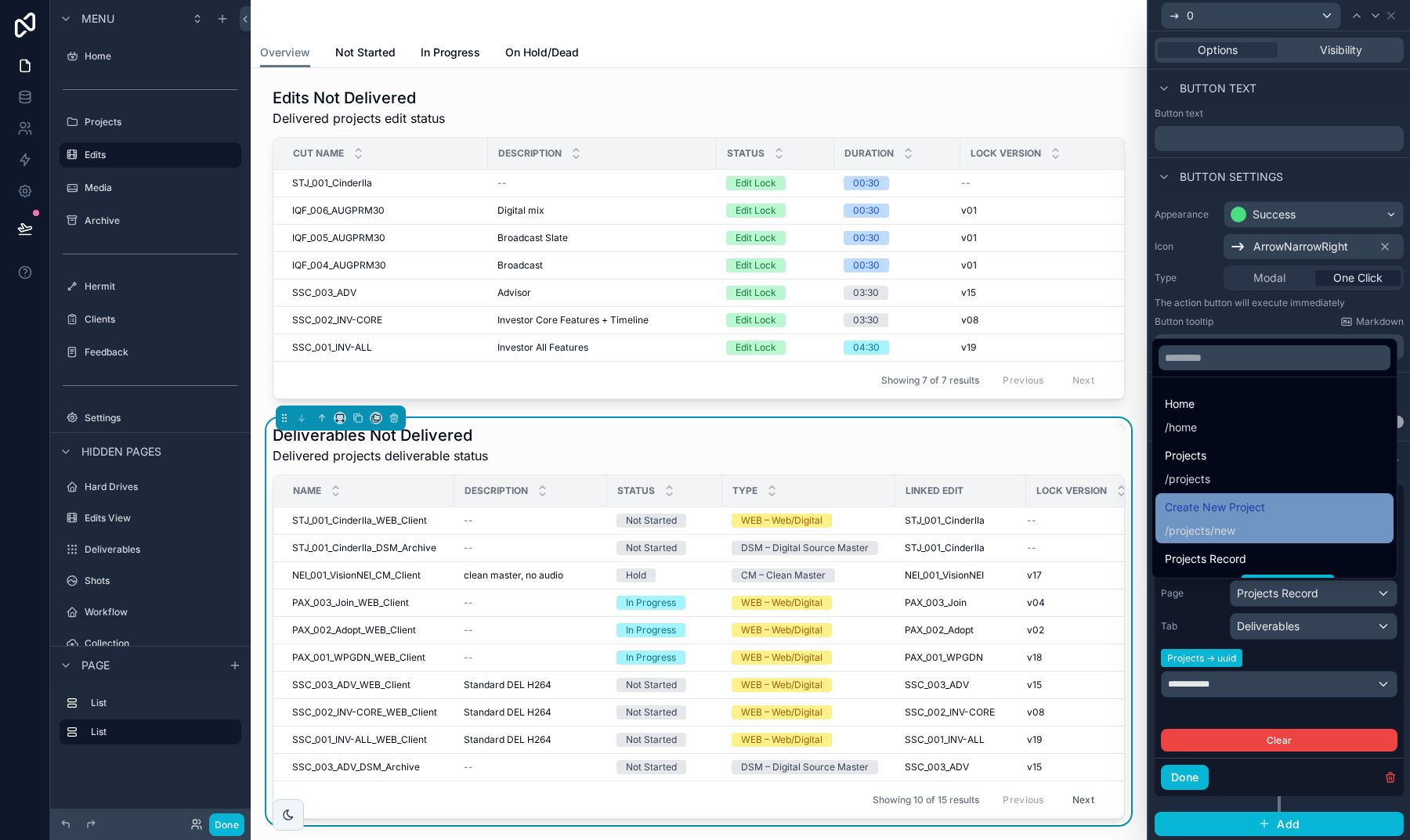
scroll to position [73, 0]
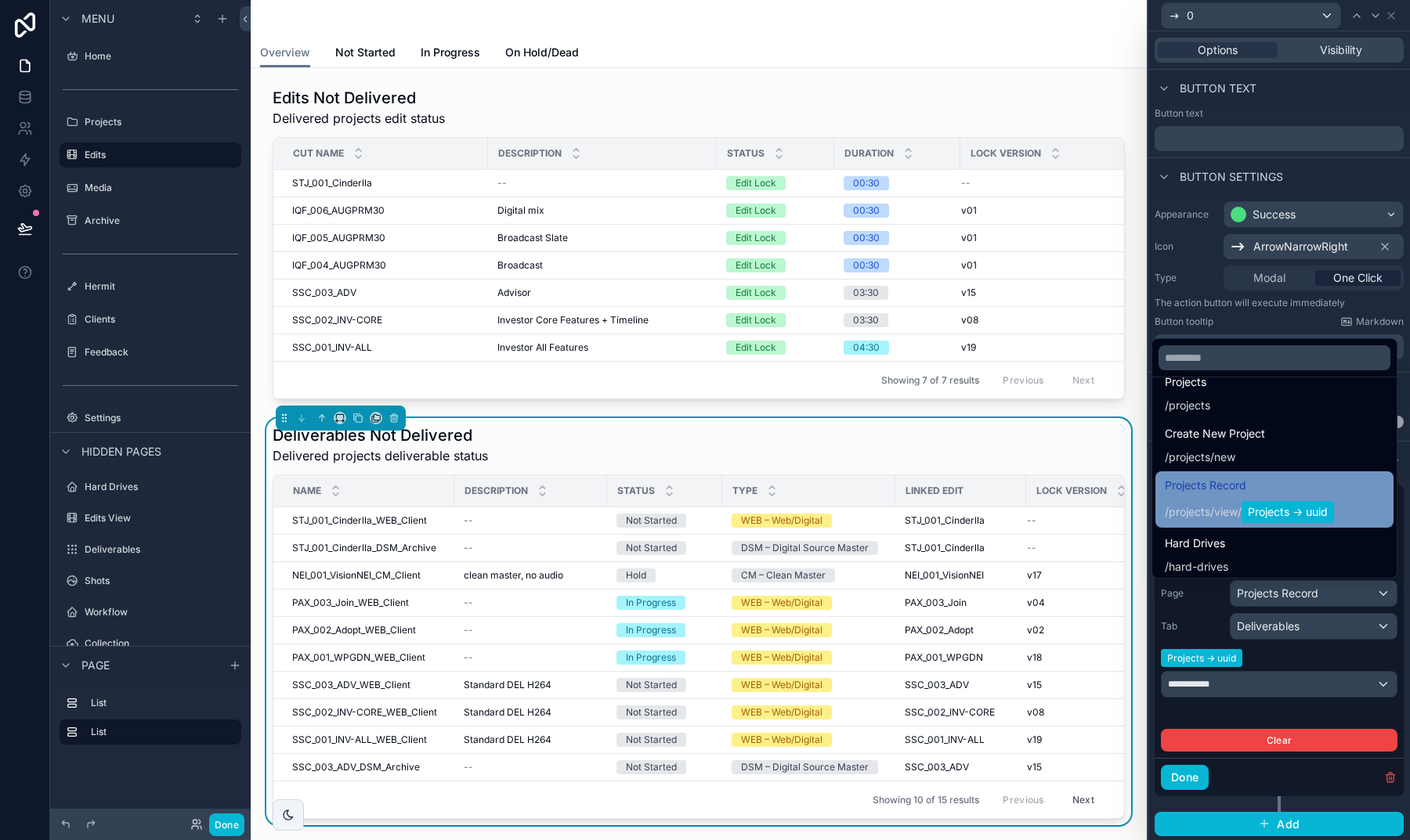
click at [1237, 508] on span "/" at bounding box center [1239, 512] width 4 height 16
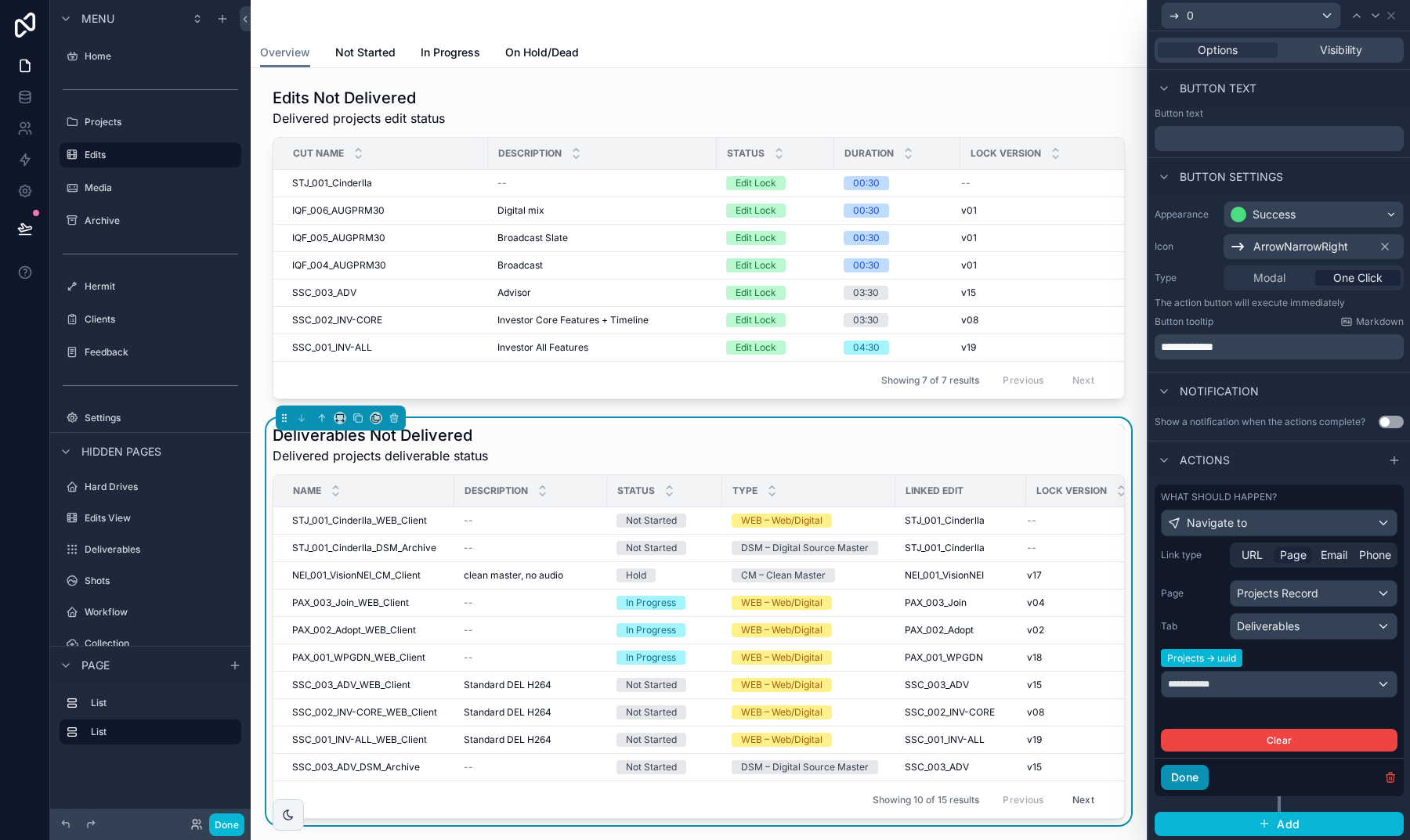
click at [1191, 777] on button "Done" at bounding box center [1184, 777] width 48 height 25
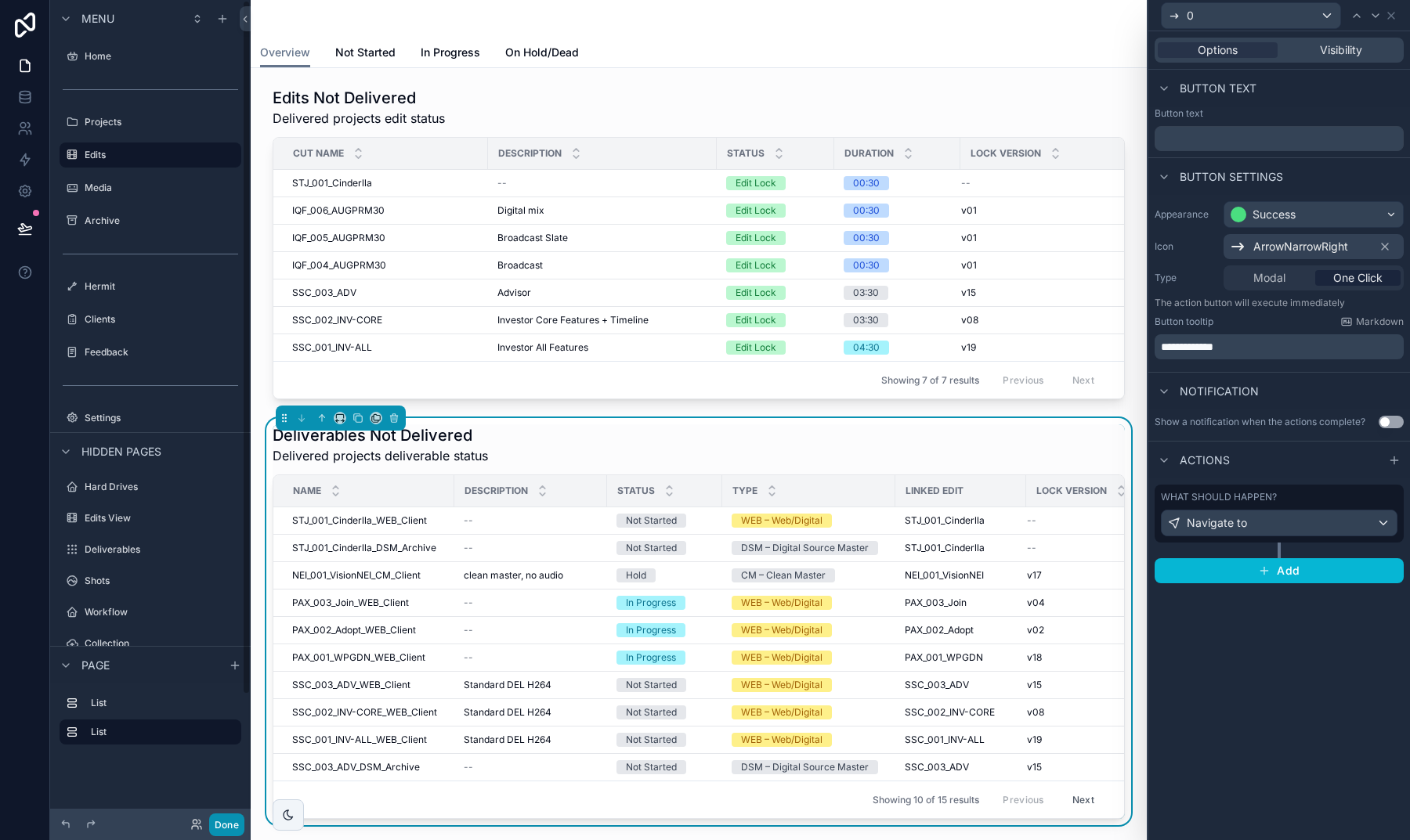
click at [228, 822] on button "Done" at bounding box center [226, 824] width 35 height 23
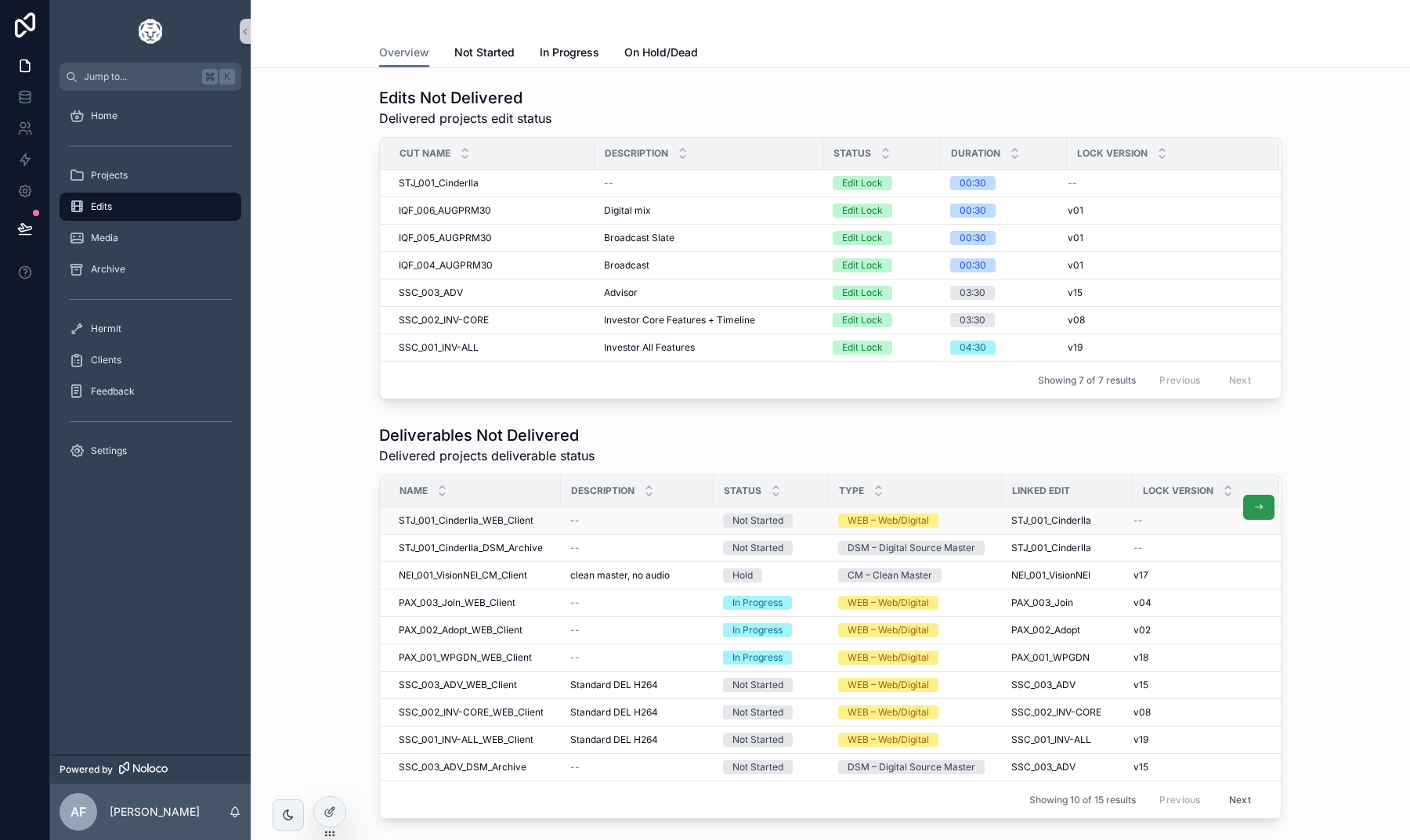
click at [1249, 513] on button "scrollable content" at bounding box center [1259, 508] width 32 height 25
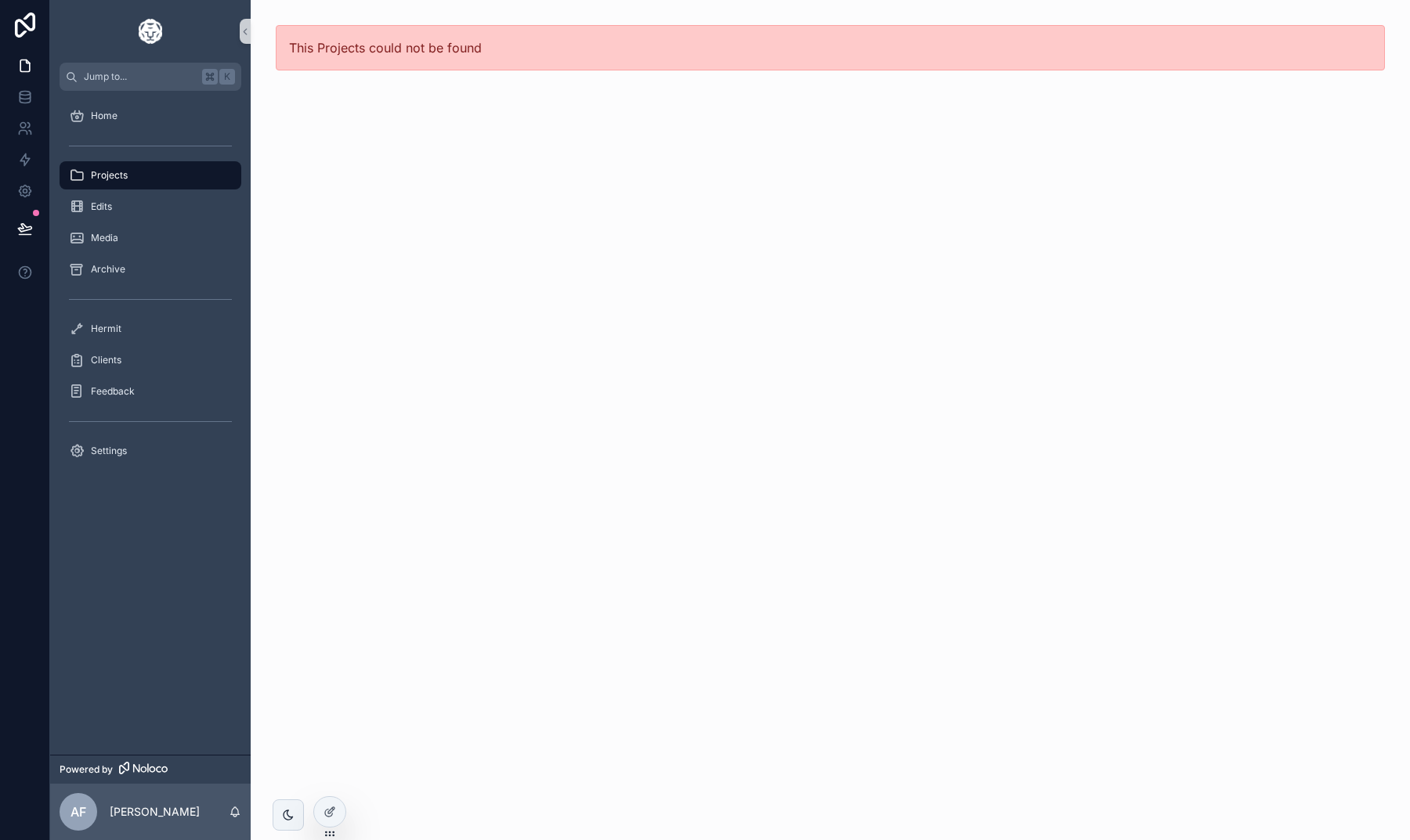
click at [100, 175] on span "Projects" at bounding box center [109, 175] width 37 height 13
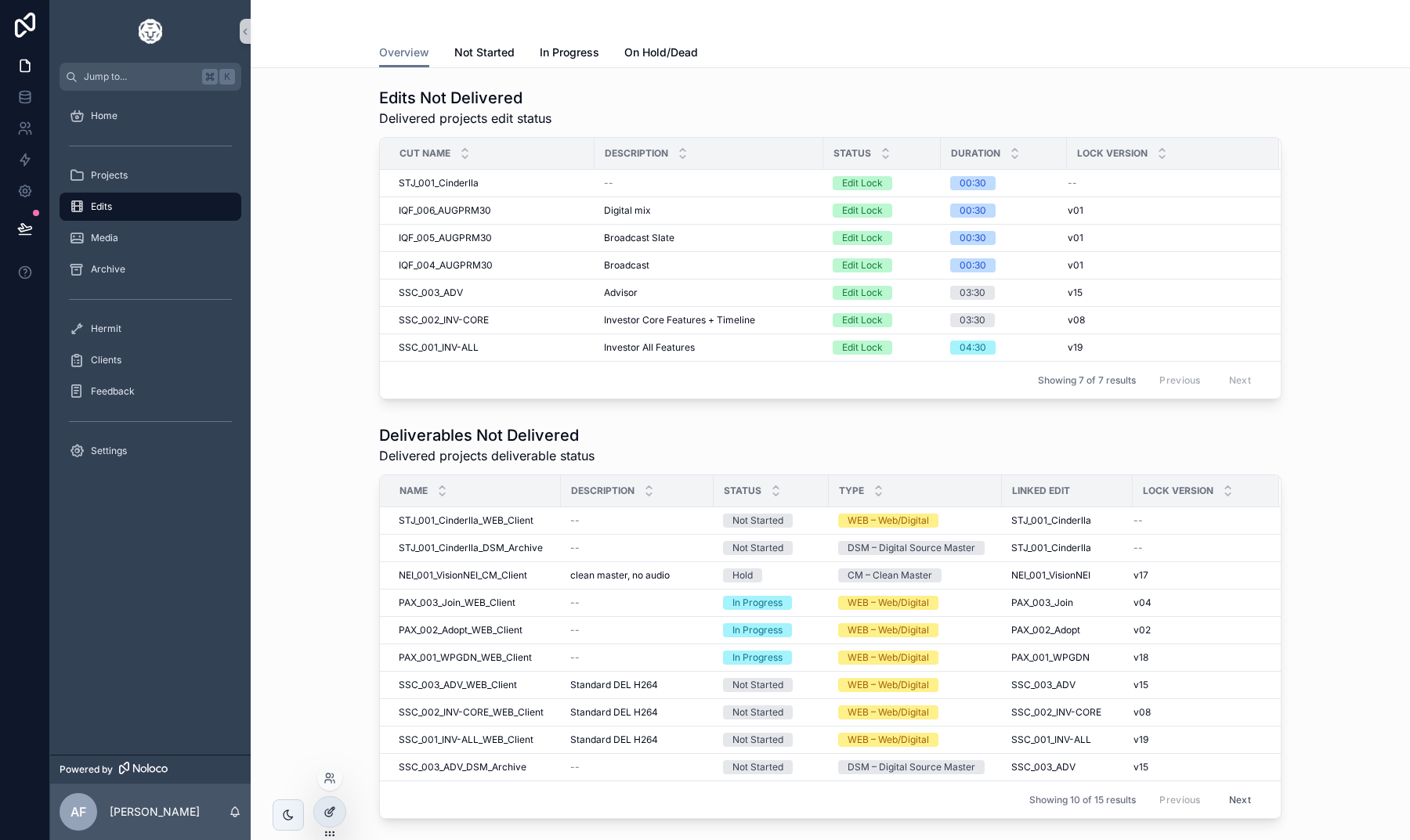
click at [322, 809] on div at bounding box center [330, 812] width 32 height 30
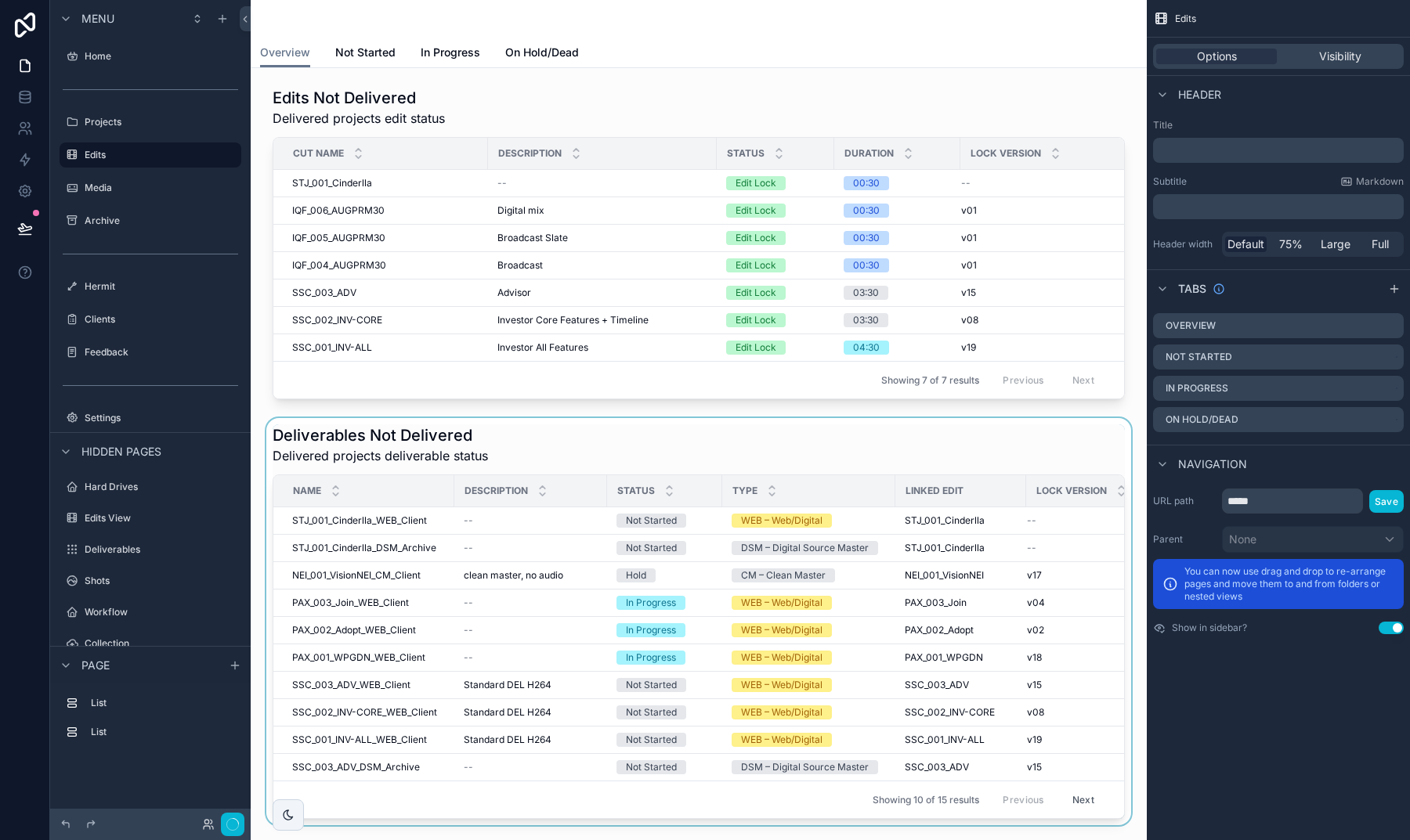
click at [734, 448] on div "scrollable content" at bounding box center [698, 622] width 871 height 407
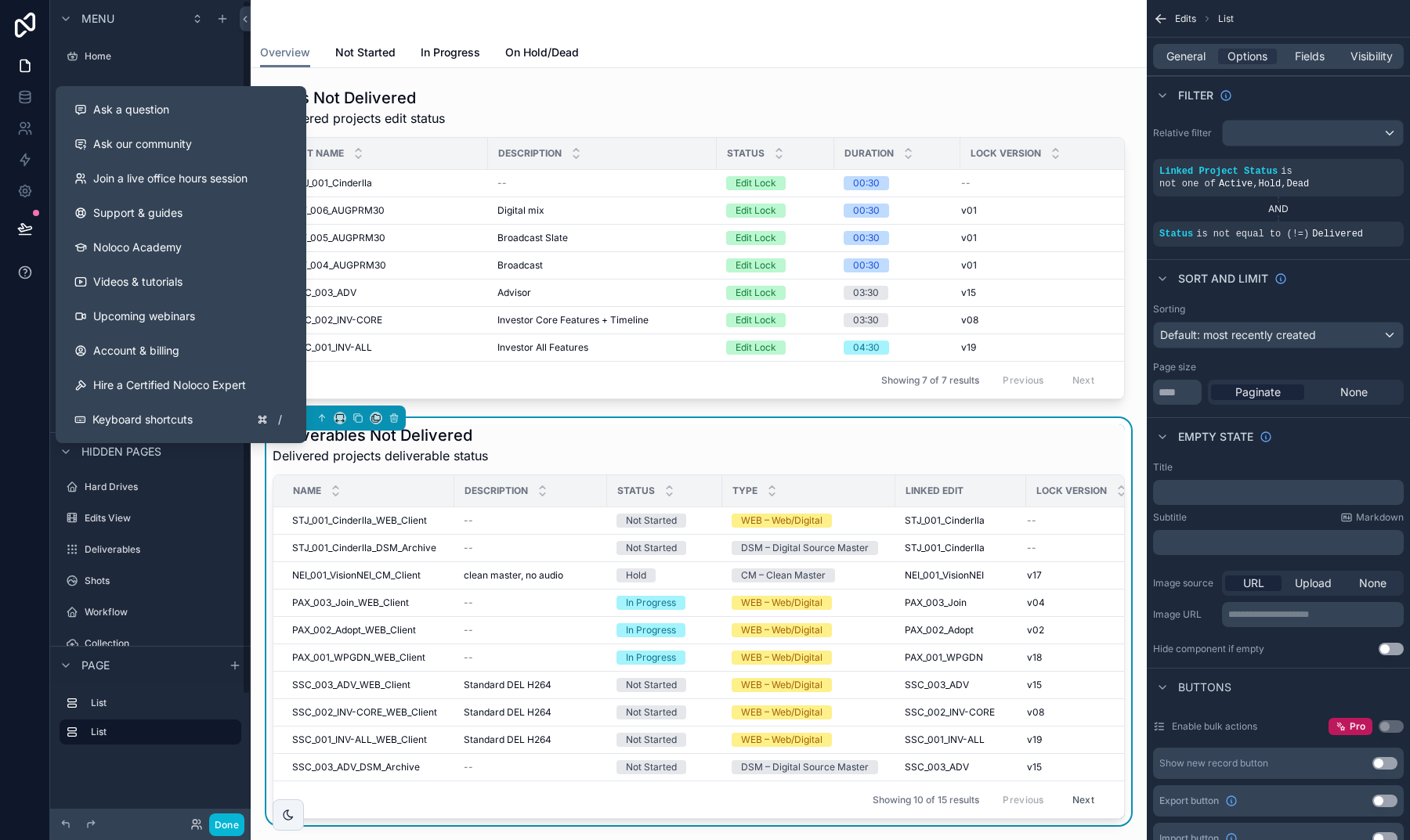
click at [19, 280] on icon at bounding box center [25, 272] width 16 height 16
click at [146, 208] on span "Support & guides" at bounding box center [138, 213] width 89 height 16
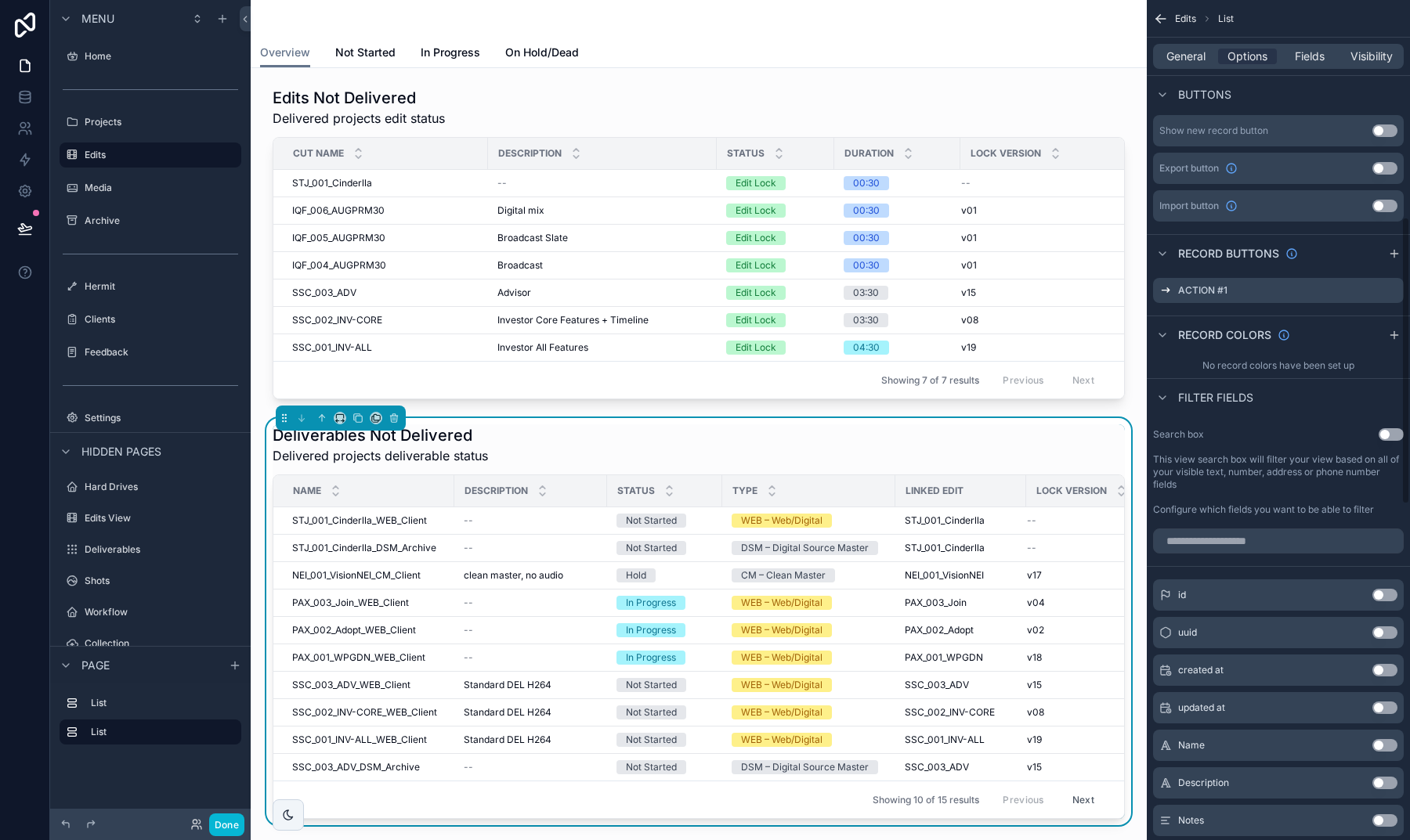
scroll to position [593, 0]
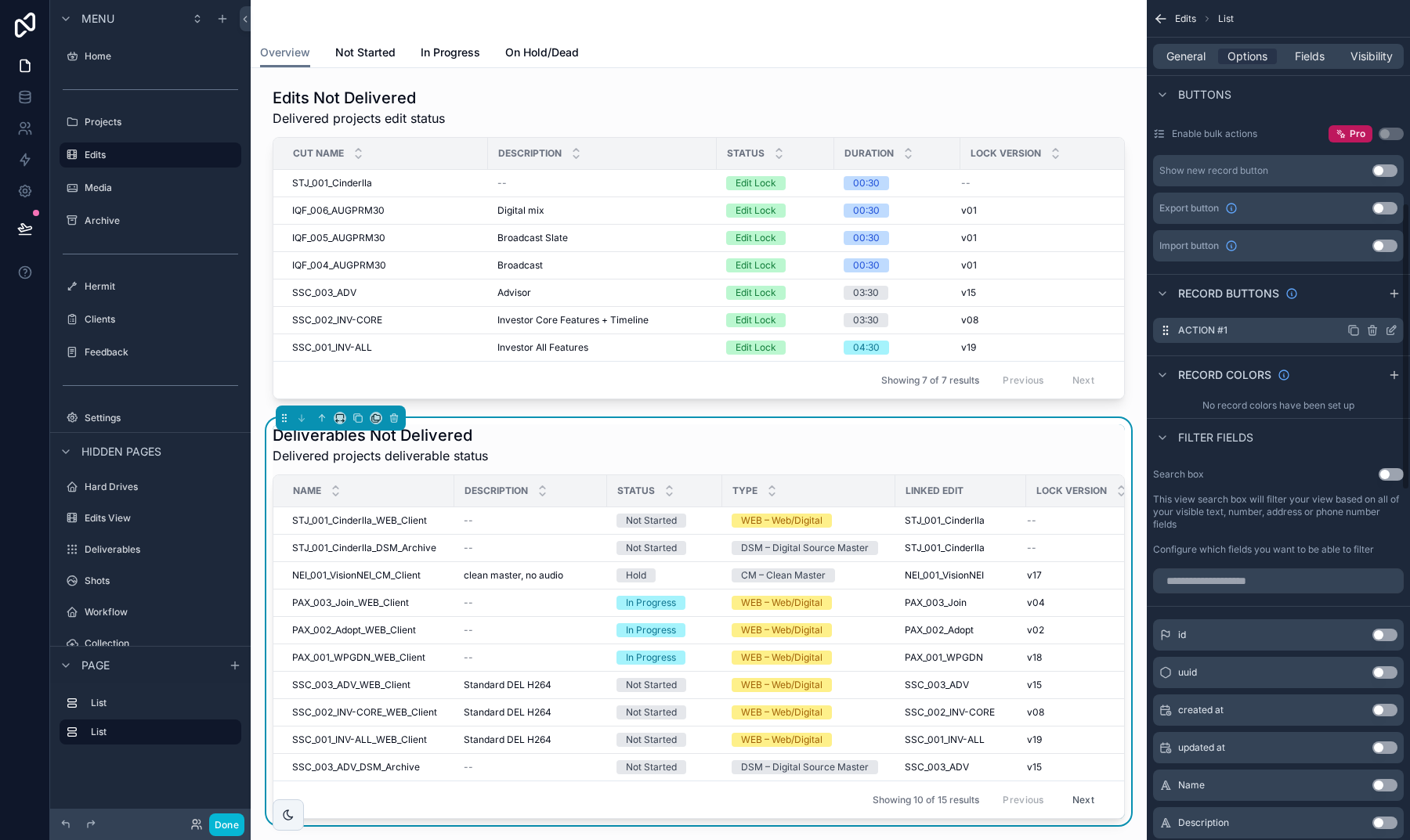
click at [1387, 329] on icon "scrollable content" at bounding box center [1391, 330] width 13 height 13
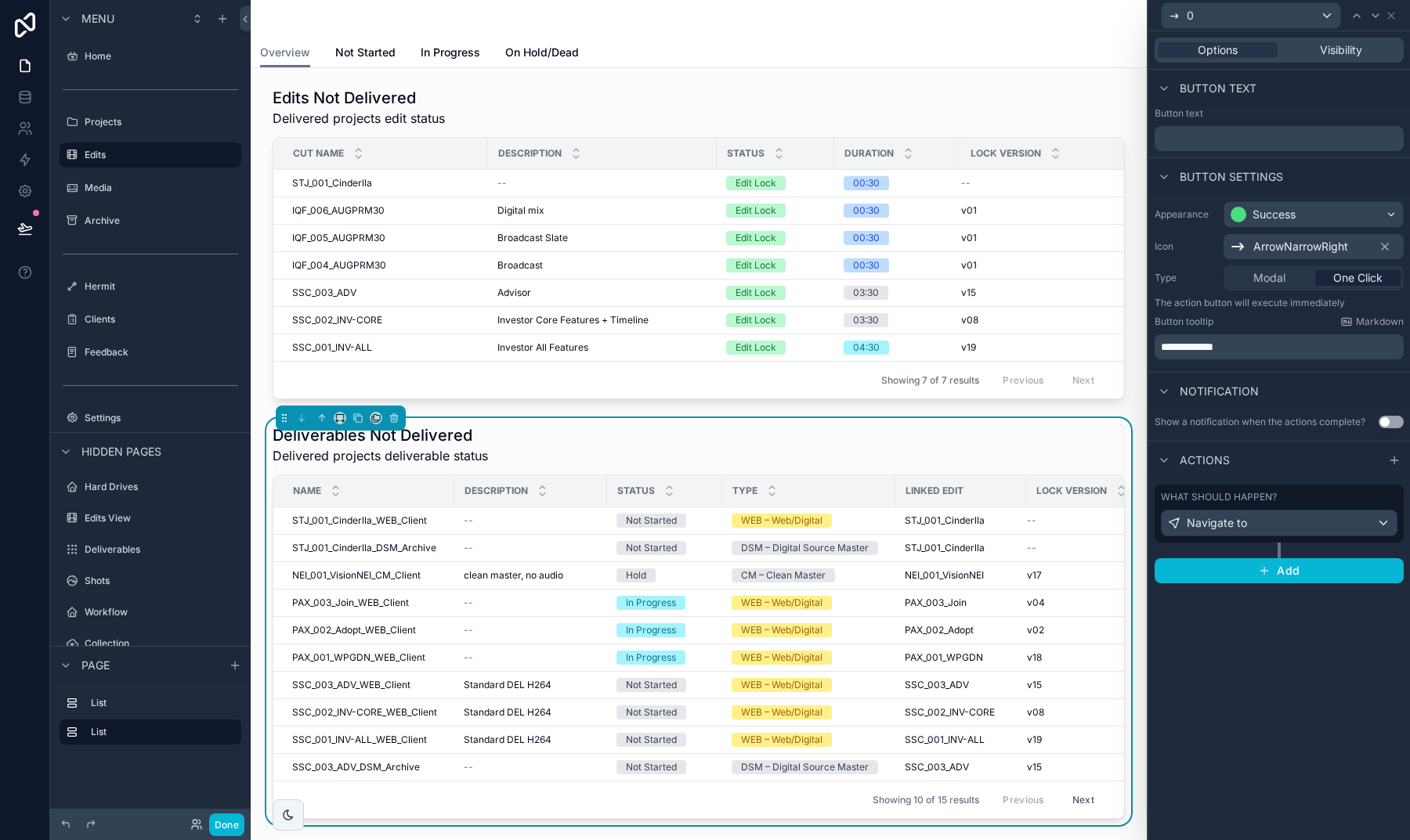
click at [1274, 523] on div "Navigate to" at bounding box center [1278, 523] width 235 height 25
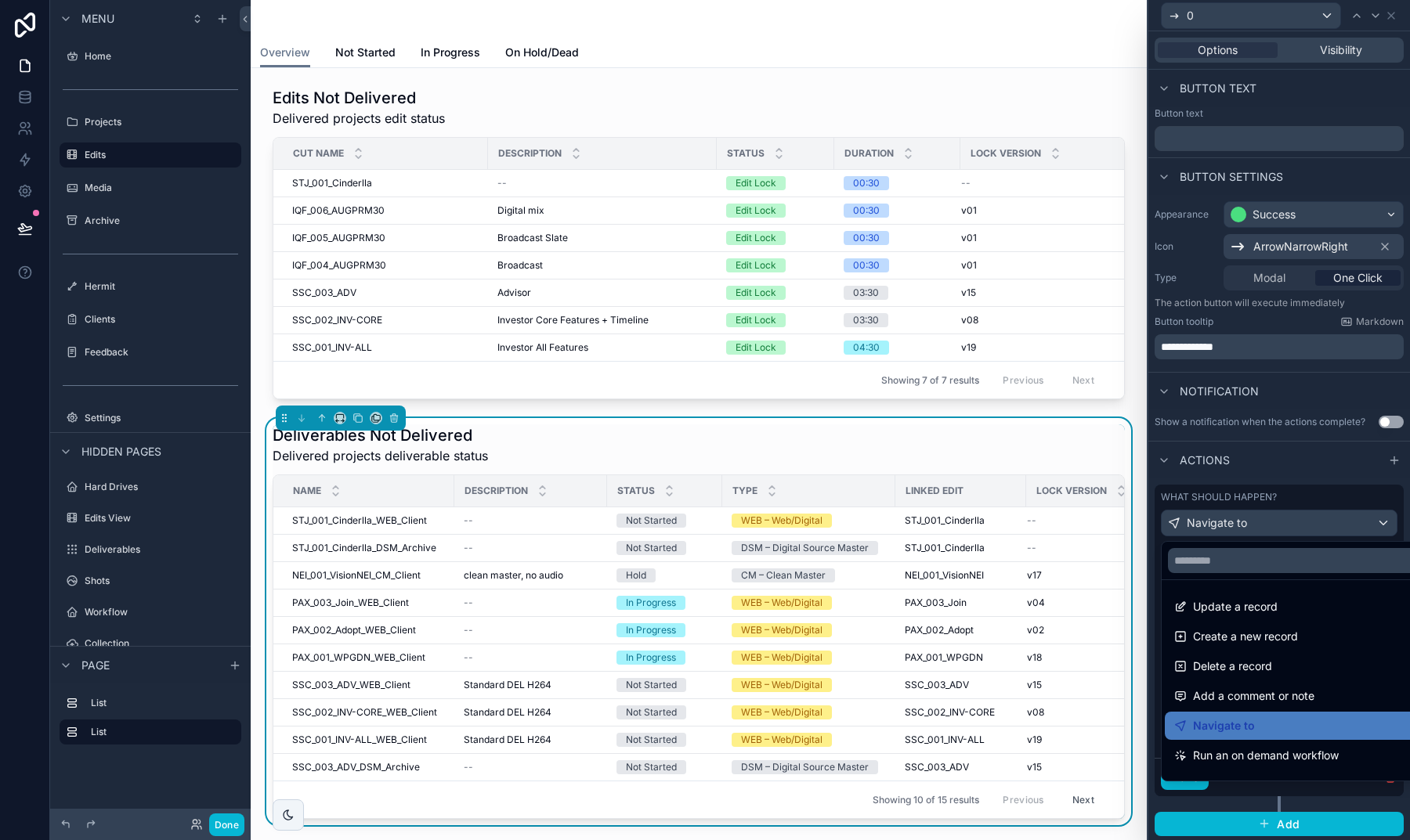
click at [1157, 590] on div at bounding box center [1278, 420] width 261 height 840
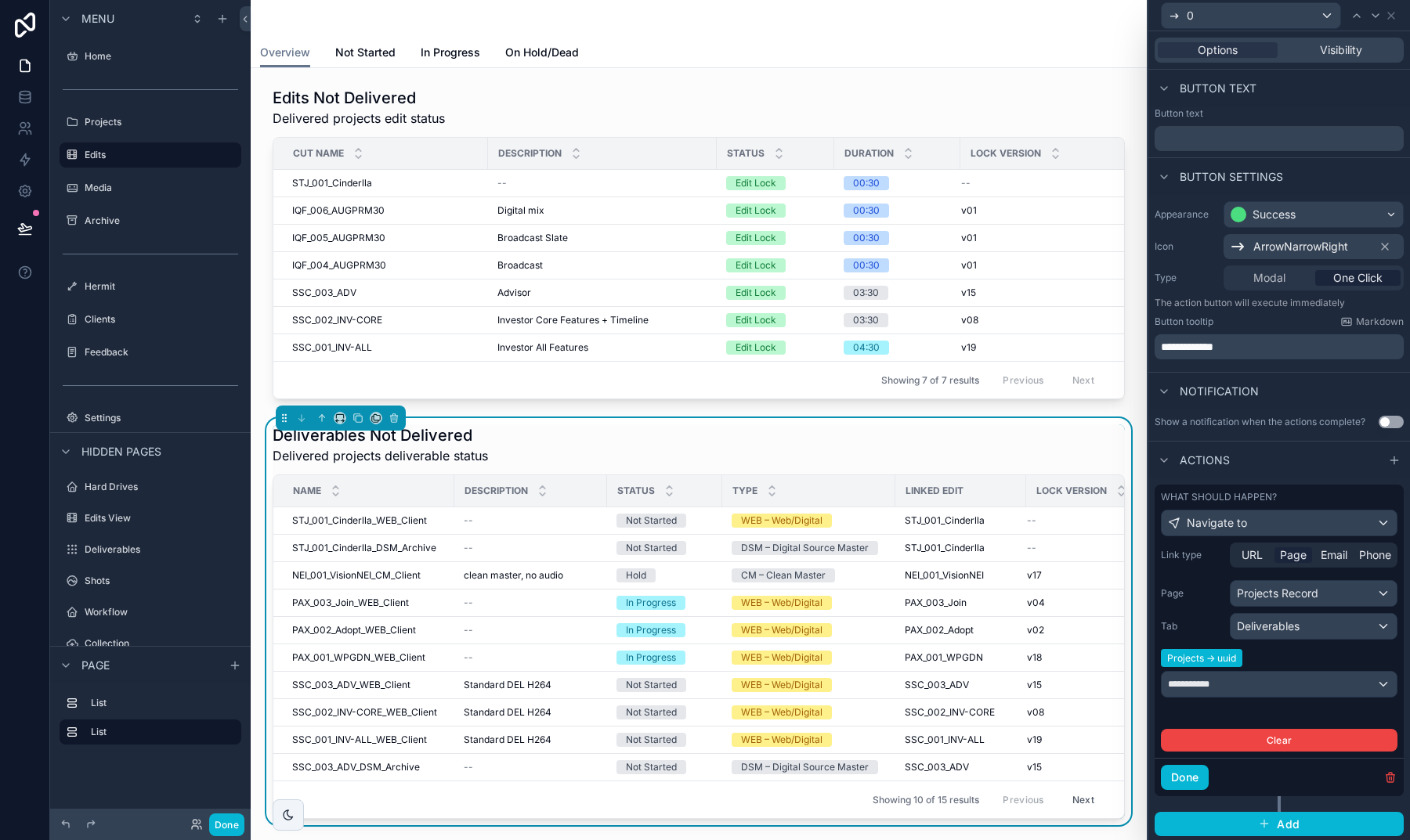
click at [1265, 625] on span "Deliverables" at bounding box center [1267, 626] width 63 height 16
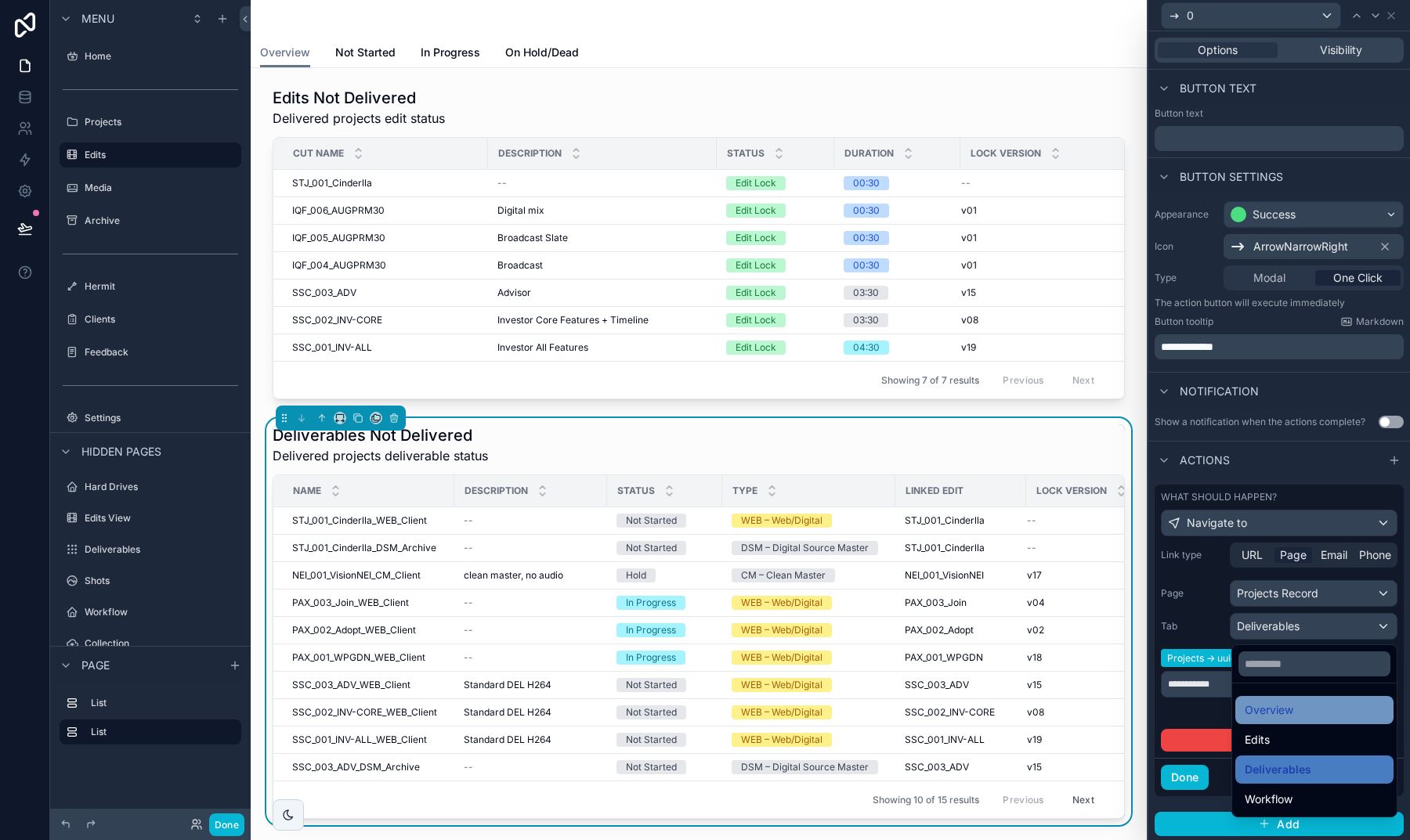
click at [1252, 713] on span "Overview" at bounding box center [1269, 710] width 48 height 19
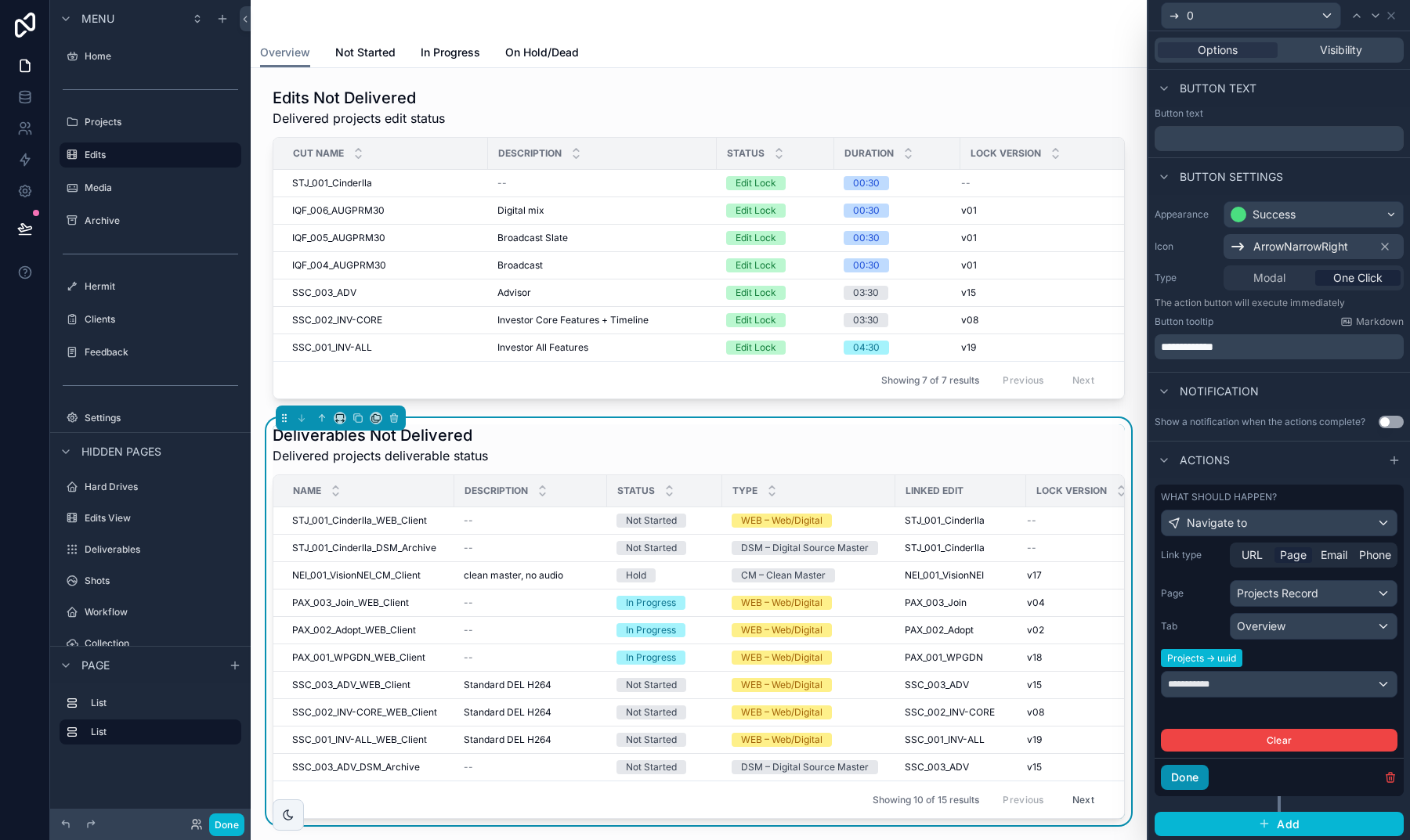
click at [1189, 779] on button "Done" at bounding box center [1184, 777] width 48 height 25
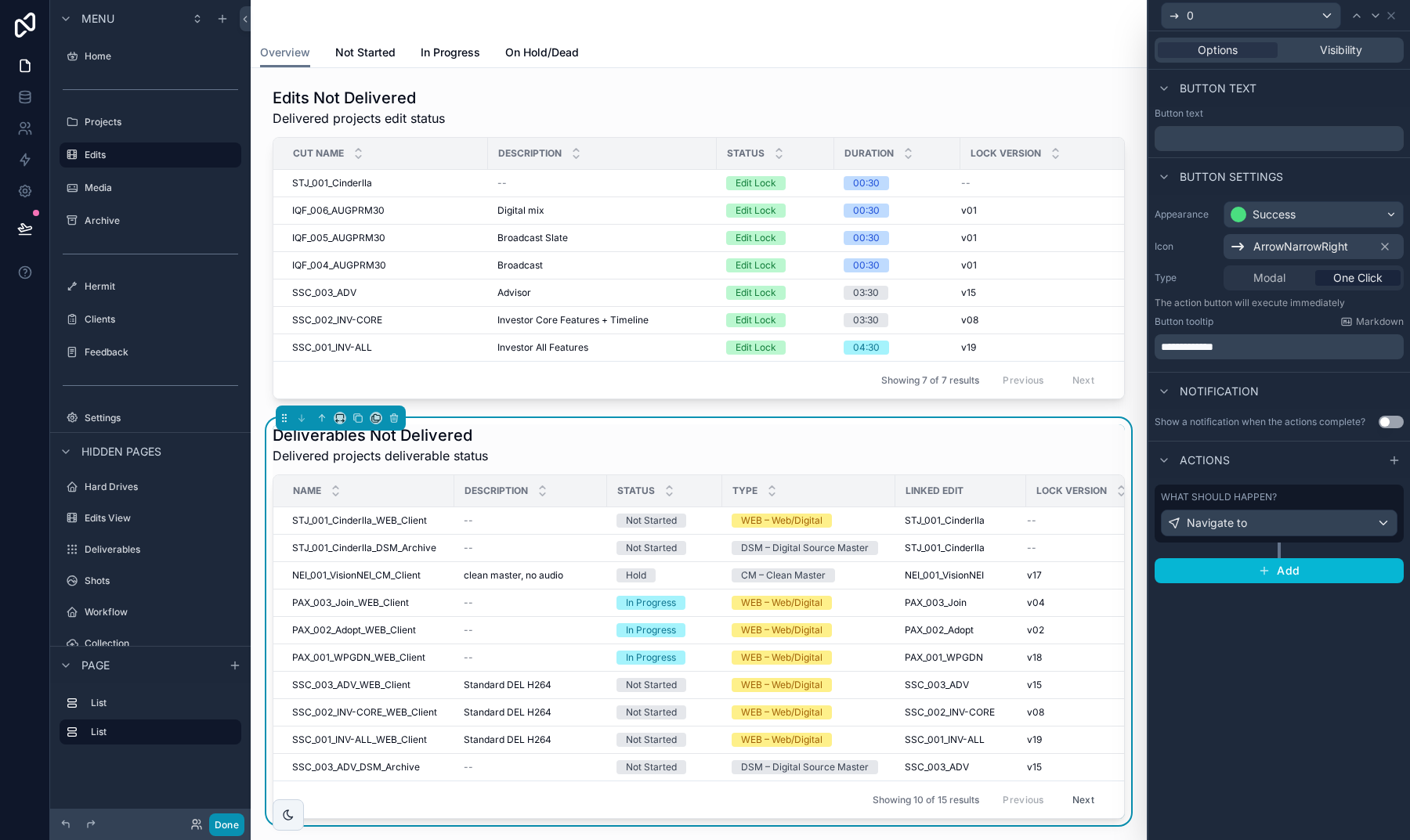
click at [228, 828] on button "Done" at bounding box center [226, 824] width 35 height 23
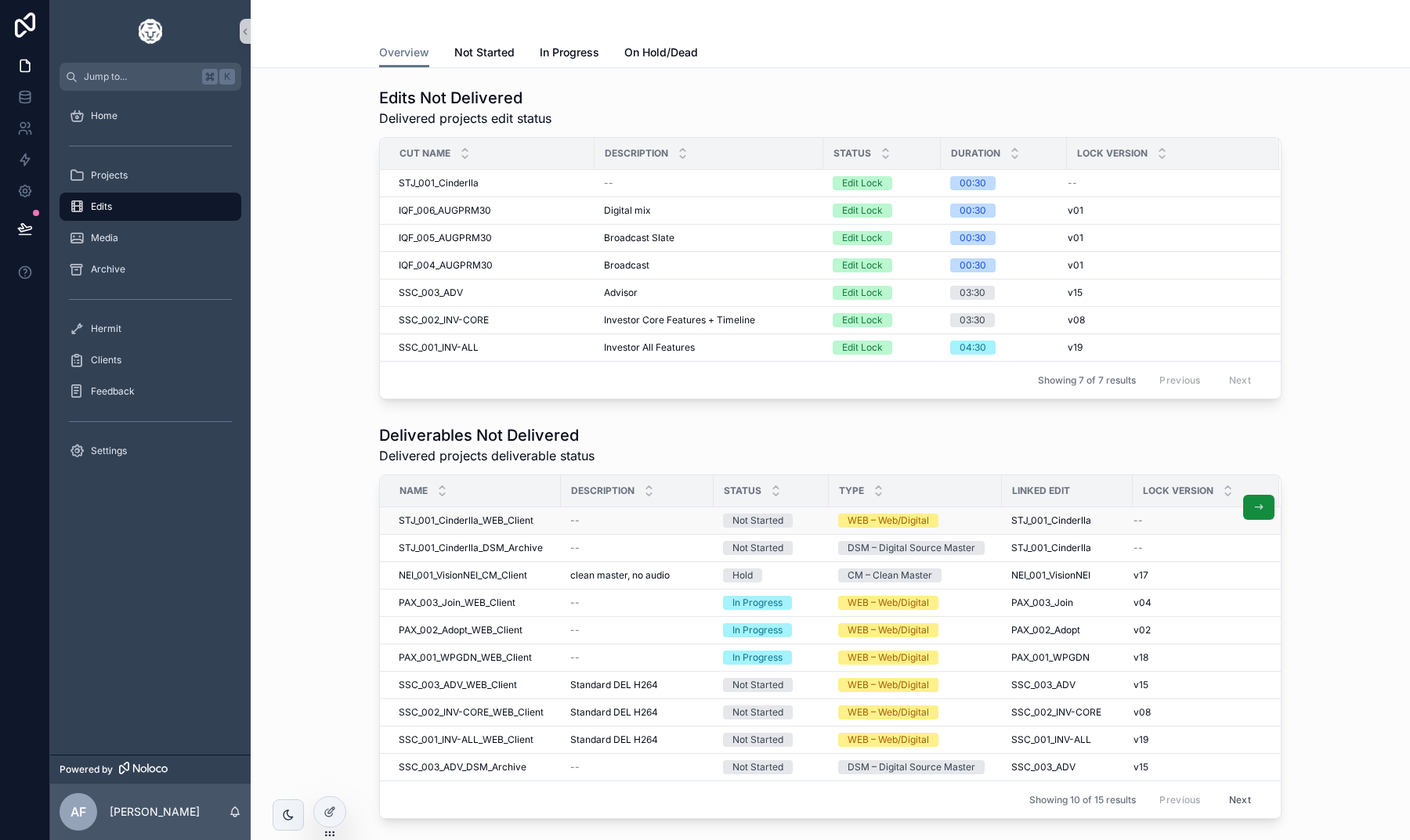
click at [1257, 520] on div "scrollable content" at bounding box center [1259, 508] width 32 height 27
click at [1256, 508] on icon "scrollable content" at bounding box center [1258, 507] width 13 height 13
click at [331, 812] on icon at bounding box center [332, 811] width 7 height 7
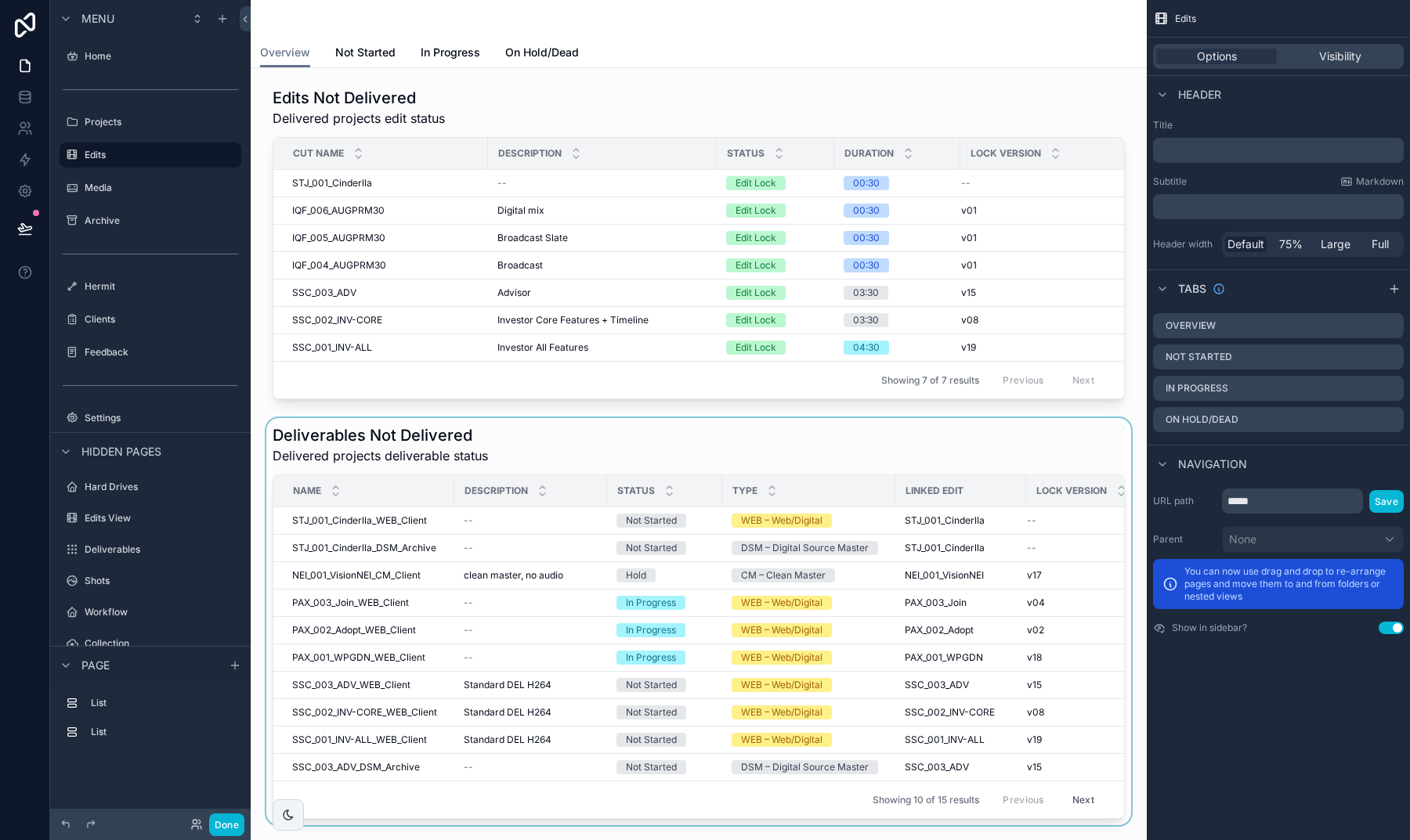
click at [637, 455] on div "scrollable content" at bounding box center [698, 622] width 871 height 407
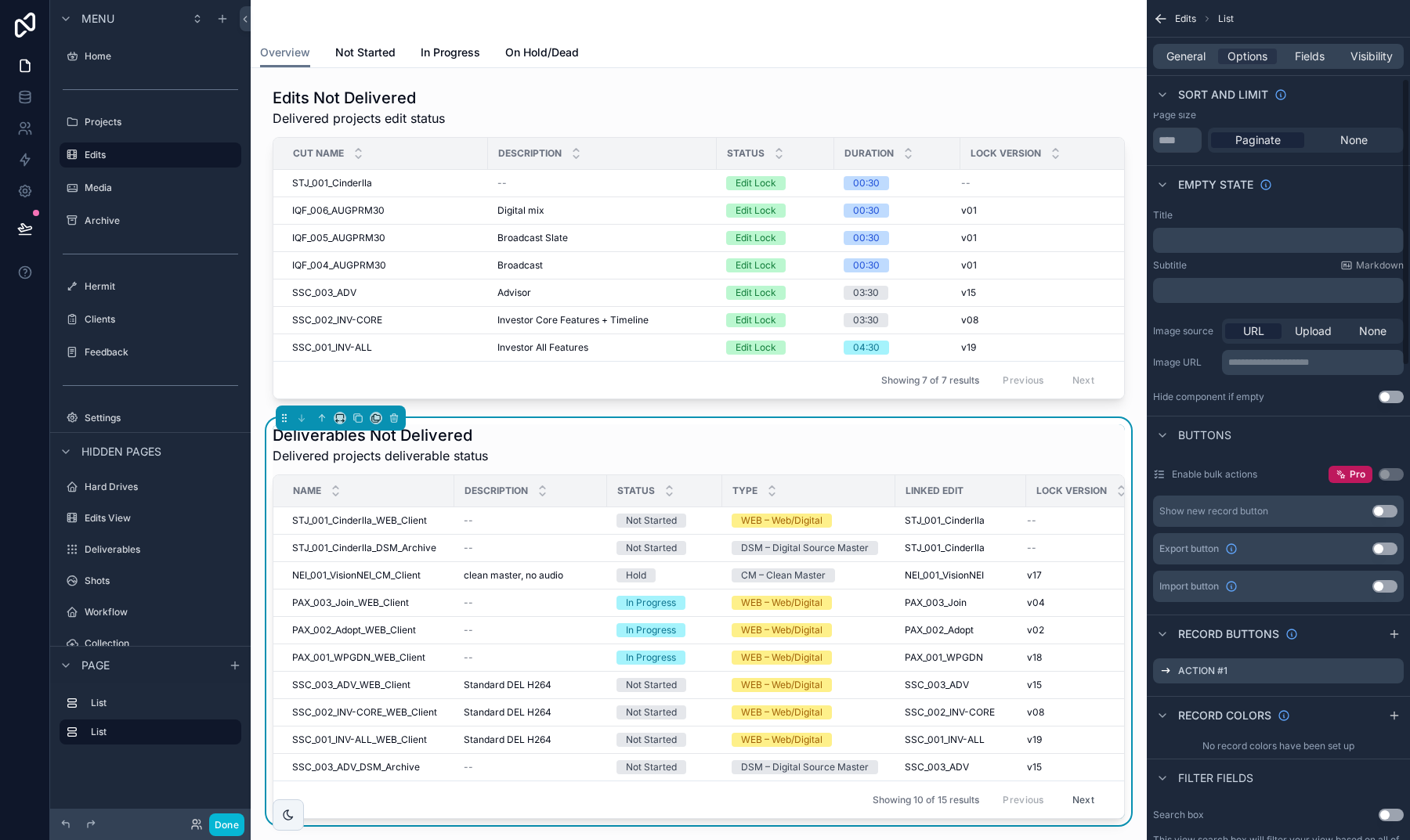
scroll to position [316, 0]
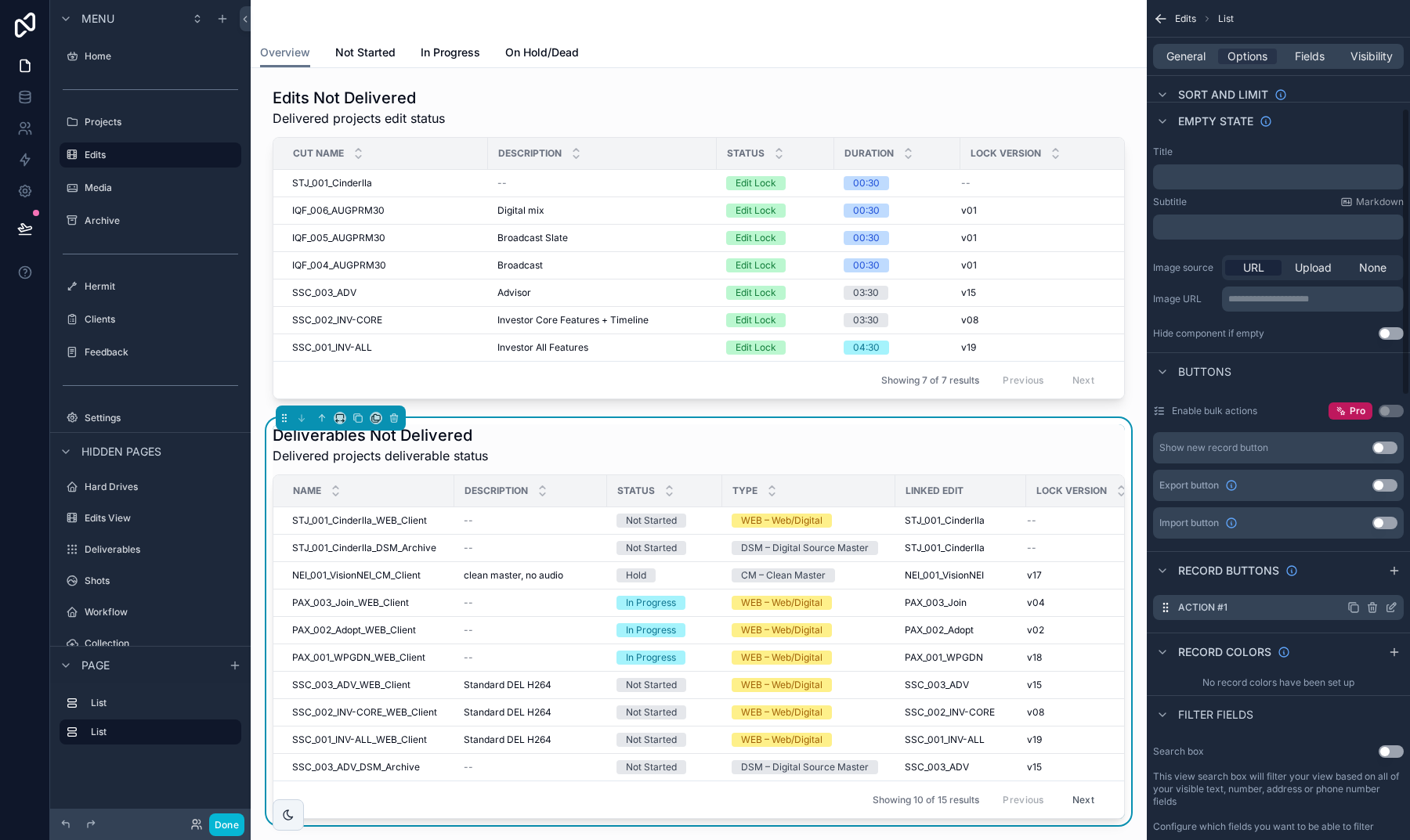
click at [1387, 605] on icon "scrollable content" at bounding box center [1390, 609] width 7 height 7
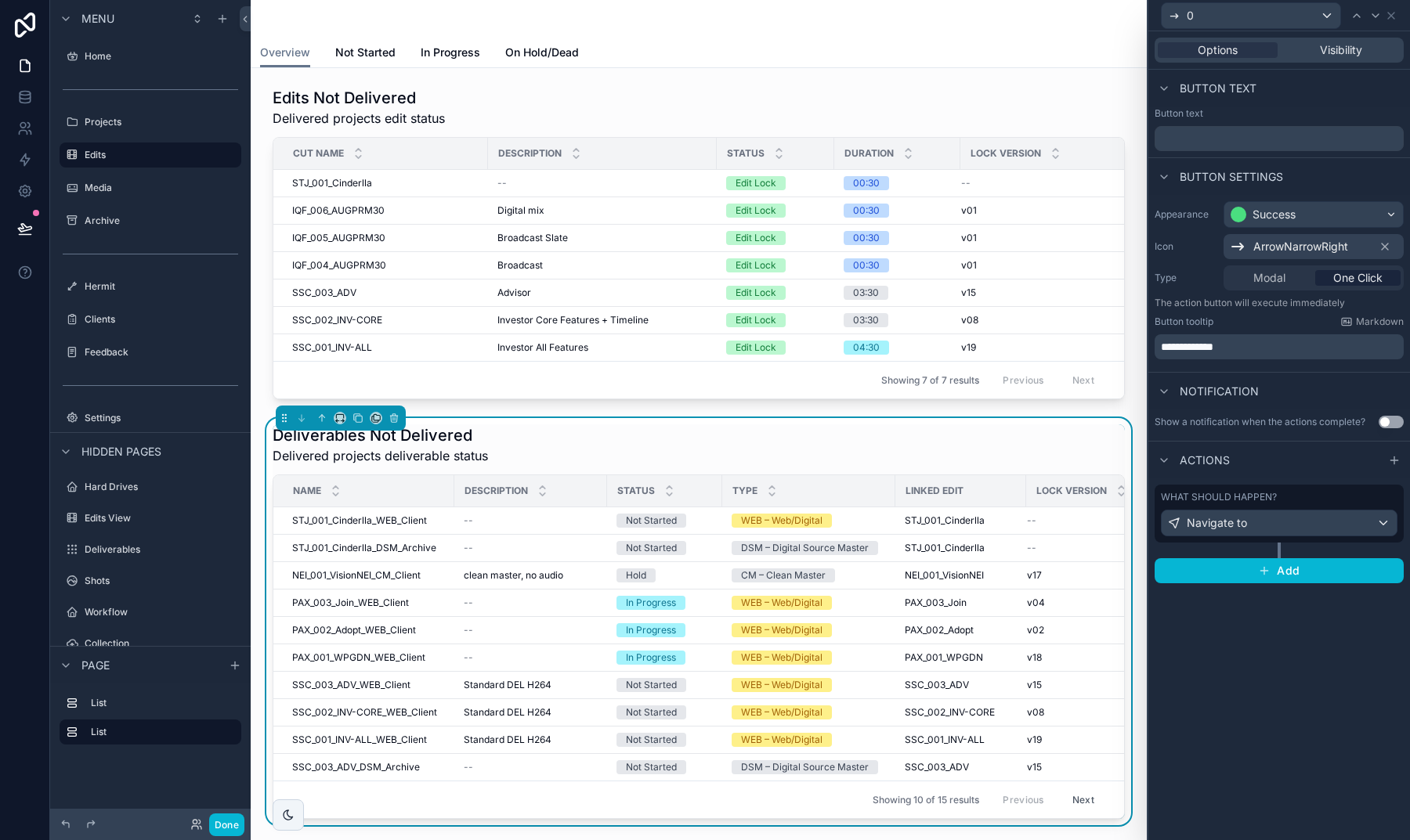
click at [1250, 530] on div "Navigate to" at bounding box center [1278, 523] width 235 height 25
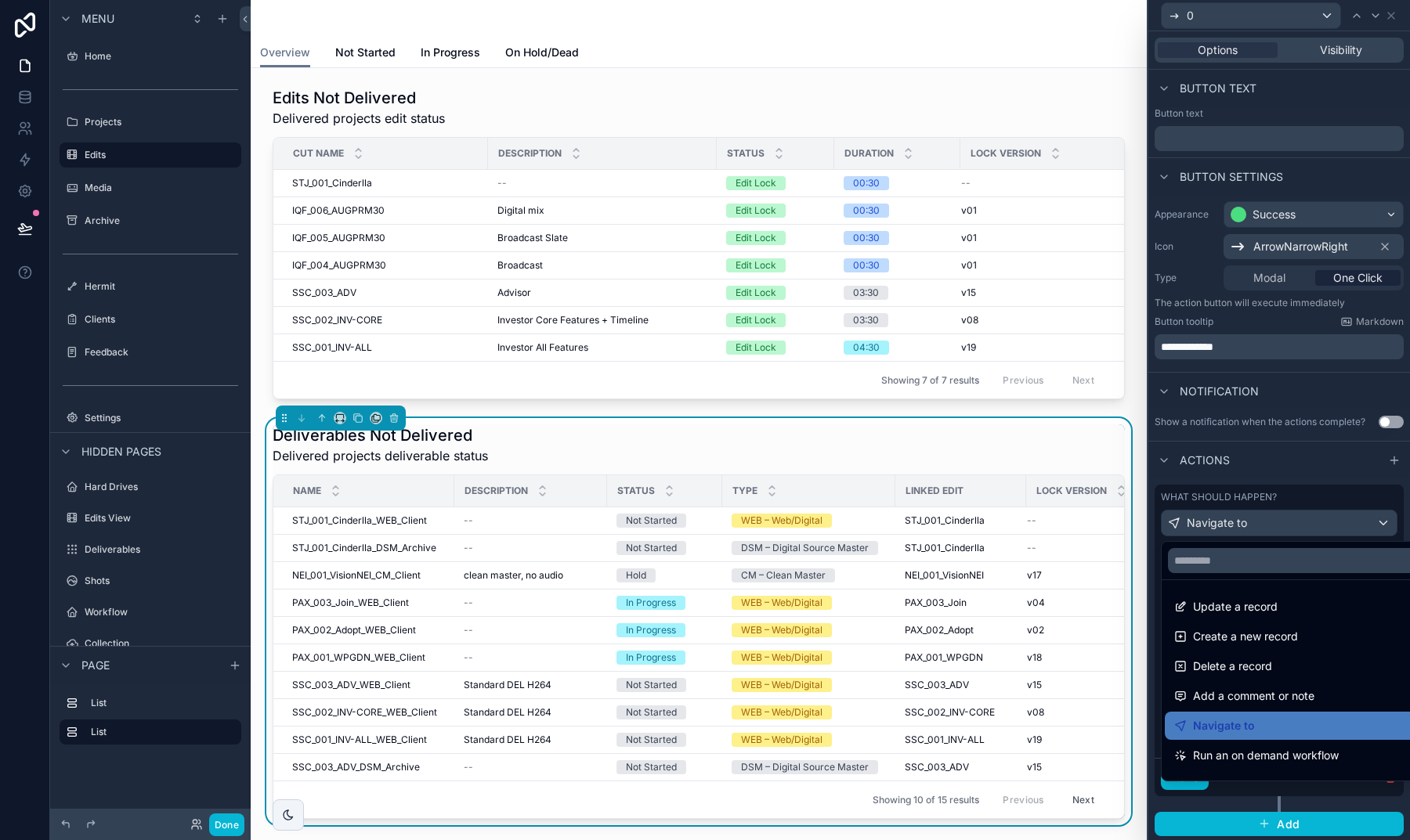
click at [1158, 640] on div at bounding box center [1278, 420] width 261 height 840
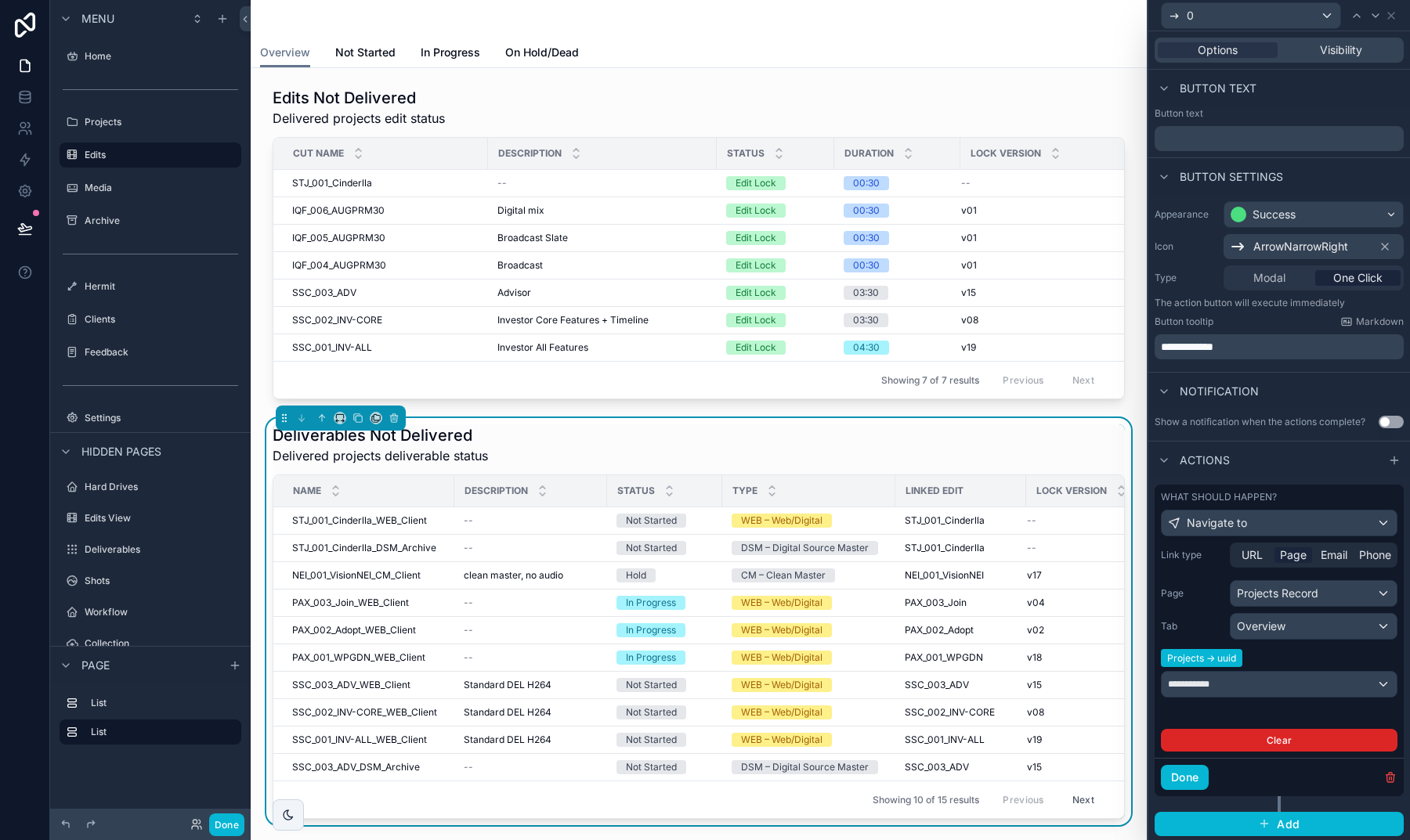
click at [1359, 742] on button "Clear" at bounding box center [1278, 740] width 236 height 23
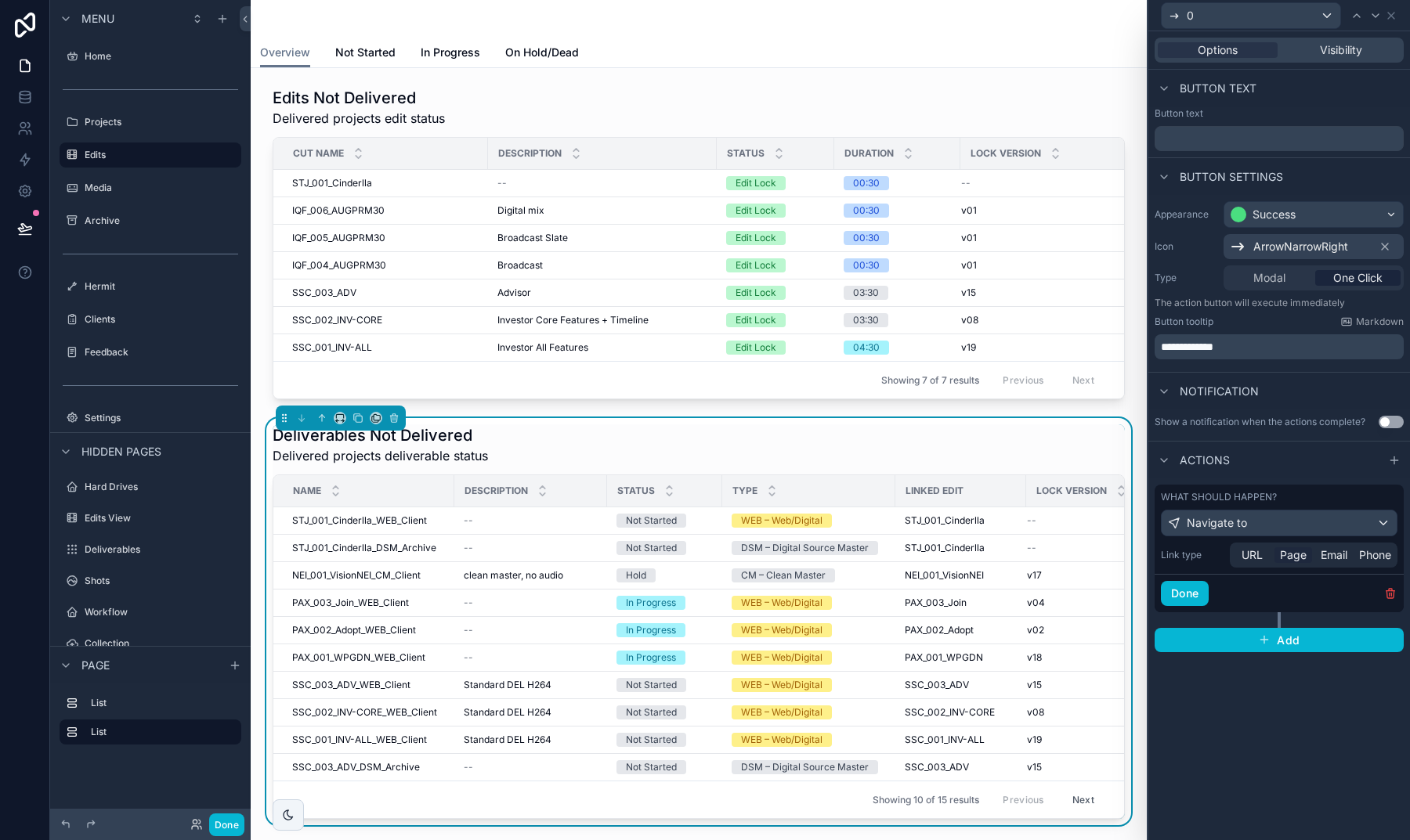
click at [1282, 559] on span "Page" at bounding box center [1293, 554] width 27 height 16
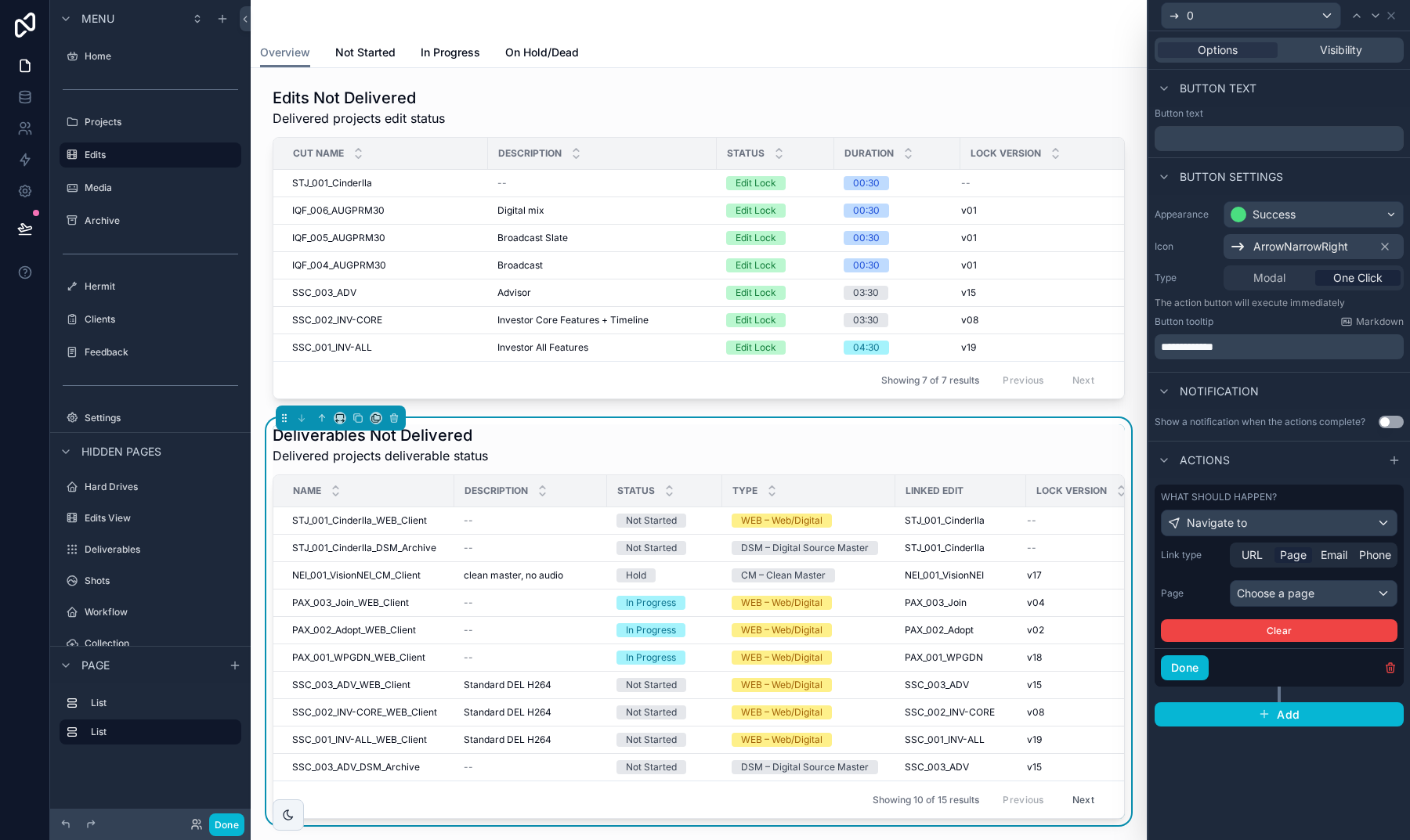
click at [1263, 598] on div "Choose a page" at bounding box center [1313, 594] width 166 height 25
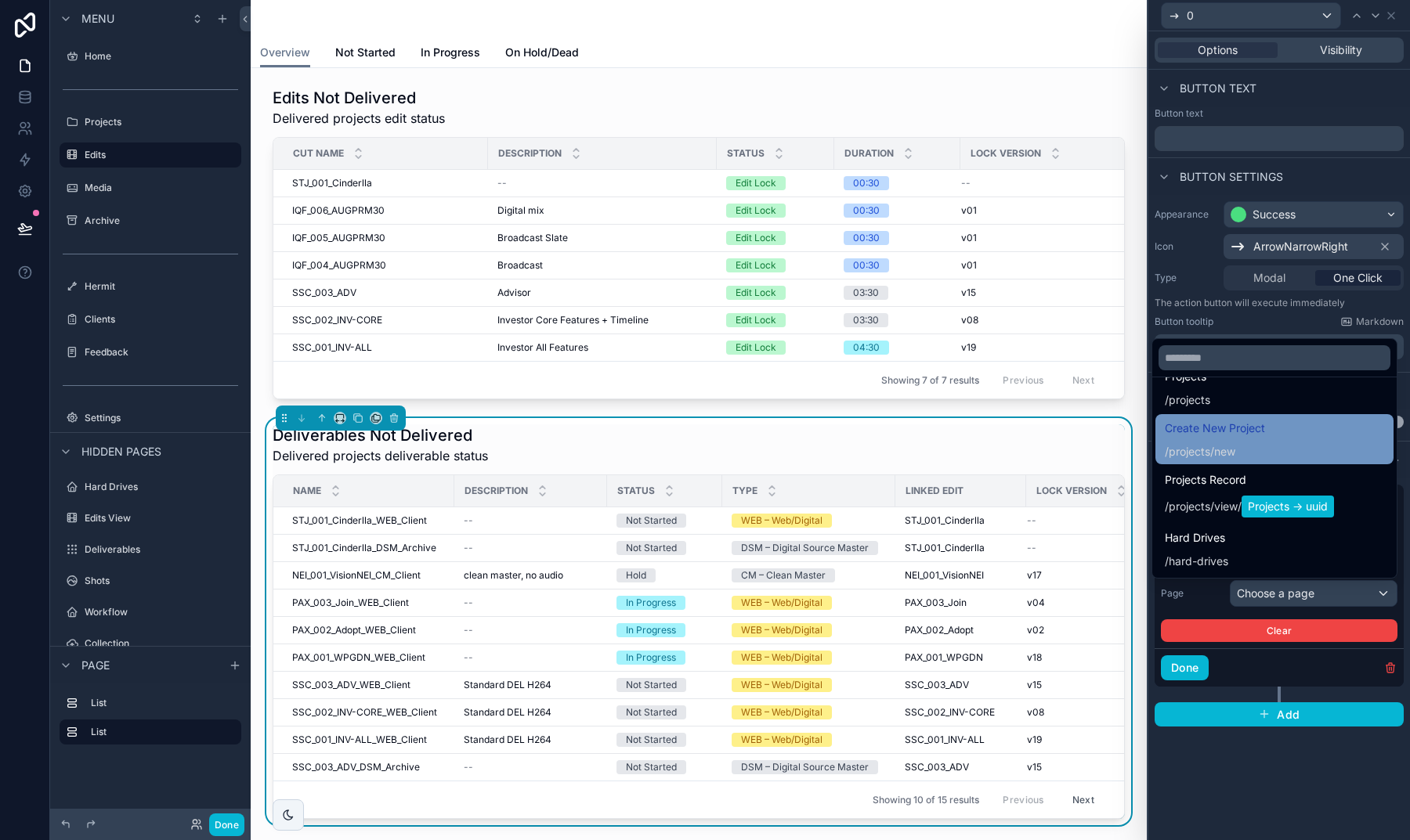
scroll to position [86, 0]
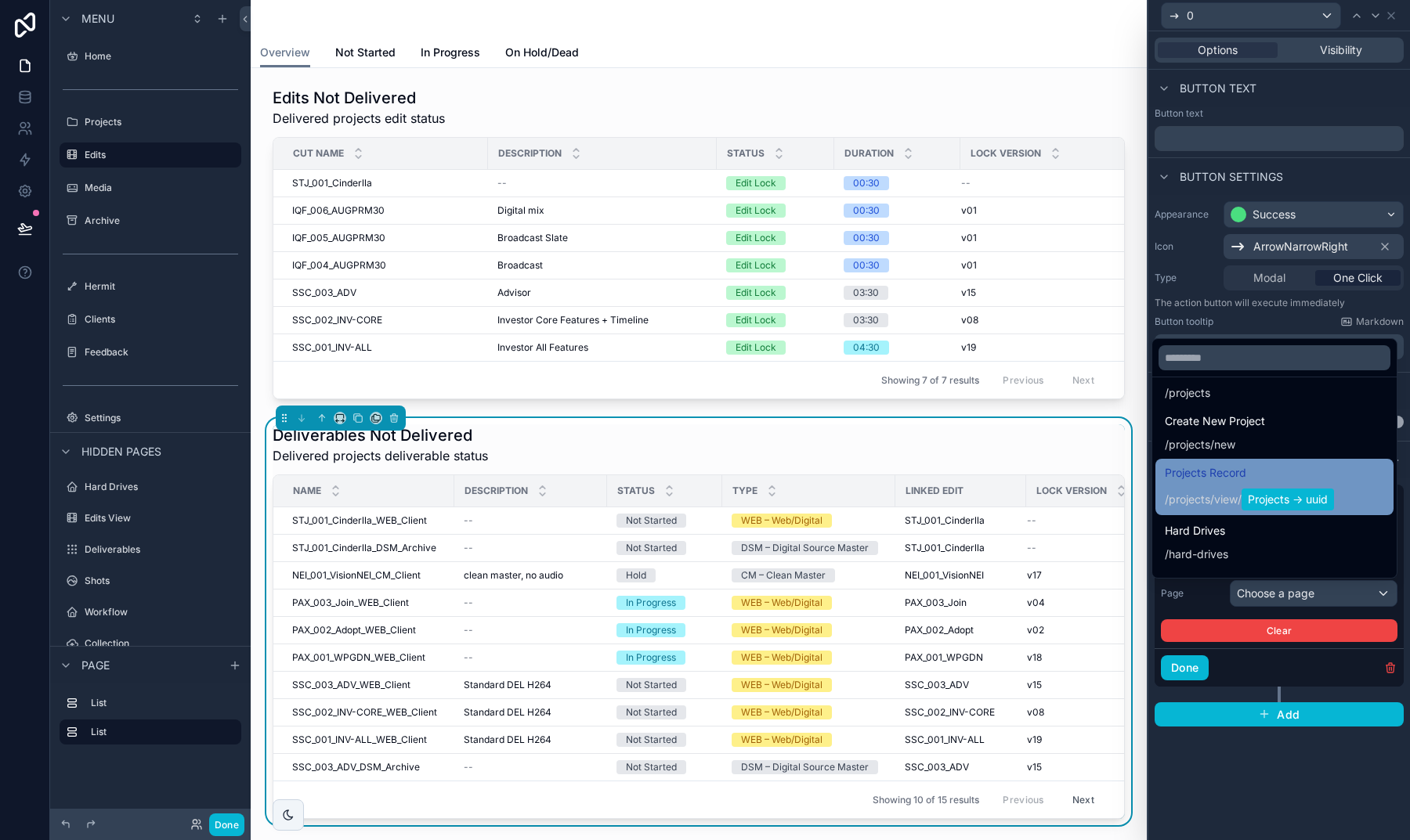
click at [1223, 493] on span "view" at bounding box center [1225, 499] width 23 height 16
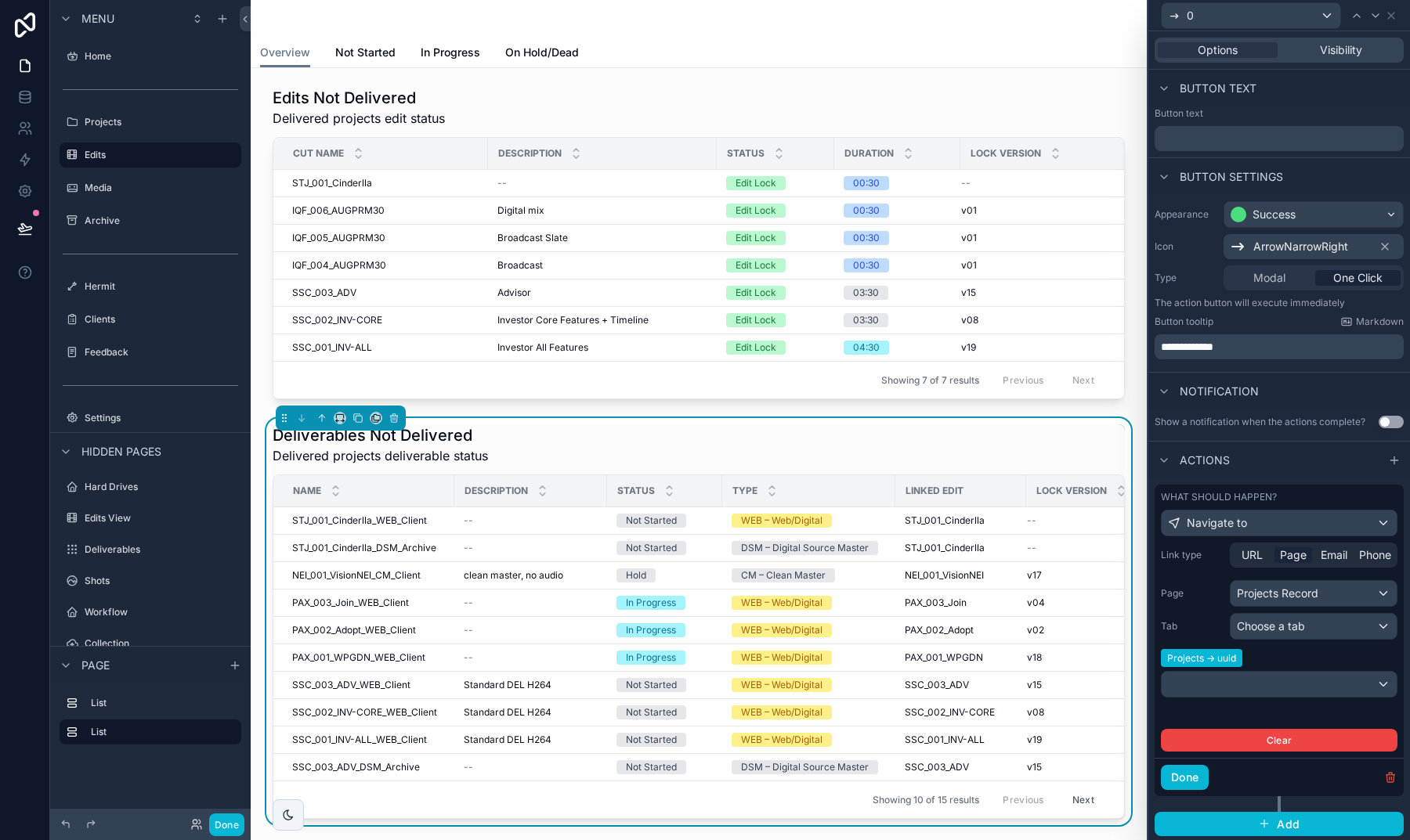
click at [1287, 686] on div at bounding box center [1278, 684] width 235 height 25
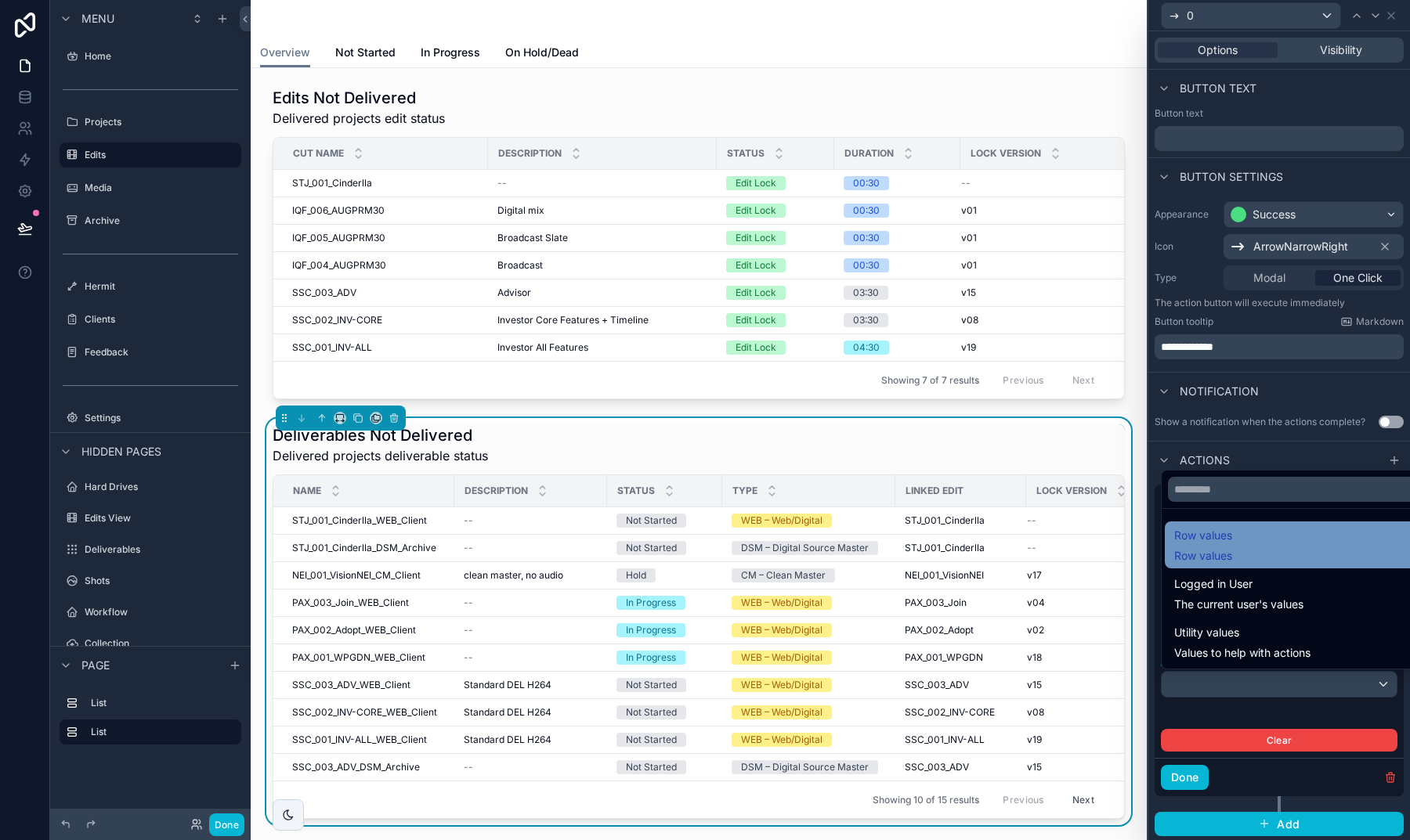
click at [1220, 549] on span "Row values" at bounding box center [1202, 555] width 58 height 16
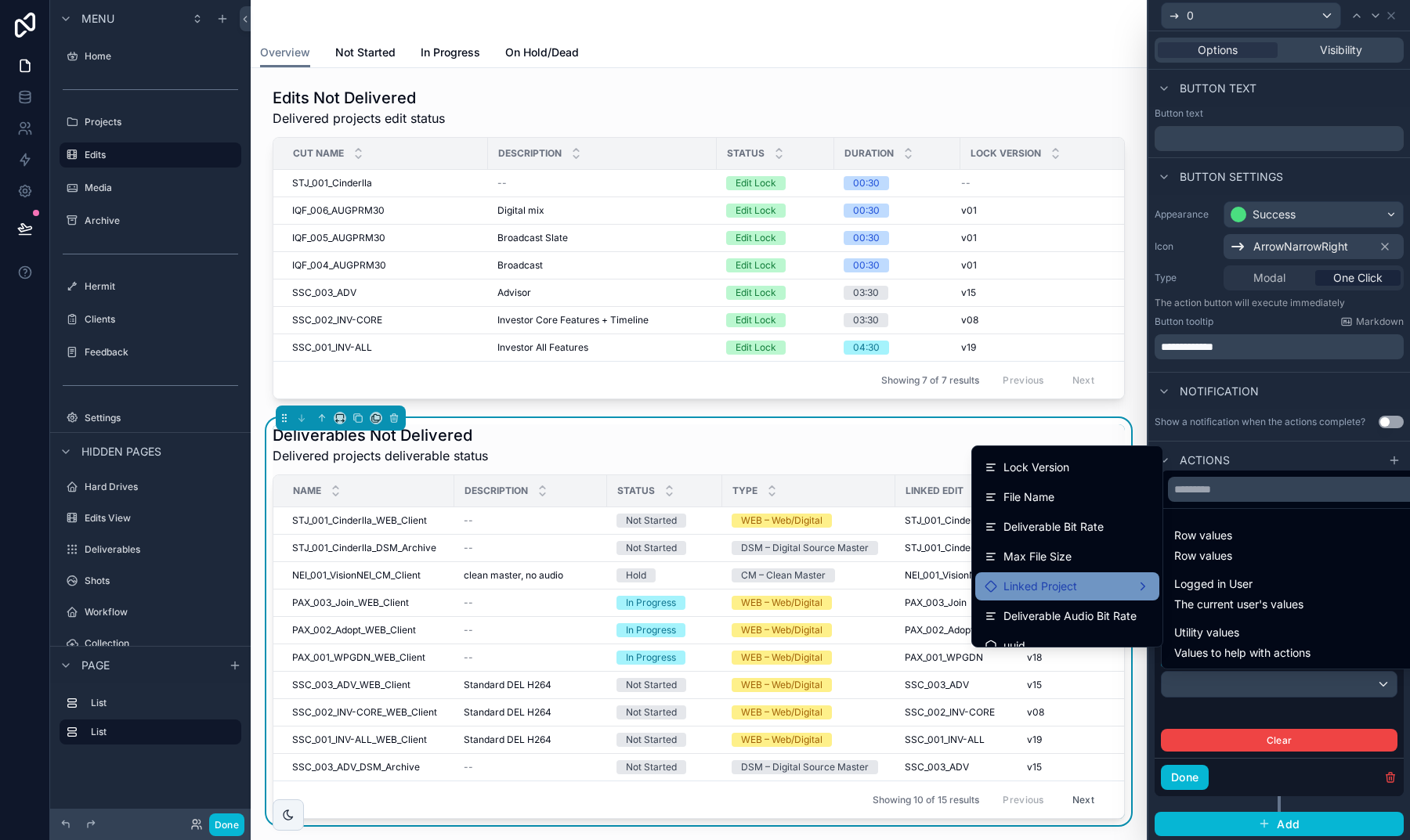
scroll to position [276, 0]
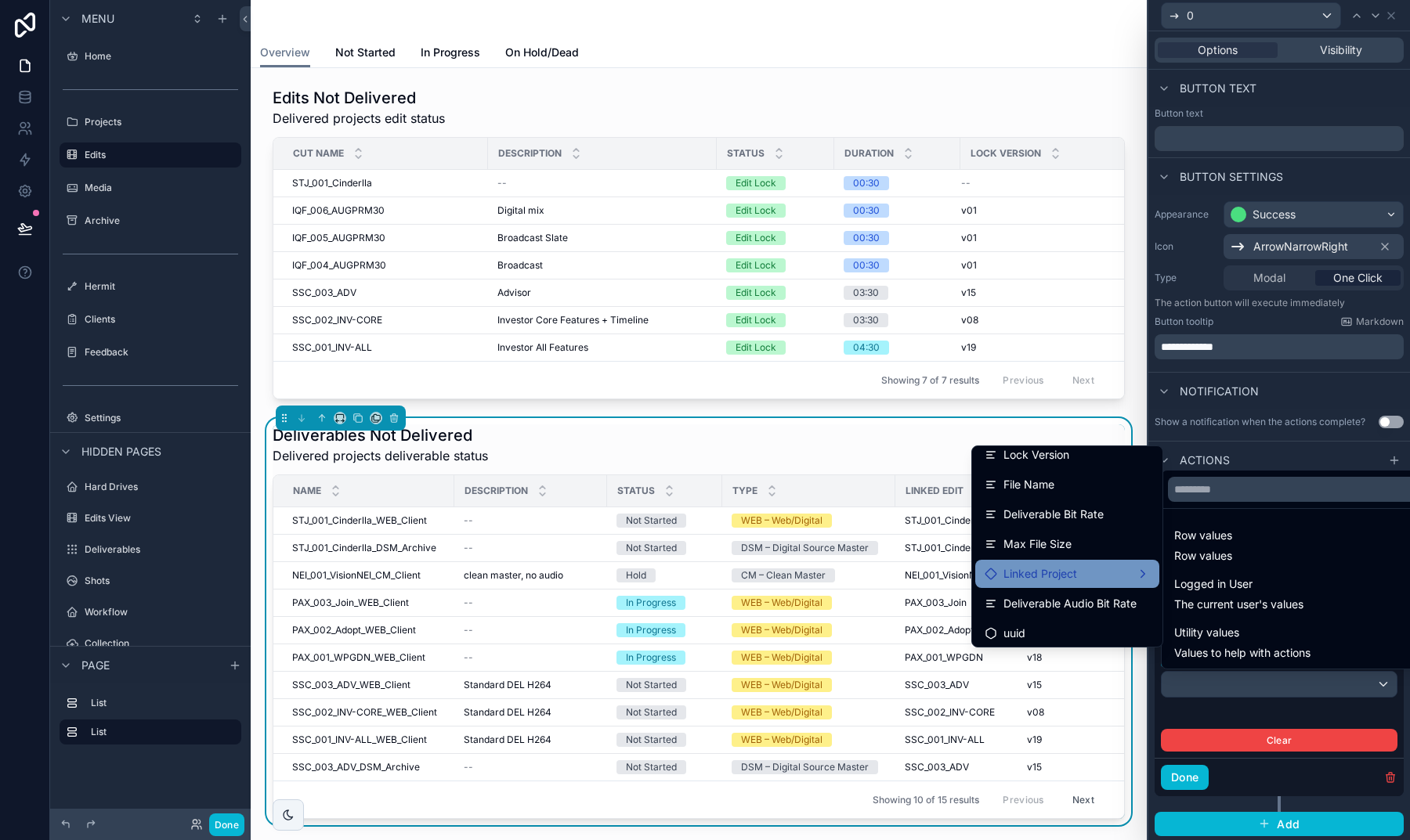
click at [1052, 575] on span "Linked Project" at bounding box center [1040, 574] width 74 height 19
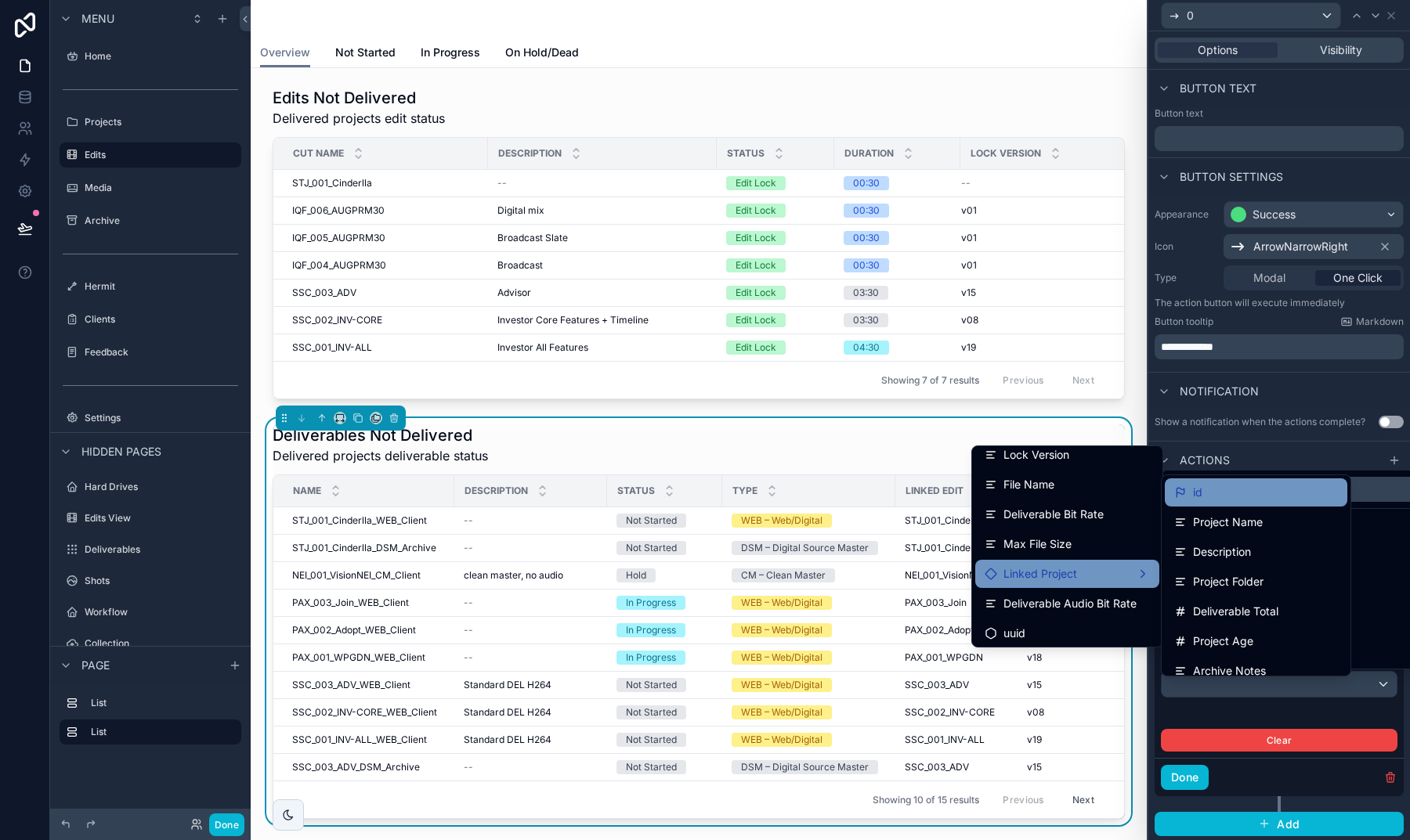
click at [1210, 495] on div "id" at bounding box center [1255, 492] width 164 height 19
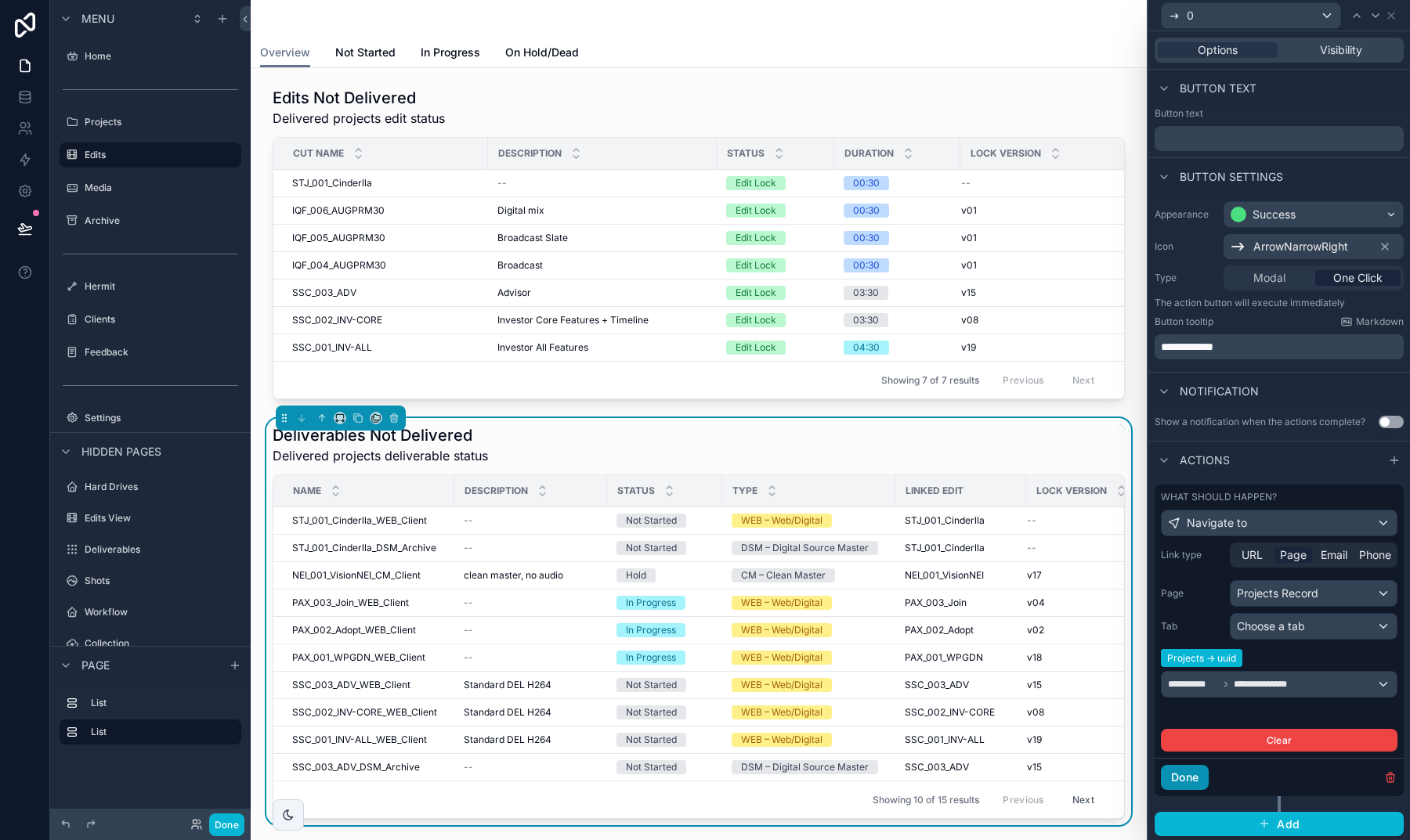
click at [1189, 766] on button "Done" at bounding box center [1184, 777] width 48 height 25
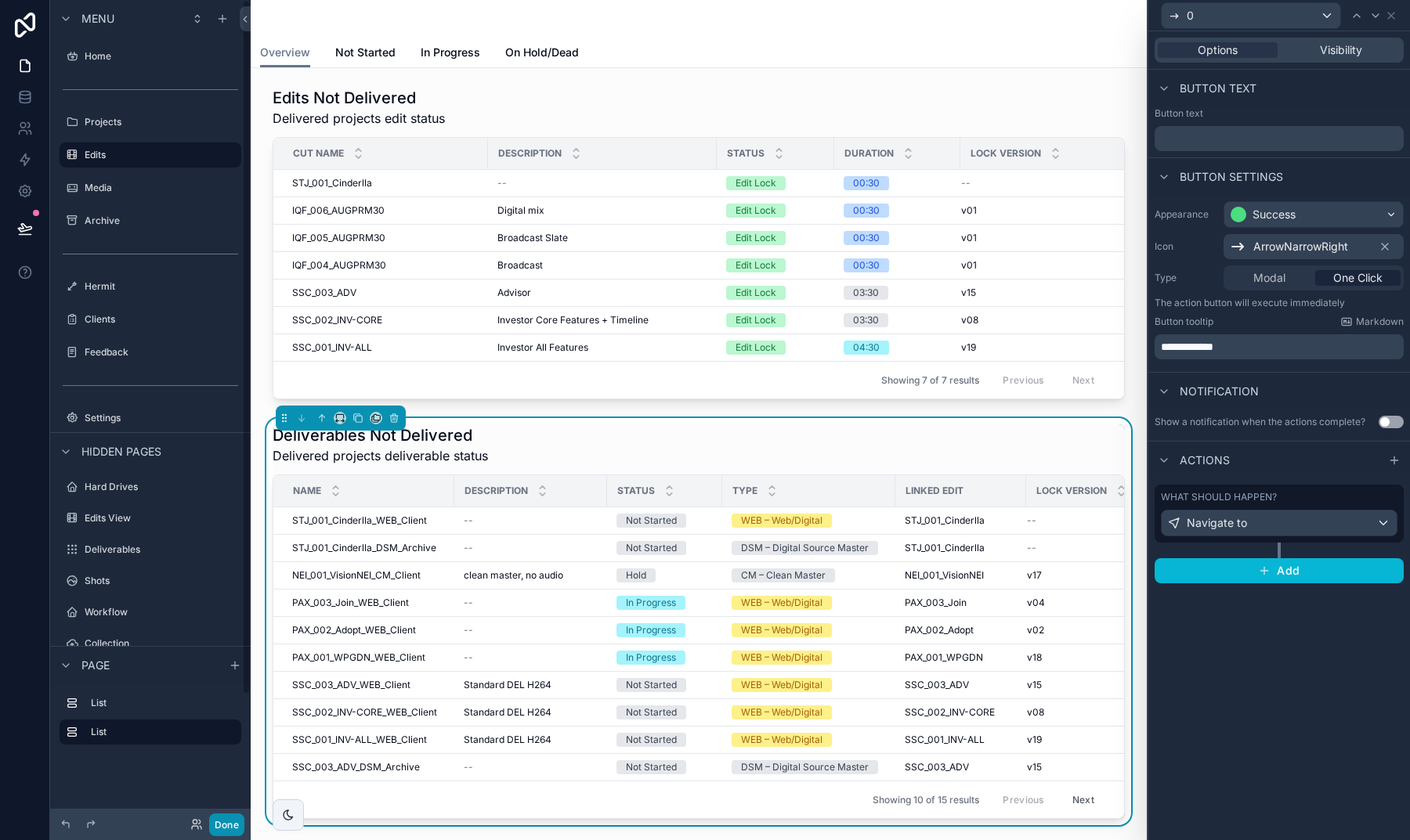
click at [231, 824] on button "Done" at bounding box center [226, 824] width 35 height 23
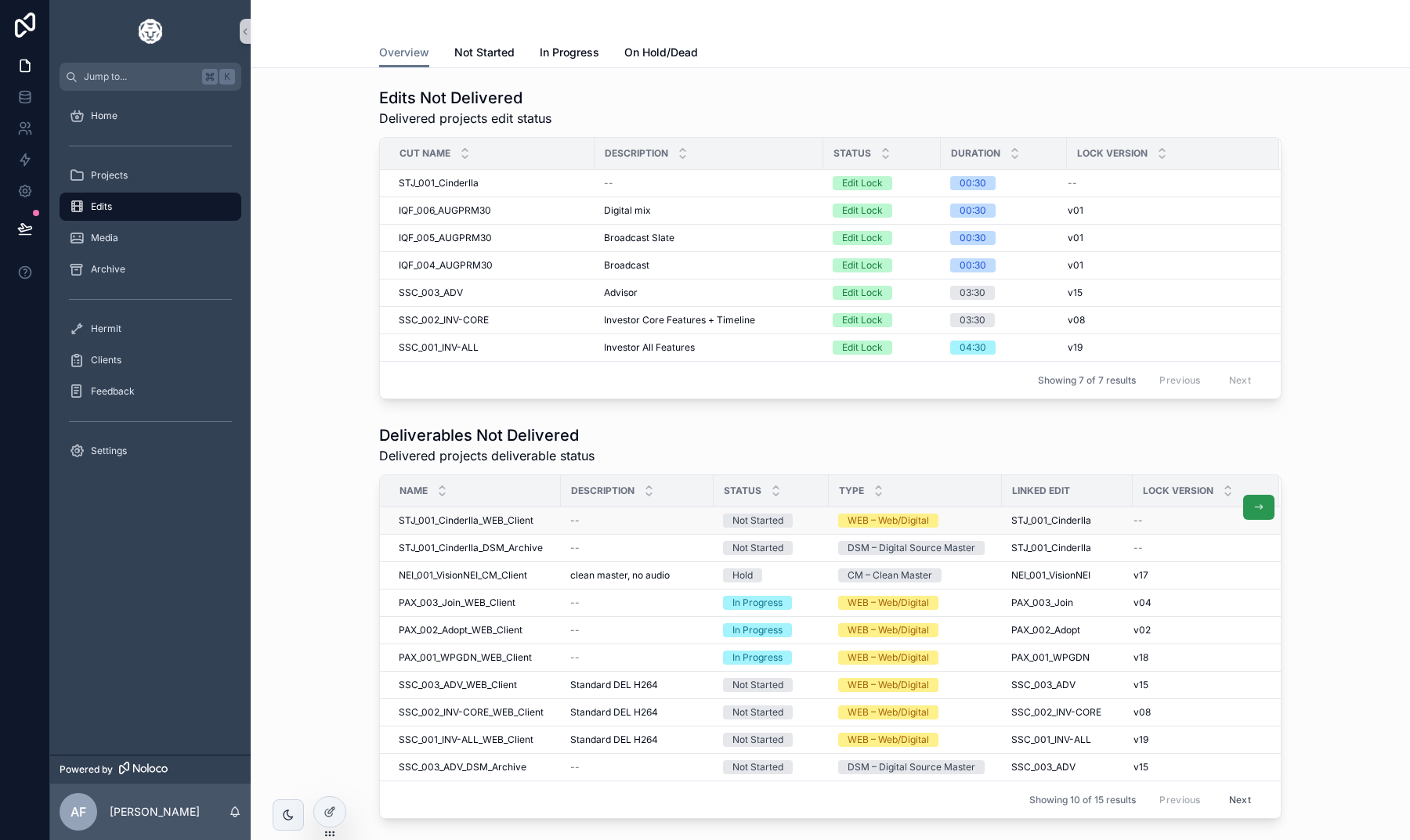
click at [1252, 510] on icon "scrollable content" at bounding box center [1258, 507] width 13 height 13
click at [333, 803] on div at bounding box center [330, 812] width 32 height 30
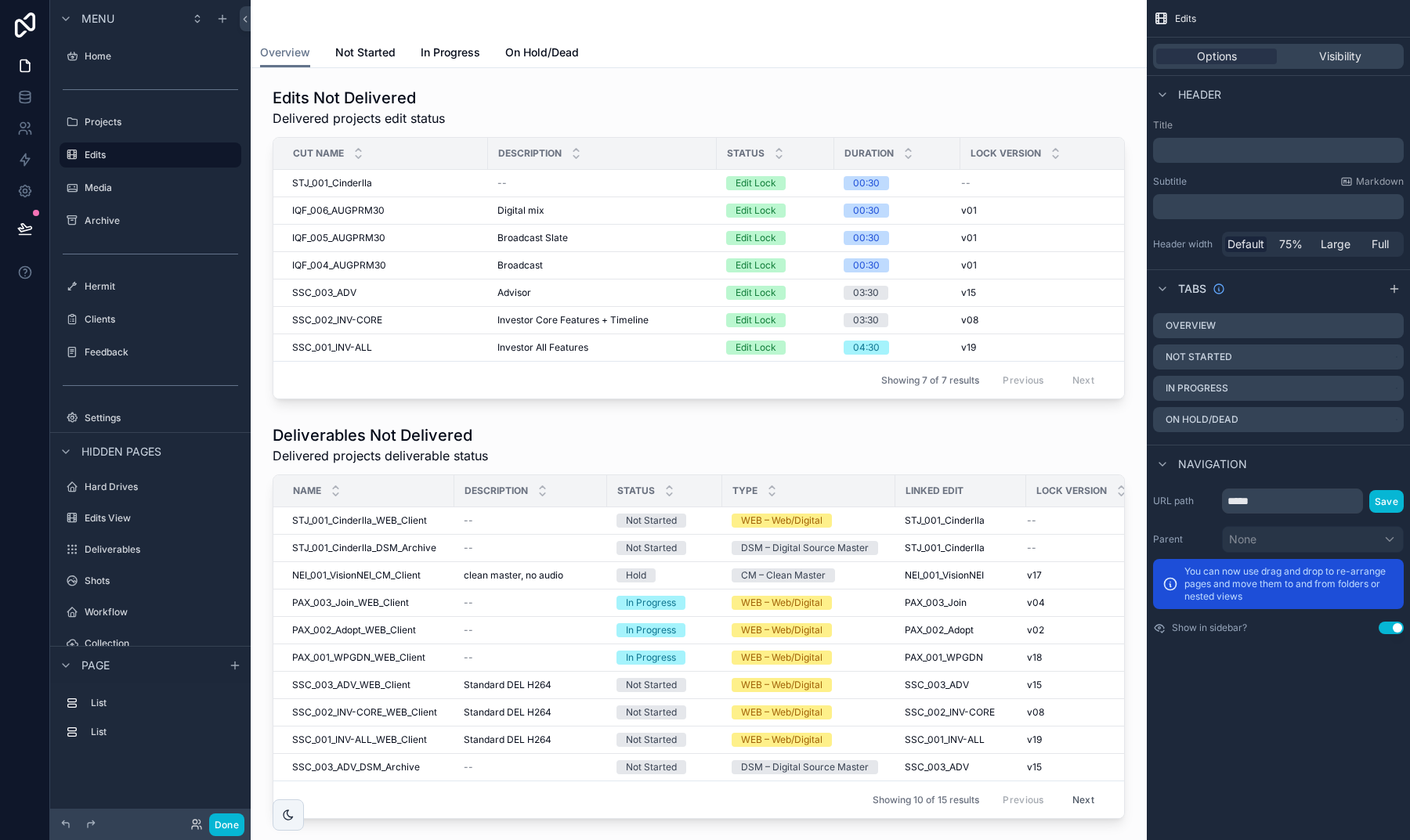
click at [779, 446] on div "scrollable content" at bounding box center [698, 622] width 871 height 407
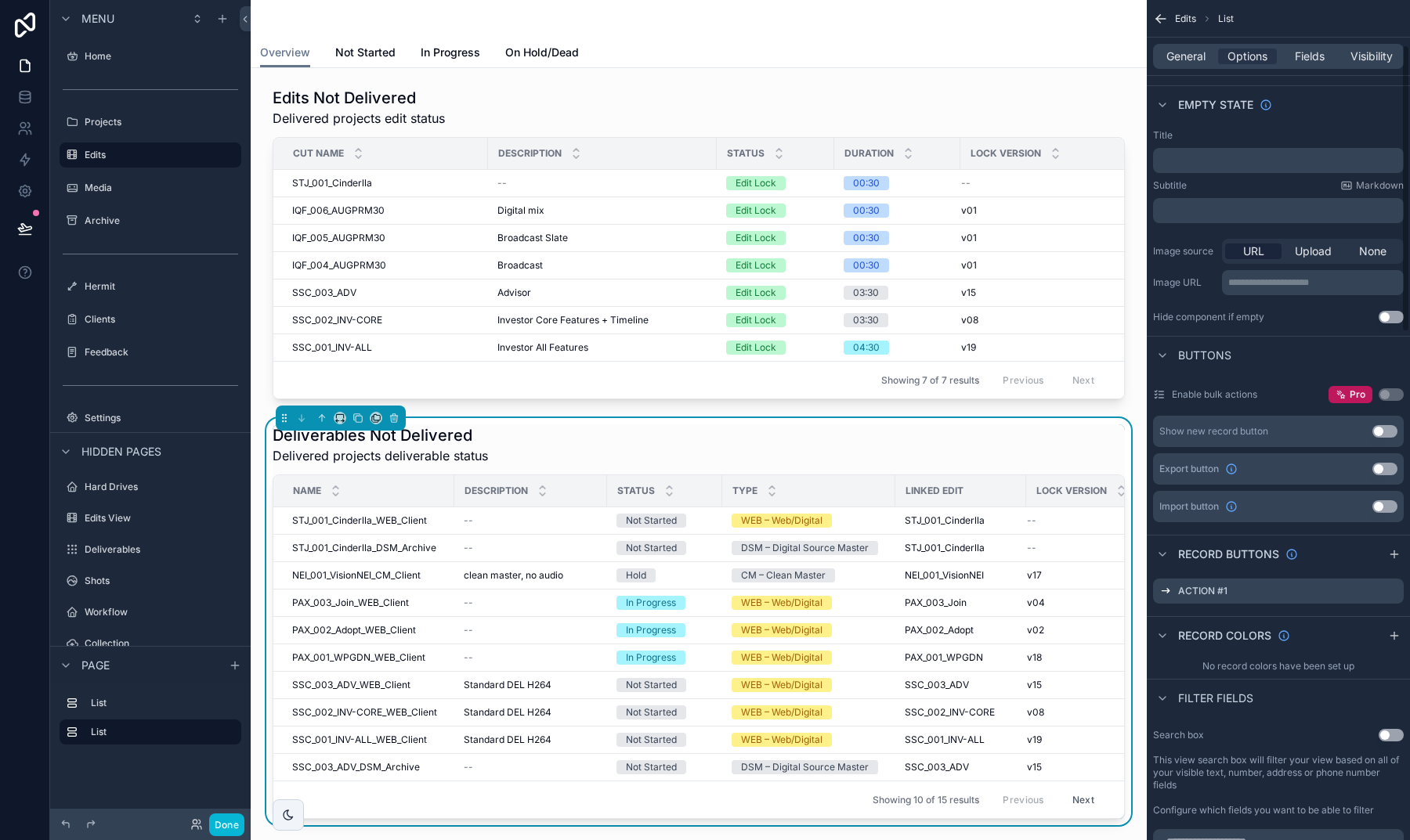
scroll to position [456, 0]
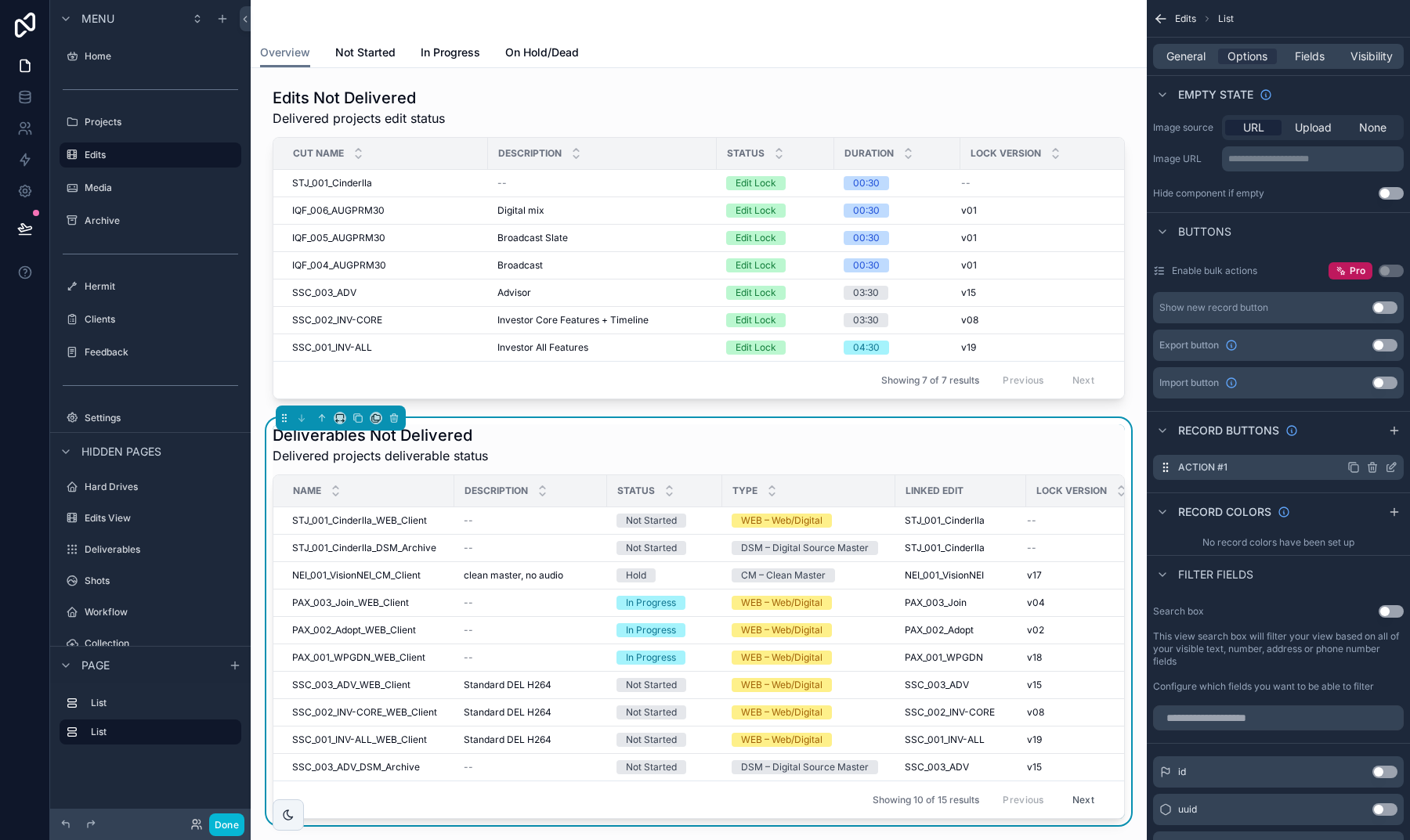
click at [1386, 470] on icon "scrollable content" at bounding box center [1391, 467] width 13 height 13
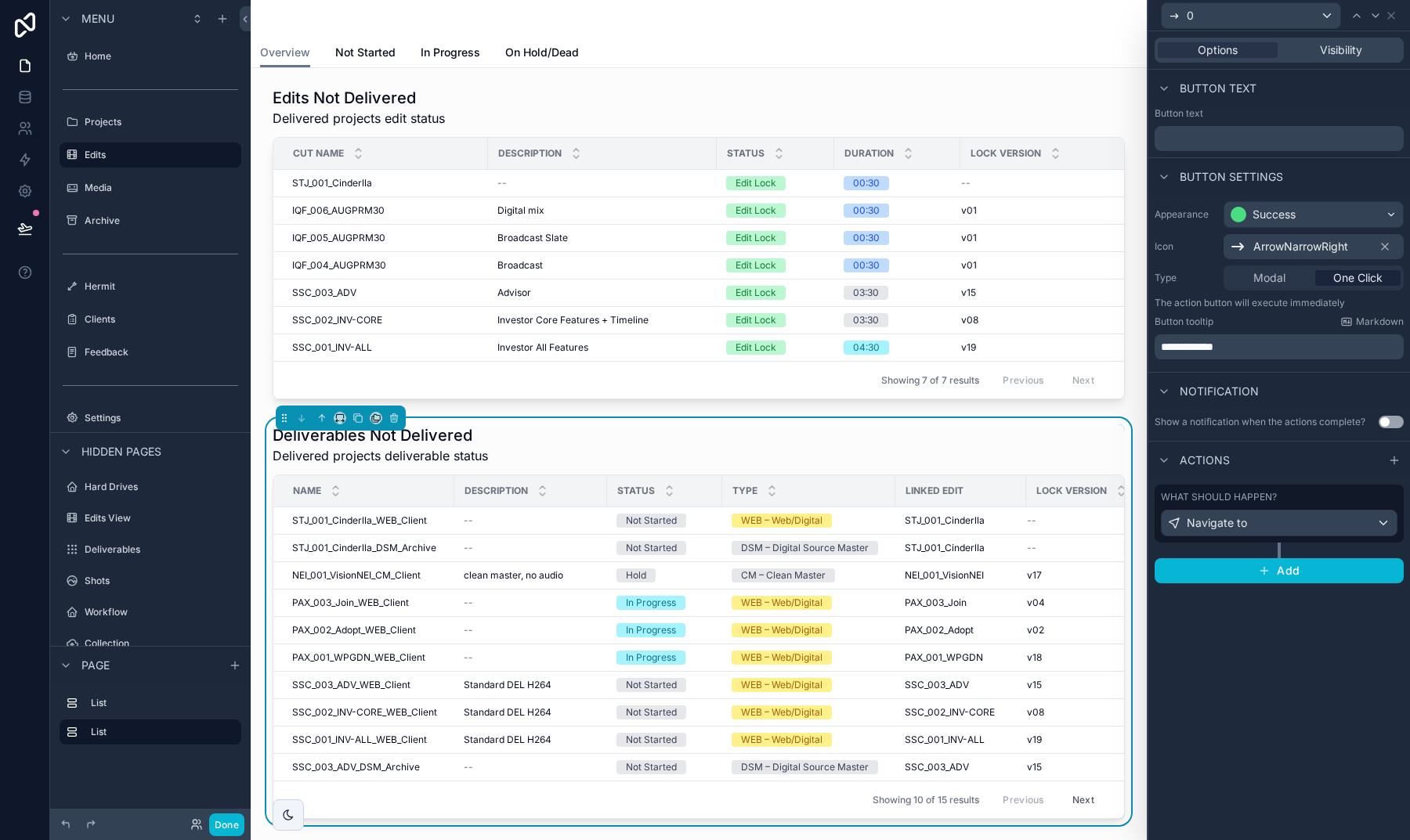
click at [1255, 528] on div "Navigate to" at bounding box center [1278, 523] width 235 height 25
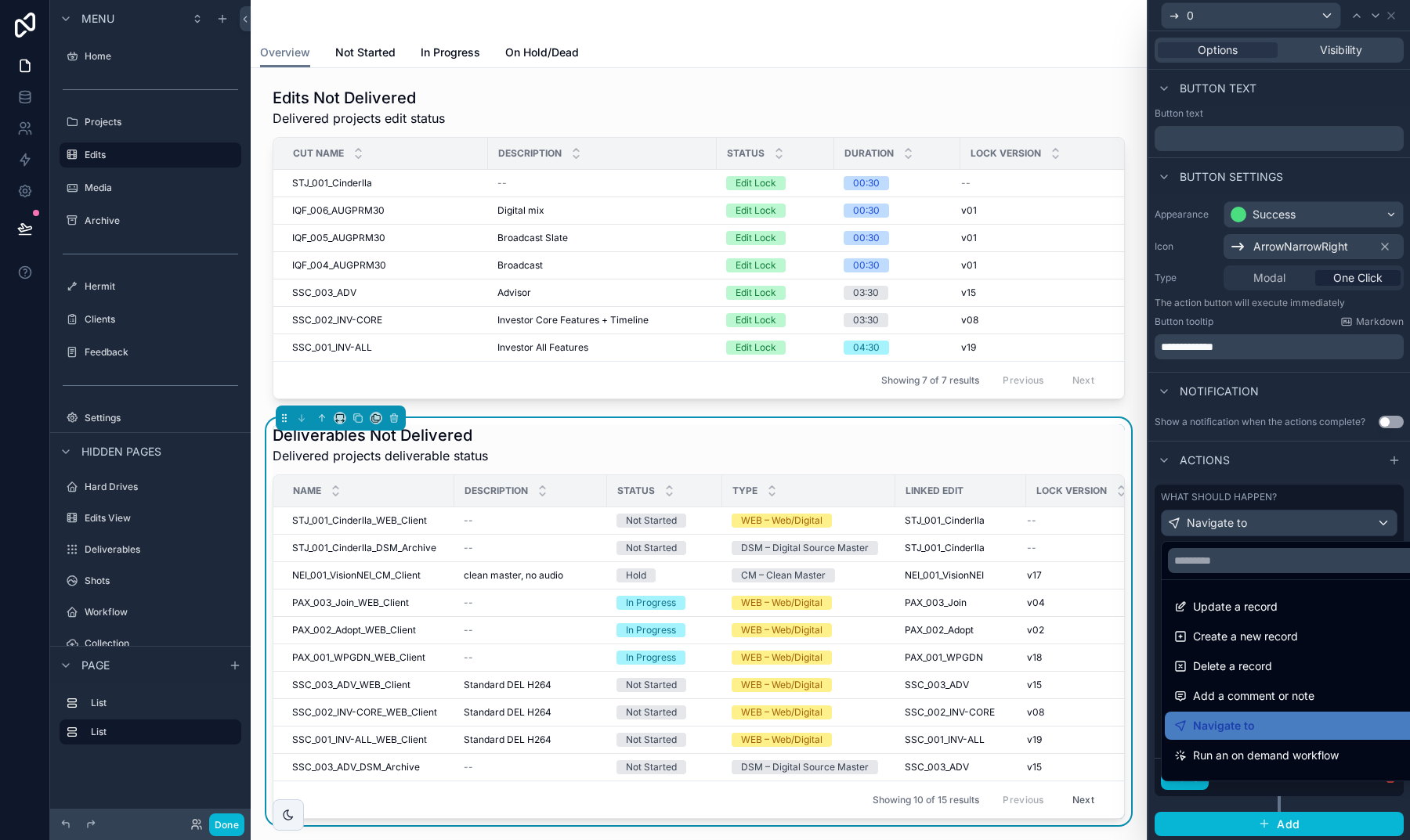
click at [1350, 483] on div at bounding box center [1278, 420] width 261 height 840
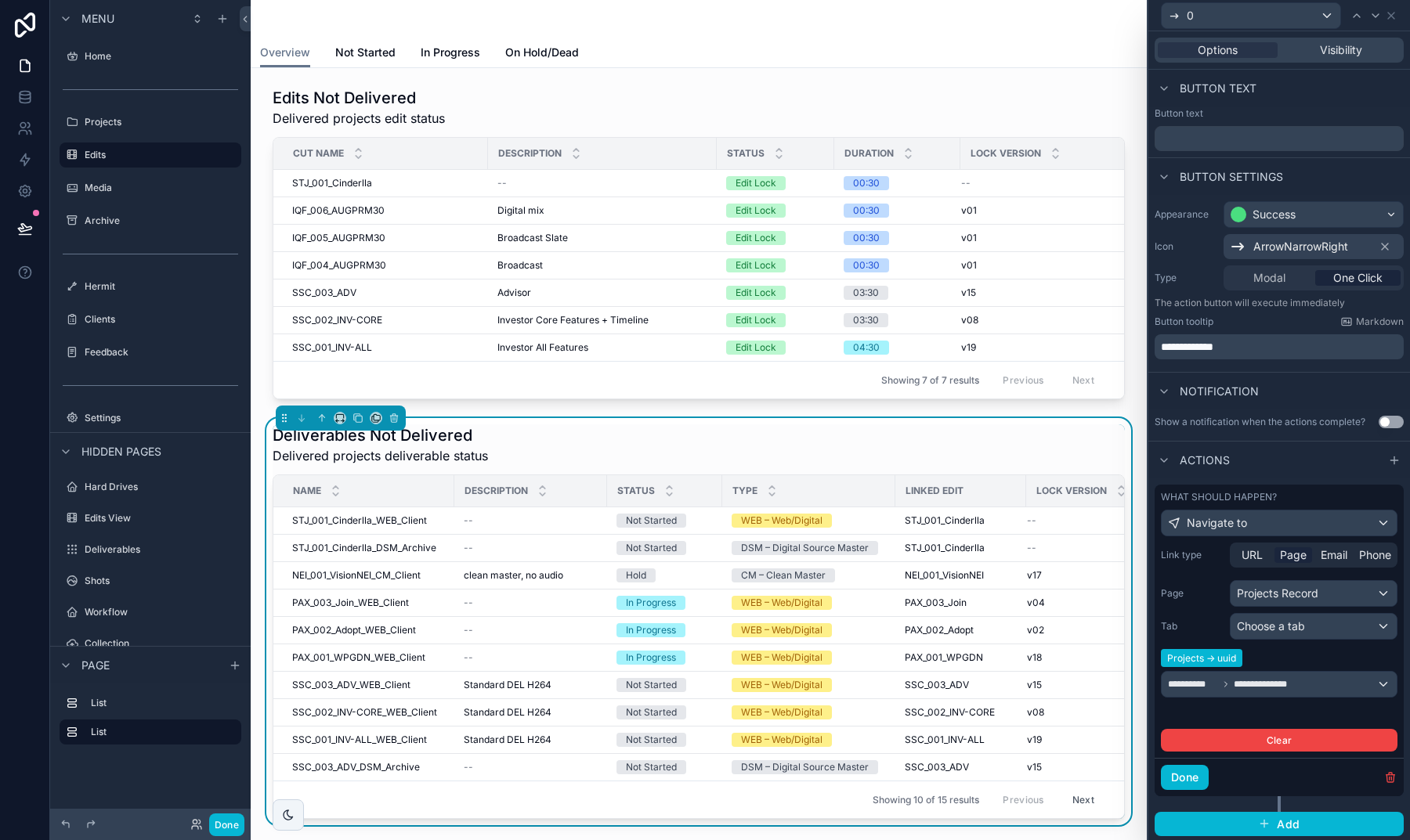
click at [1382, 769] on div "Done" at bounding box center [1279, 777] width 249 height 38
click at [1385, 772] on icon "button" at bounding box center [1390, 777] width 13 height 13
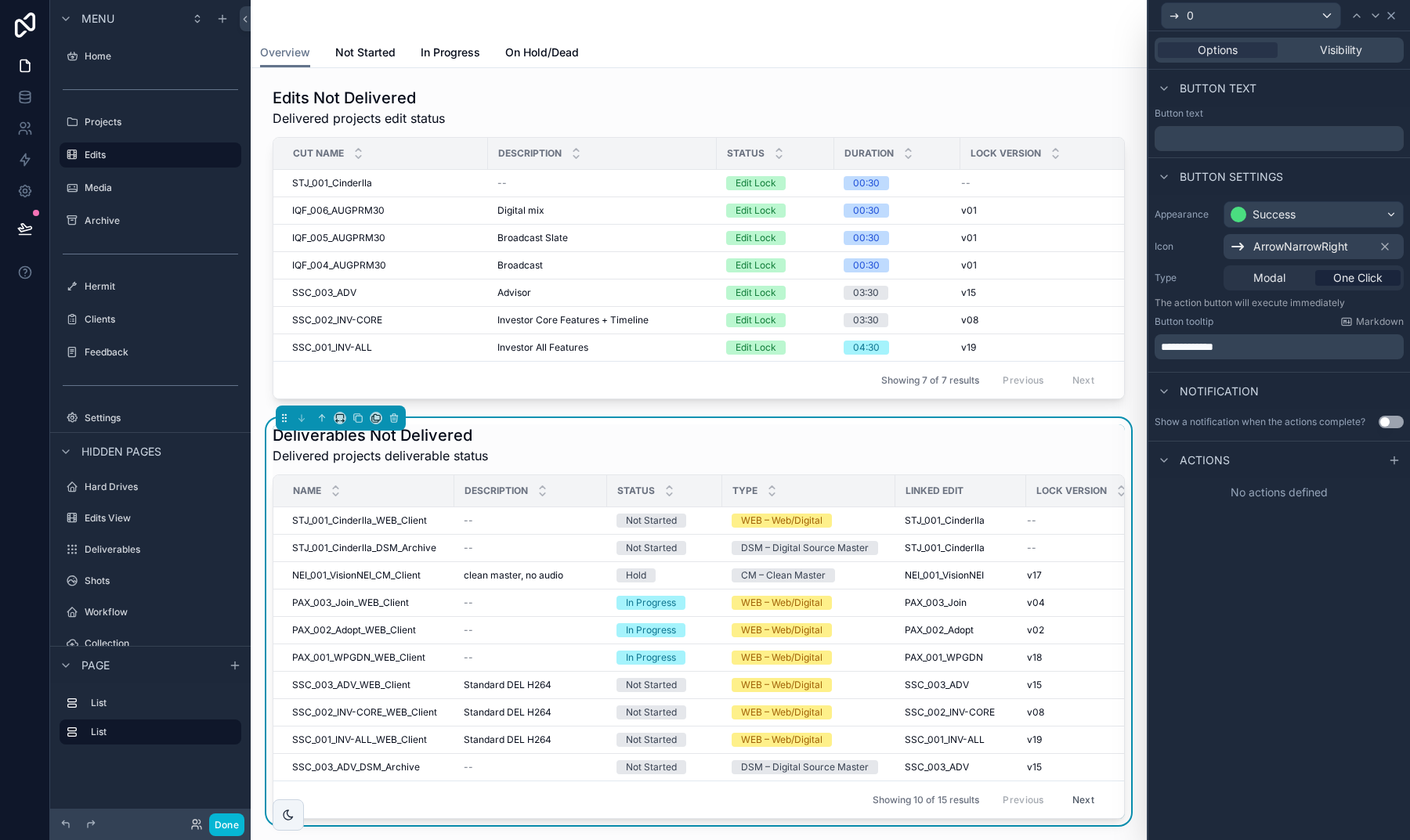
click at [1390, 20] on icon at bounding box center [1391, 15] width 13 height 13
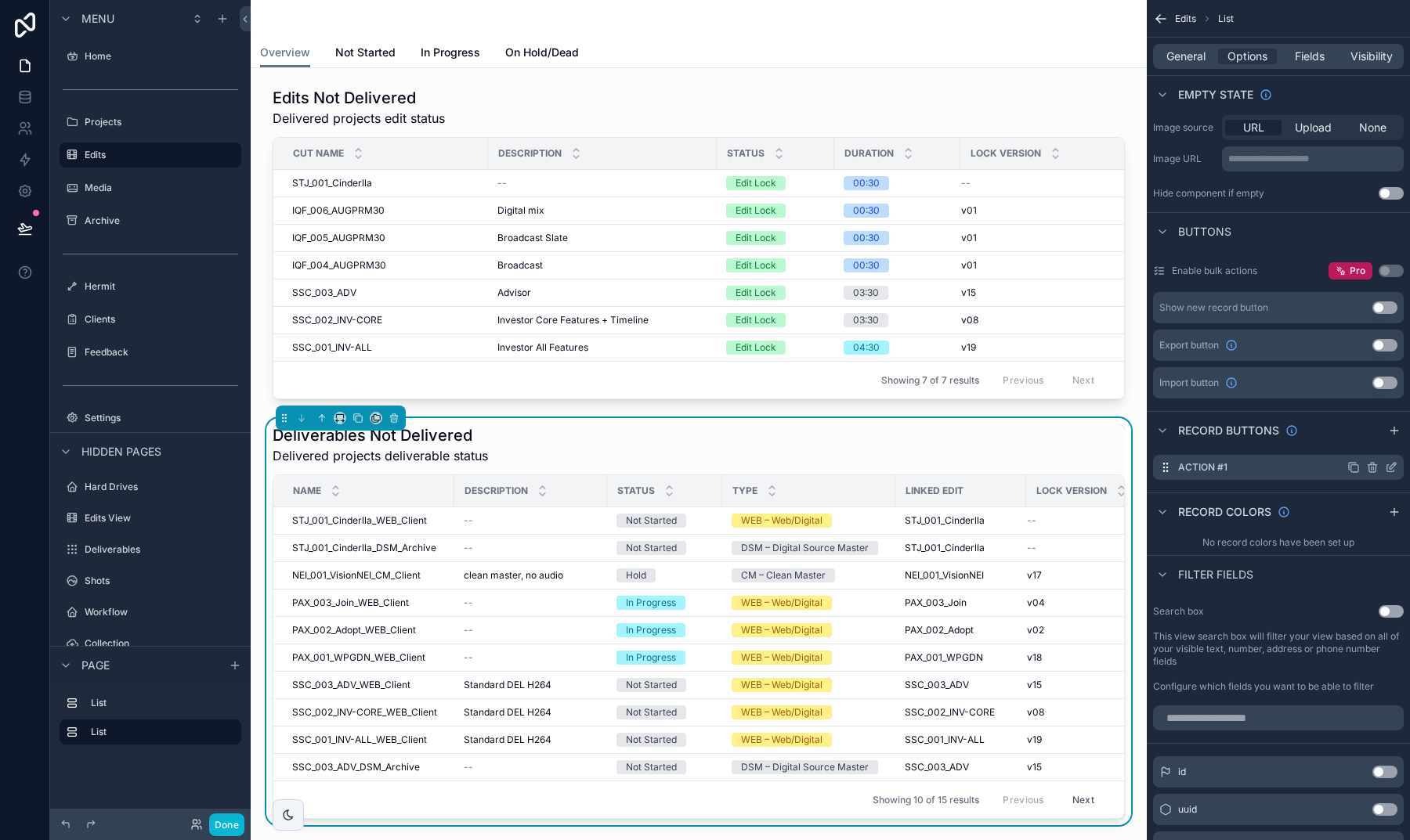
click at [1372, 468] on icon "scrollable content" at bounding box center [1372, 468] width 0 height 3
click at [1359, 445] on button at bounding box center [1366, 442] width 19 height 19
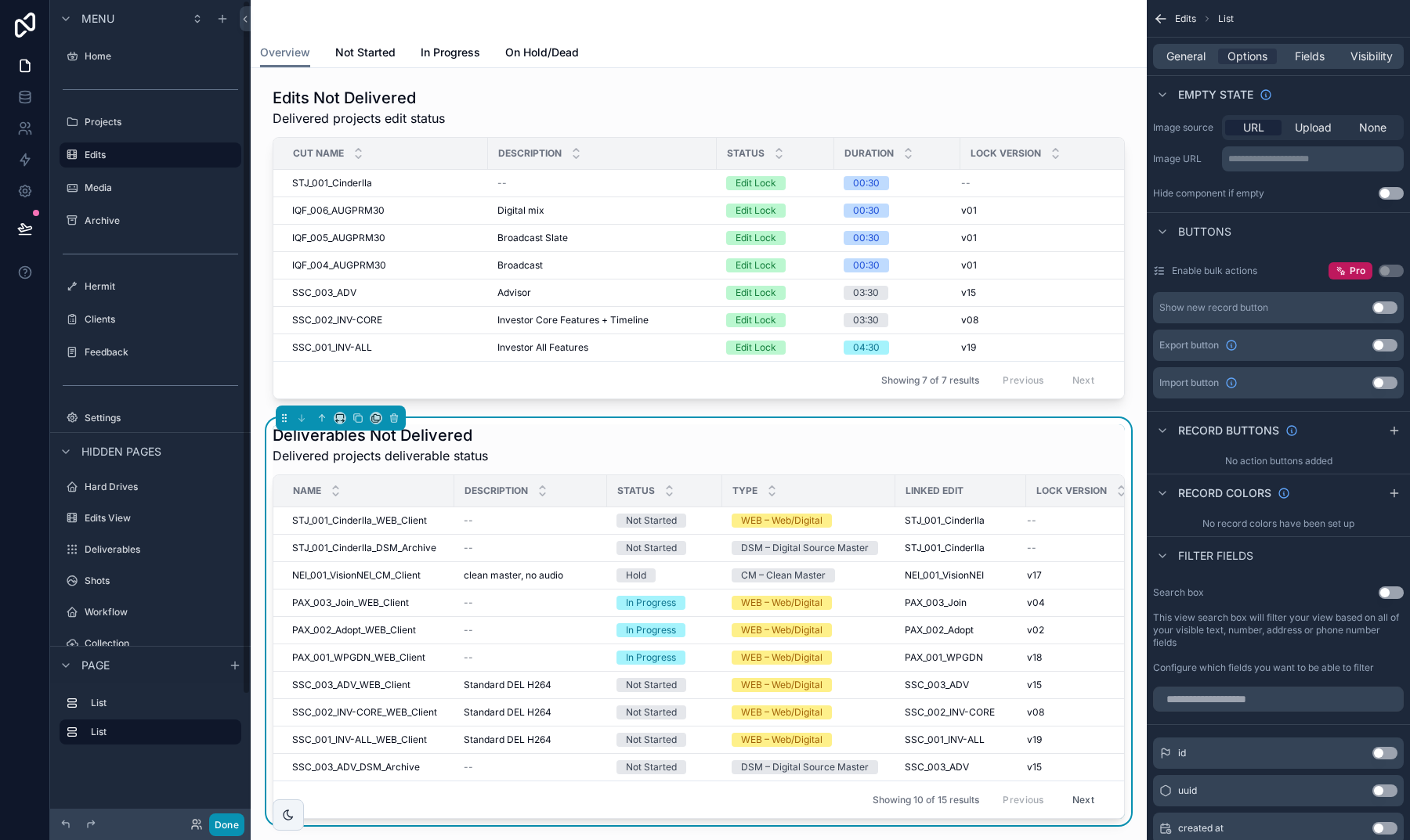
click at [222, 819] on button "Done" at bounding box center [226, 824] width 35 height 23
